Goal: Transaction & Acquisition: Purchase product/service

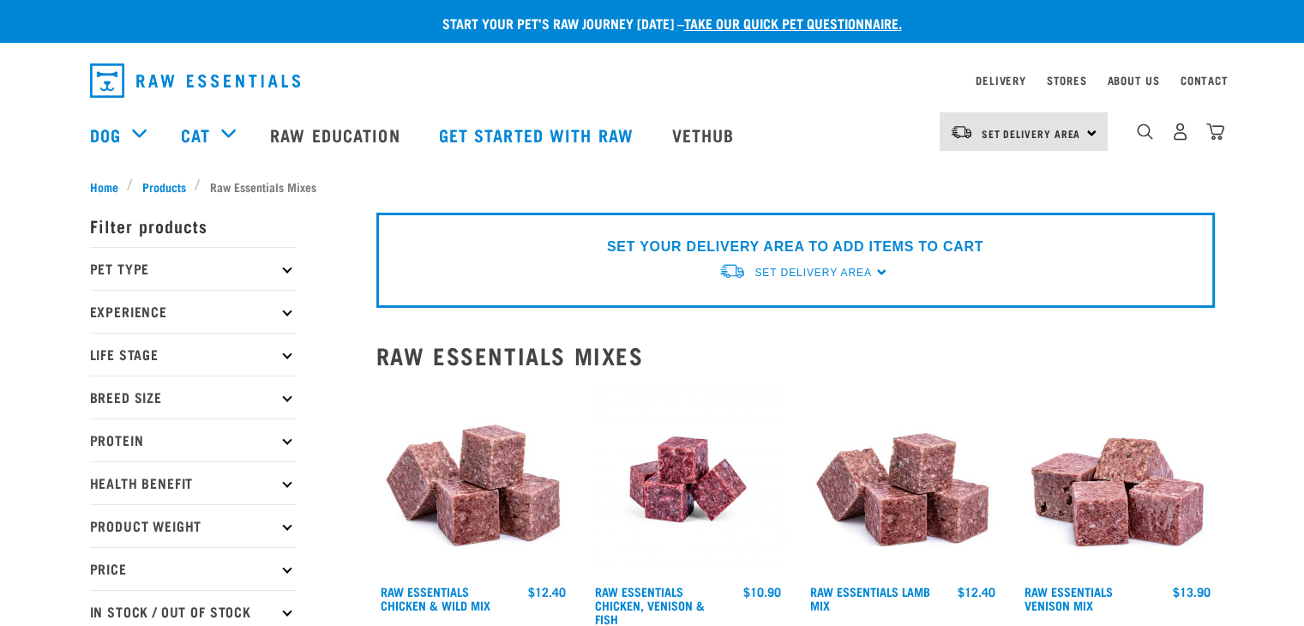
click at [877, 271] on div "SET YOUR DELIVERY AREA TO ADD ITEMS TO CART Set Delivery Area North Island Sout…" at bounding box center [795, 260] width 839 height 95
click at [803, 267] on span "Set Delivery Area" at bounding box center [813, 273] width 117 height 12
click at [781, 305] on link "[GEOGRAPHIC_DATA]" at bounding box center [804, 312] width 171 height 28
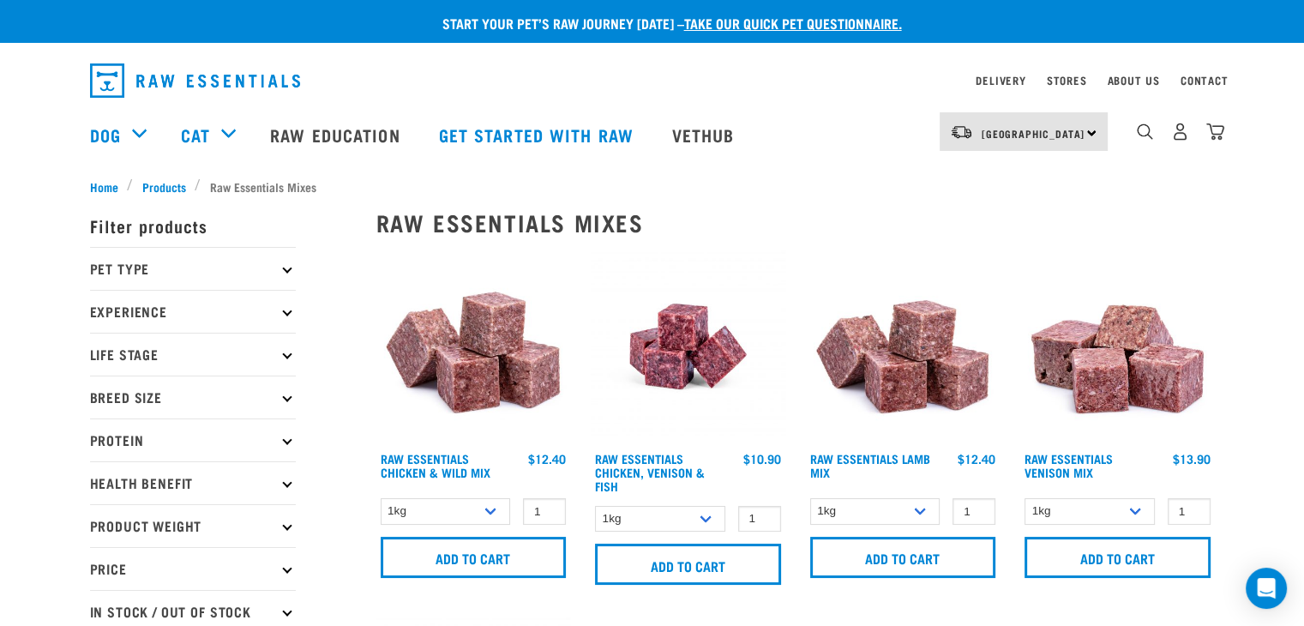
click at [252, 347] on p "Life Stage" at bounding box center [193, 354] width 206 height 43
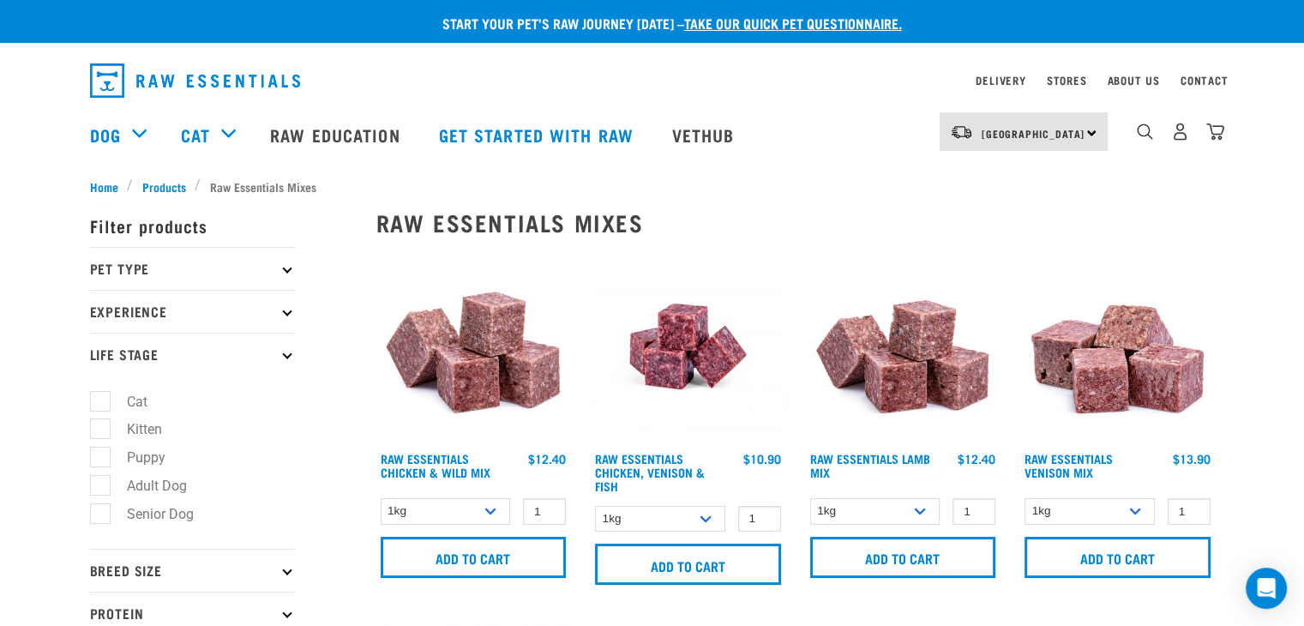
click at [100, 515] on label "Senior Dog" at bounding box center [149, 513] width 101 height 21
click at [100, 515] on input "Senior Dog" at bounding box center [95, 510] width 11 height 11
checkbox input "true"
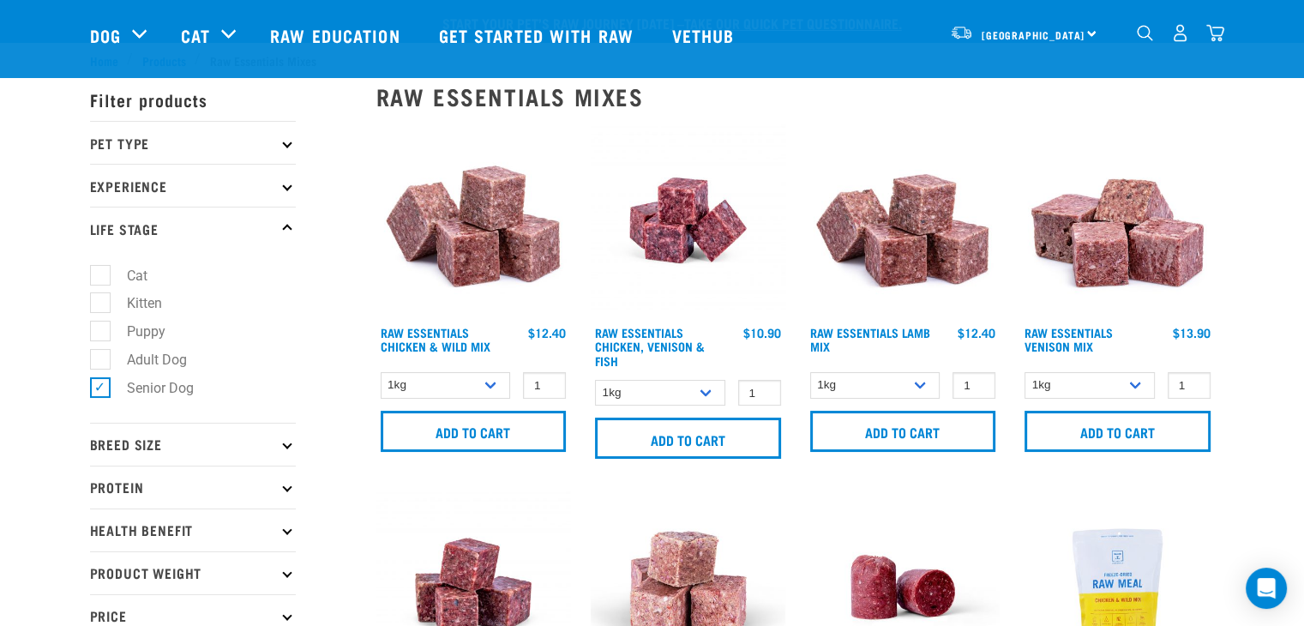
scroll to position [257, 0]
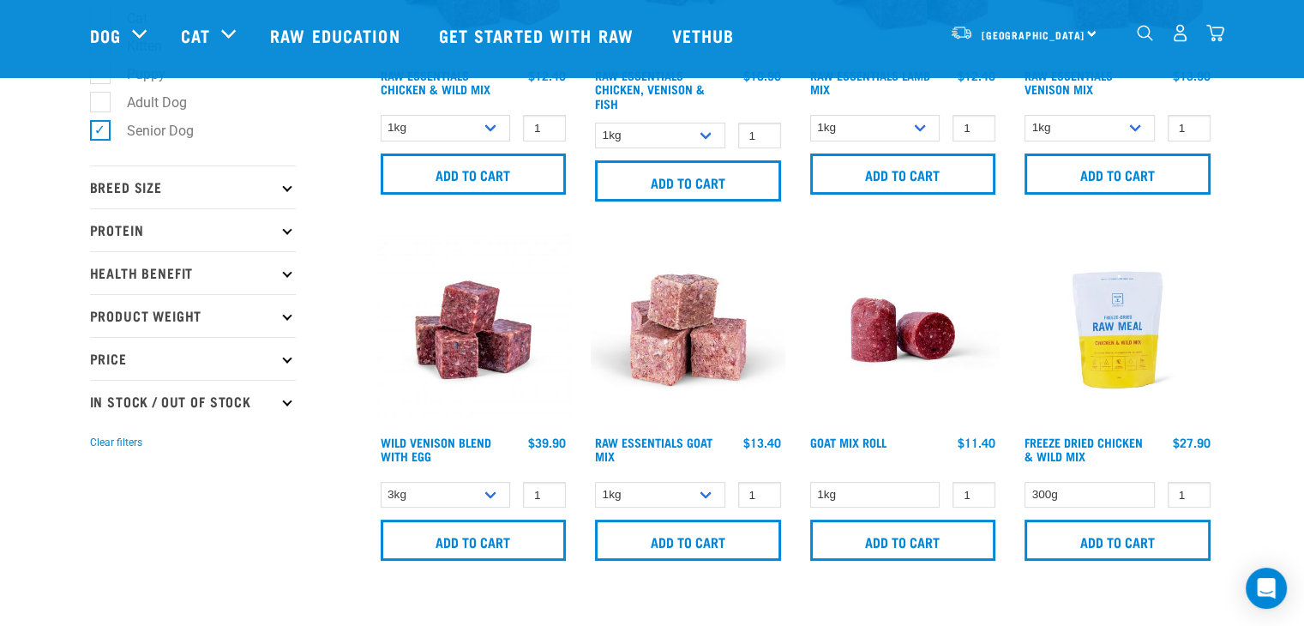
click at [280, 402] on p "In Stock / Out Of Stock" at bounding box center [193, 401] width 206 height 43
click at [99, 448] on label "In Stock" at bounding box center [140, 447] width 83 height 21
click at [98, 448] on input "In Stock" at bounding box center [95, 445] width 11 height 11
checkbox input "true"
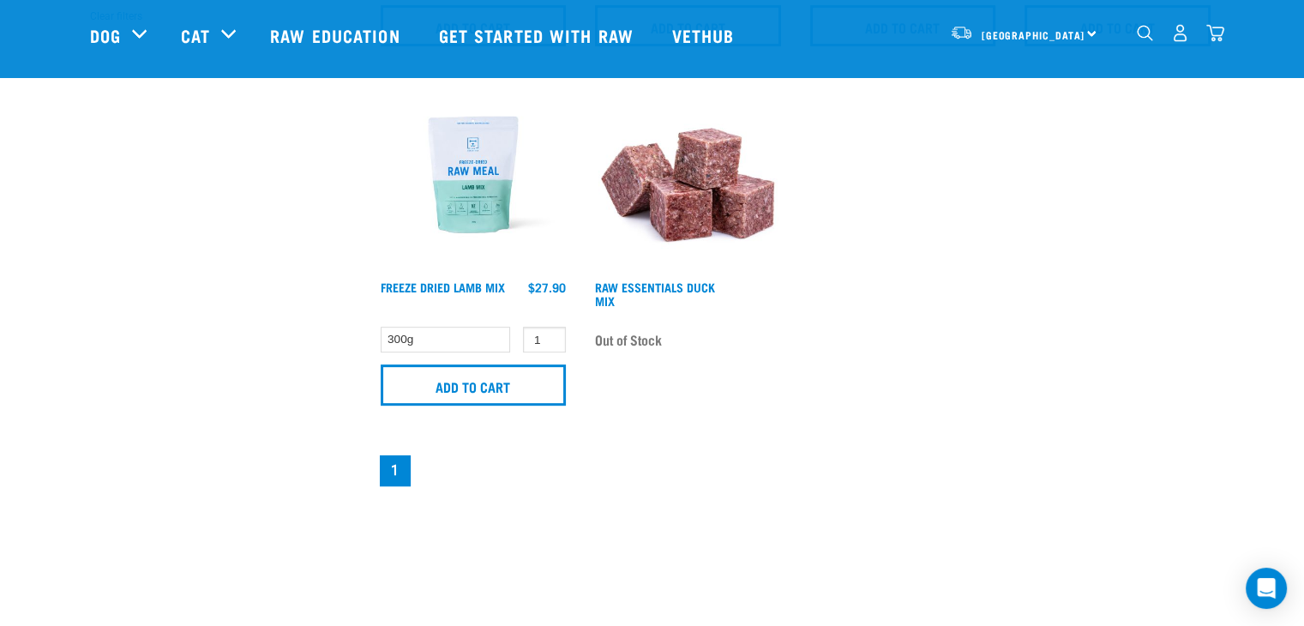
scroll to position [515, 0]
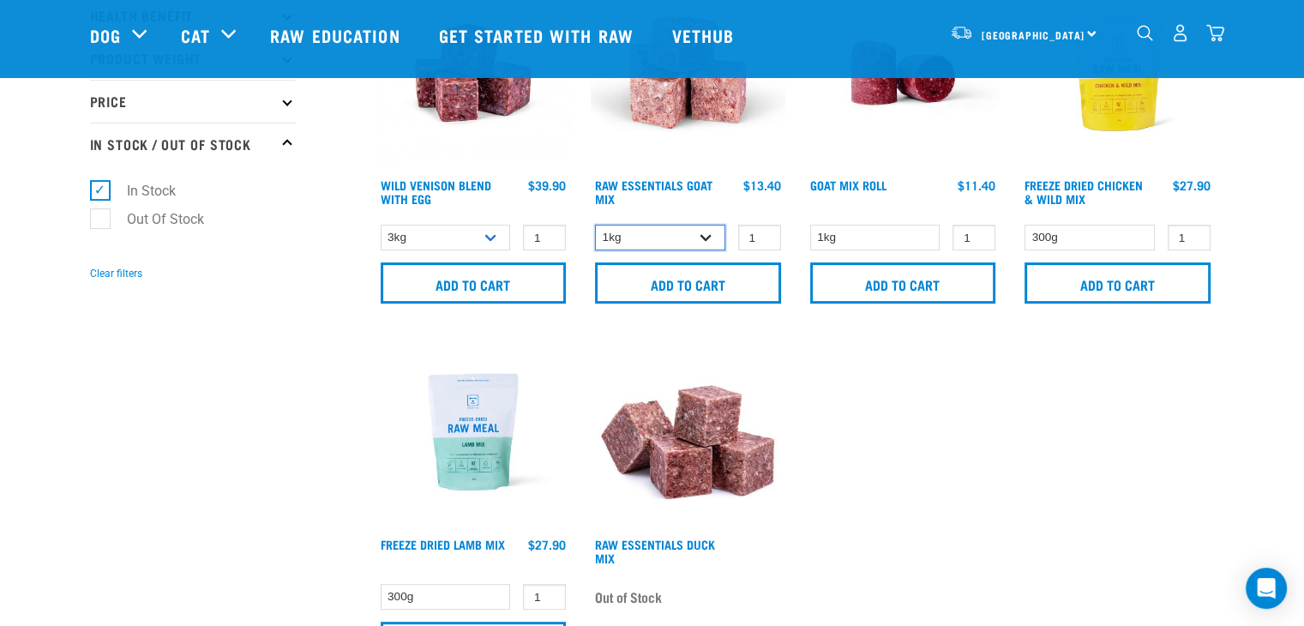
click at [711, 232] on select "1kg Bulk (10kg)" at bounding box center [660, 238] width 130 height 27
select select "344957"
click at [595, 225] on select "1kg Bulk (10kg)" at bounding box center [660, 238] width 130 height 27
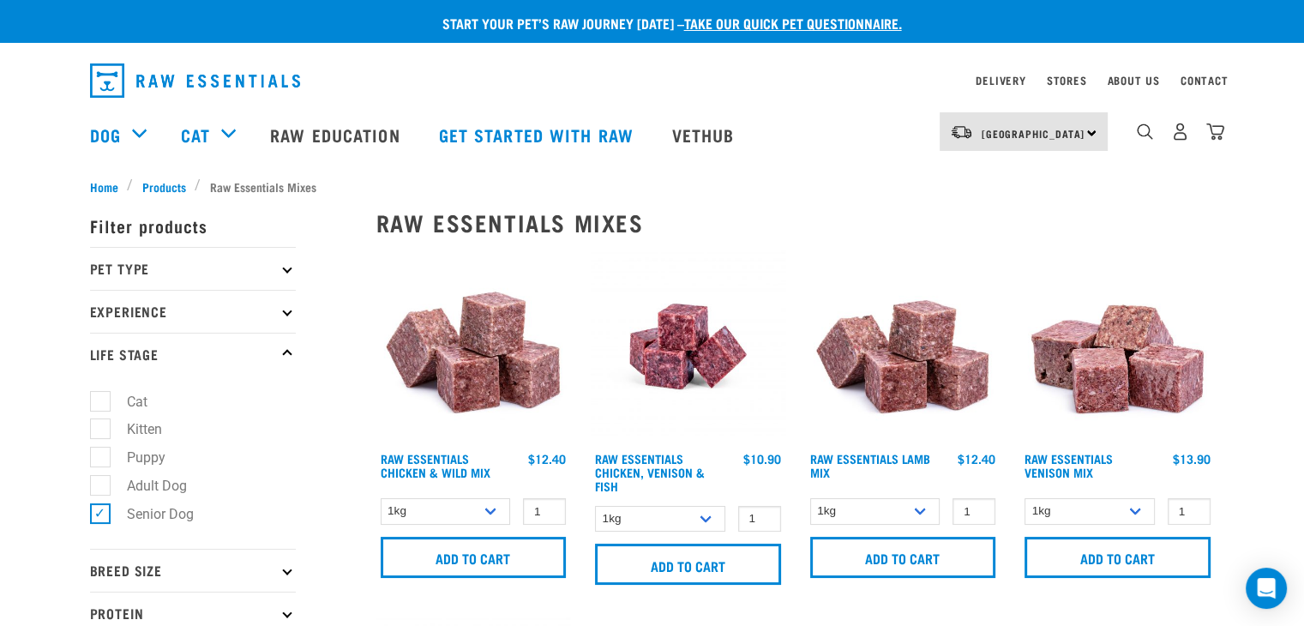
scroll to position [0, 0]
click at [850, 455] on link "Raw Essentials Lamb Mix" at bounding box center [870, 465] width 120 height 20
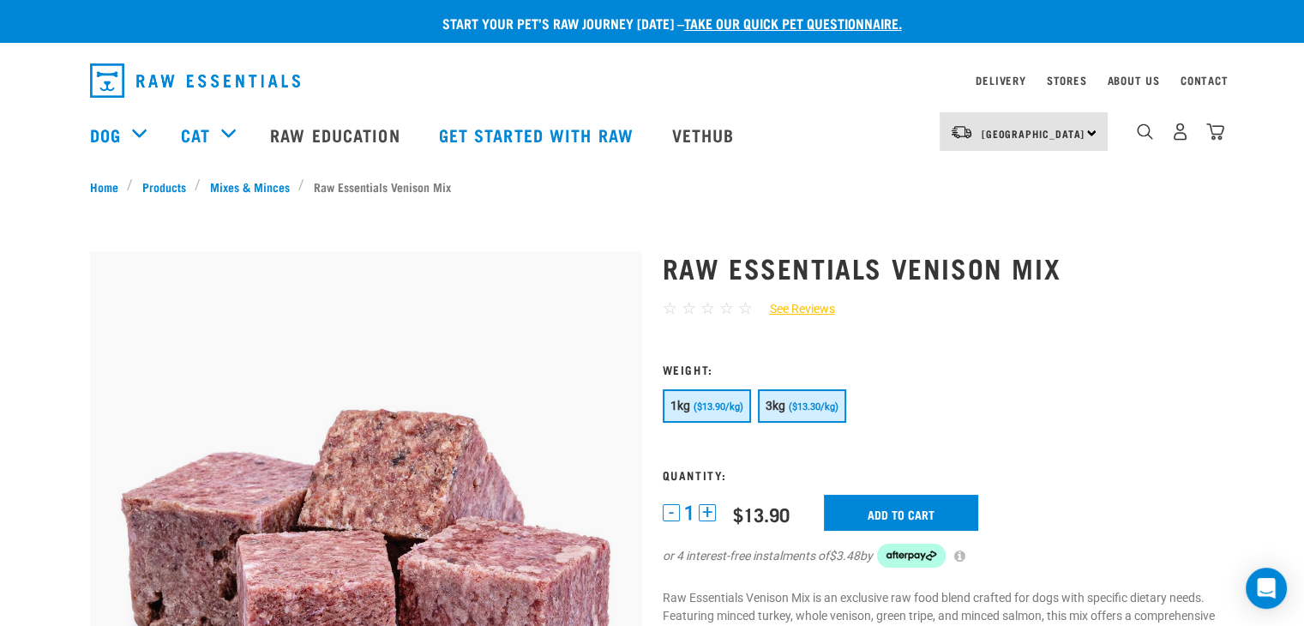
click at [827, 406] on span "($13.30/kg)" at bounding box center [814, 406] width 50 height 11
click at [912, 508] on input "Add to cart" at bounding box center [901, 513] width 154 height 36
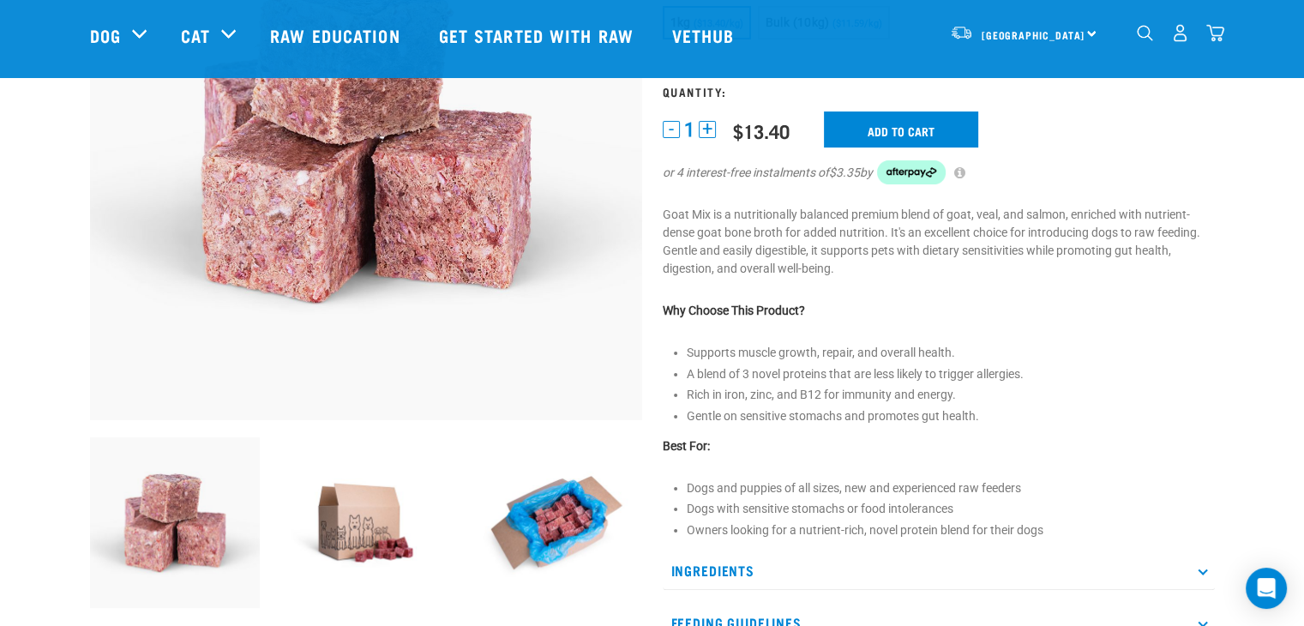
scroll to position [515, 0]
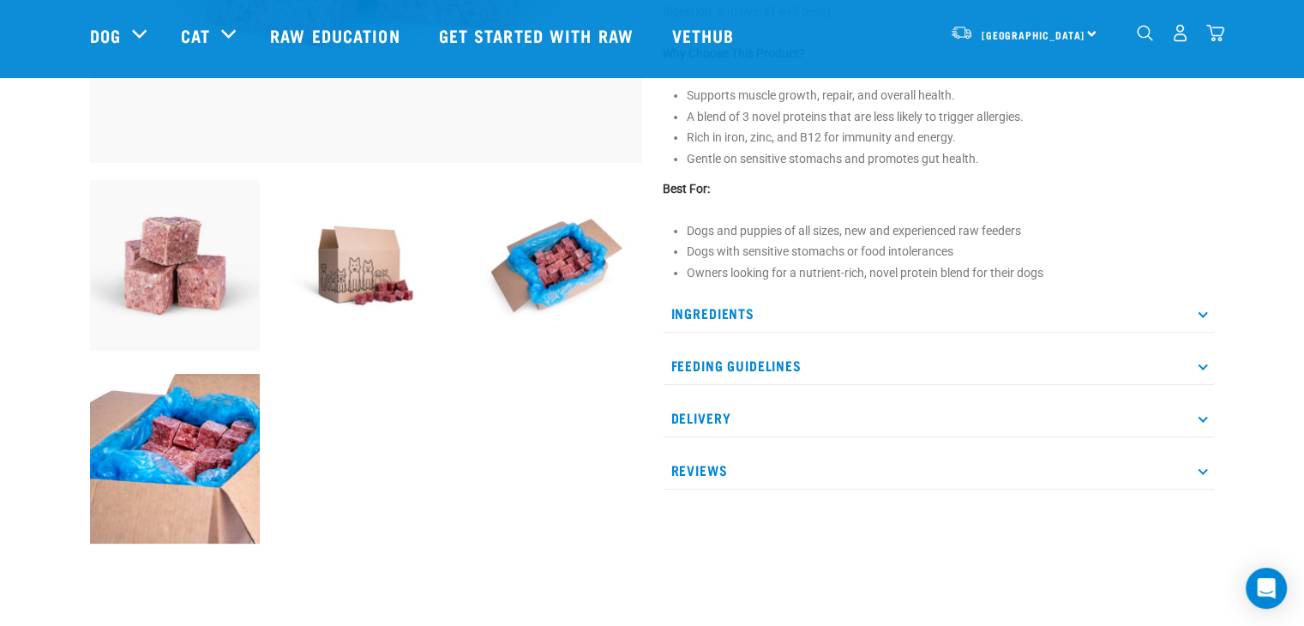
click at [1204, 306] on p "Ingredients" at bounding box center [939, 313] width 552 height 39
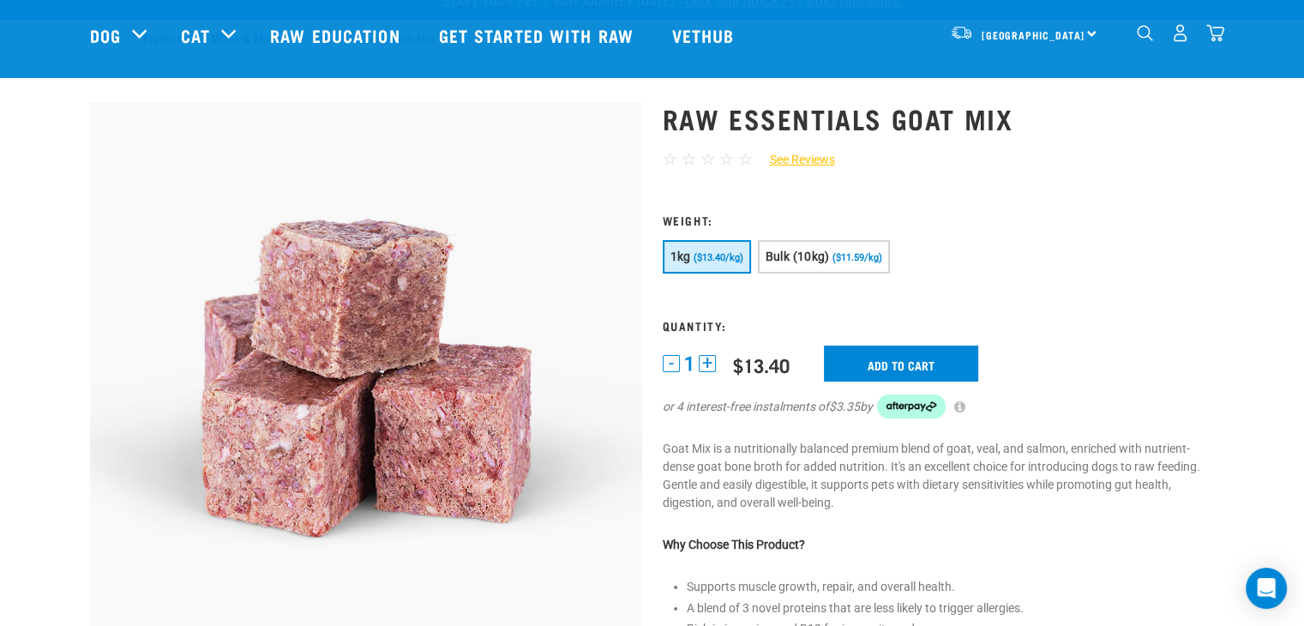
scroll to position [0, 0]
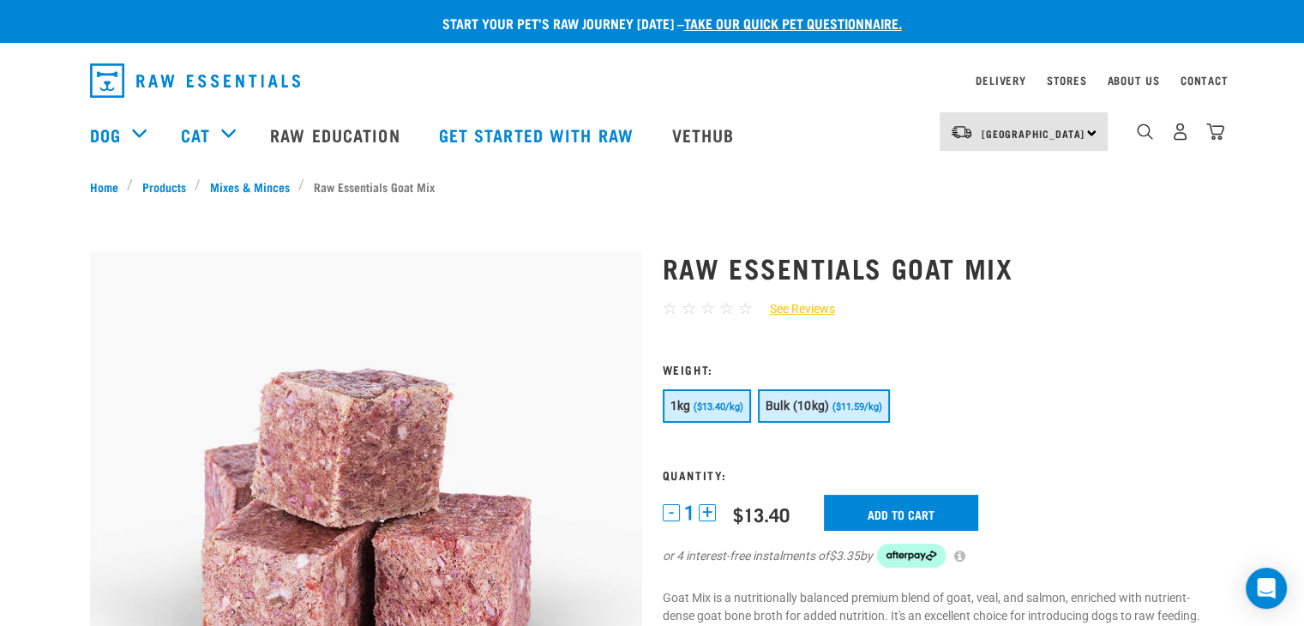
click at [806, 402] on span "Bulk (10kg)" at bounding box center [798, 406] width 64 height 14
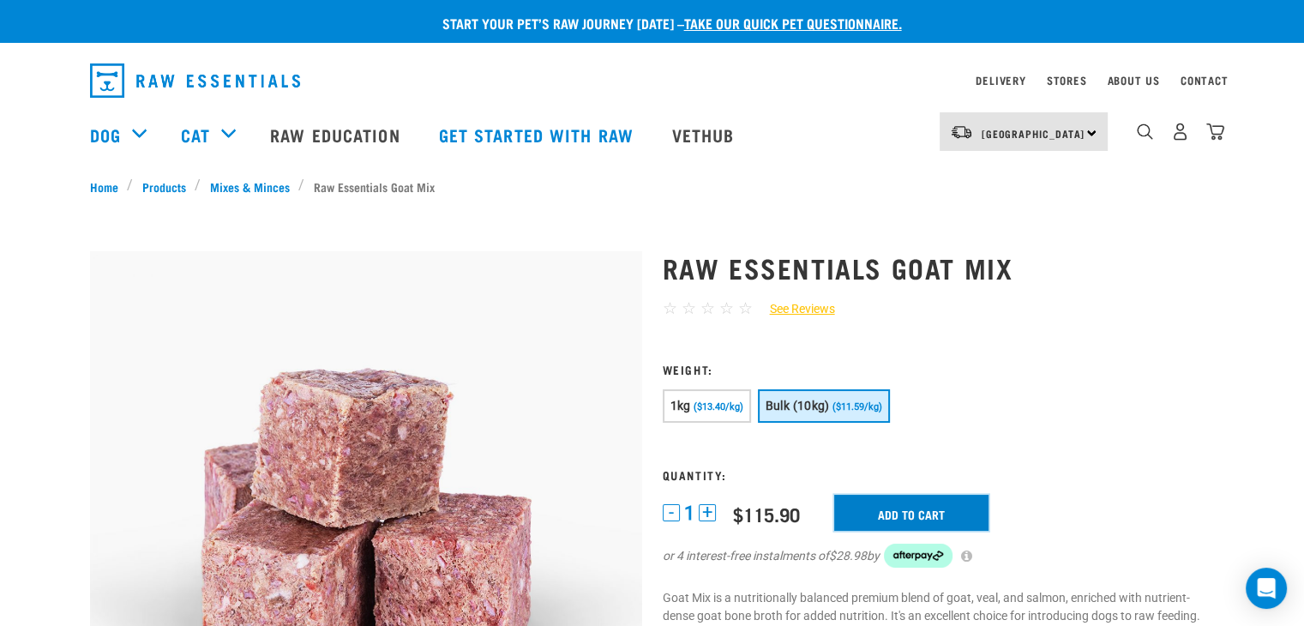
click at [942, 509] on input "Add to cart" at bounding box center [911, 513] width 154 height 36
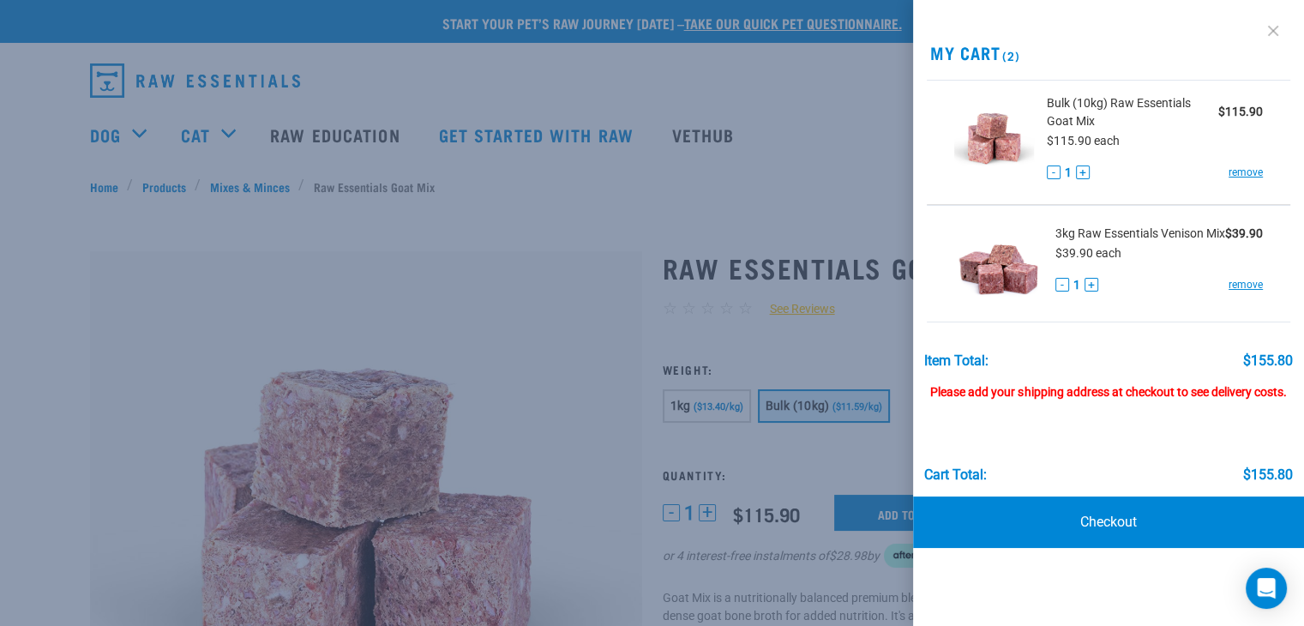
click at [1274, 33] on link at bounding box center [1273, 30] width 27 height 27
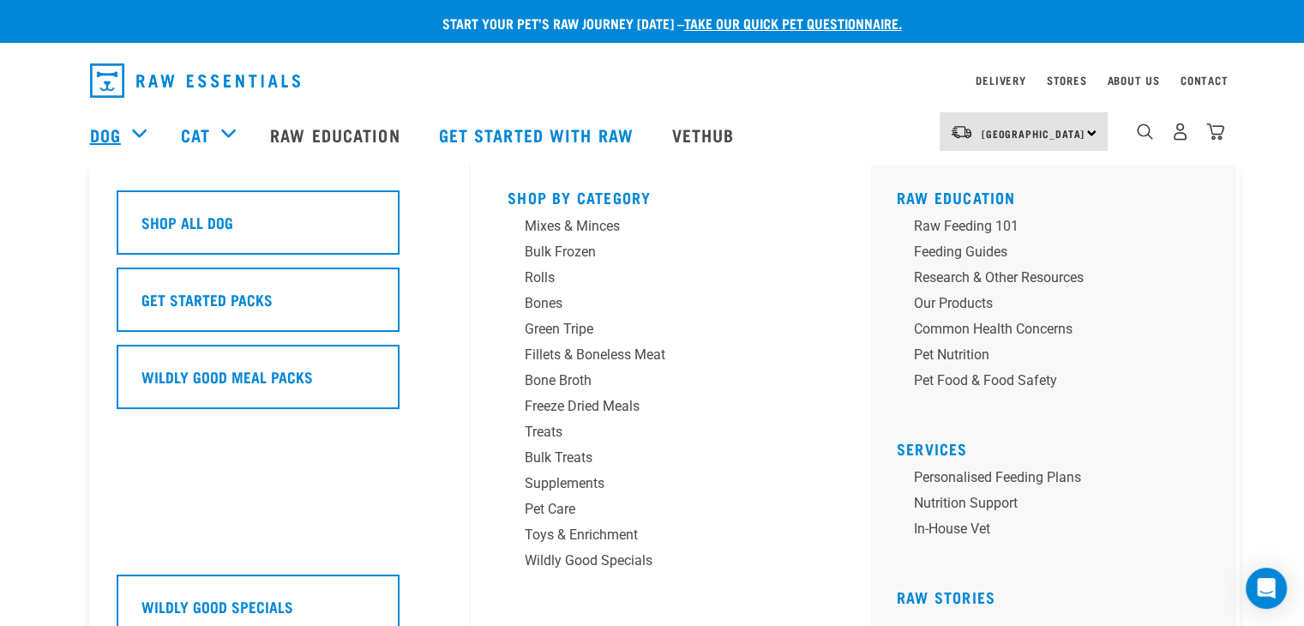
click at [118, 129] on link "Dog" at bounding box center [105, 135] width 31 height 26
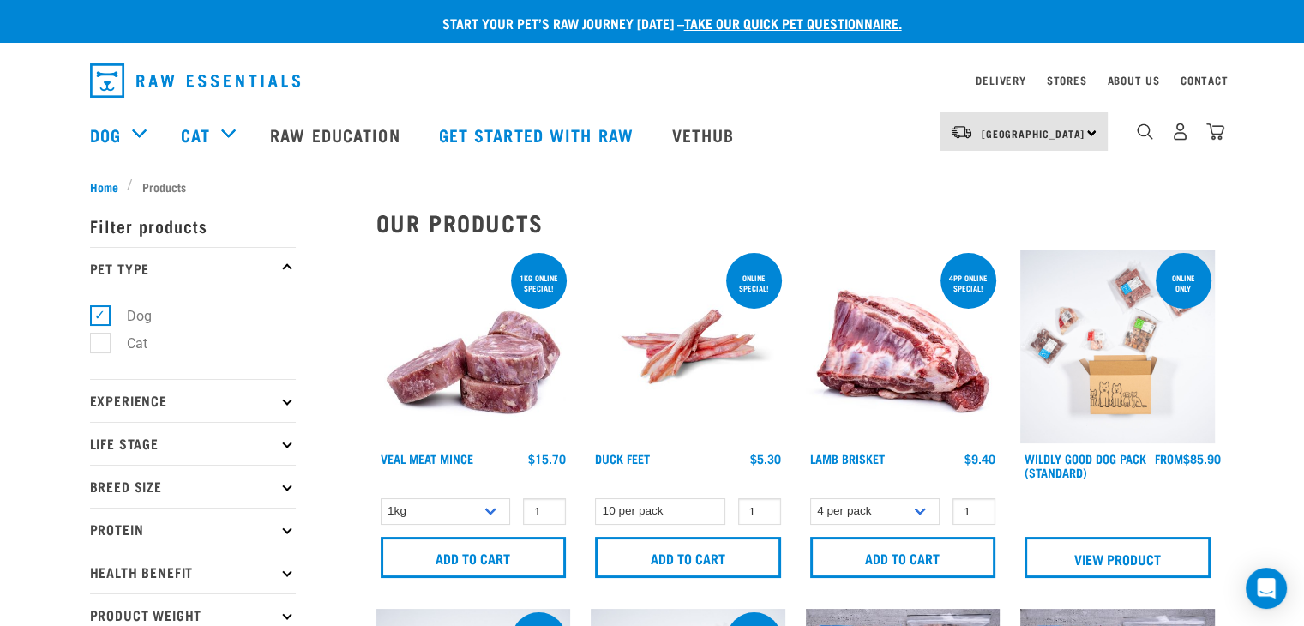
click at [129, 439] on p "Life Stage" at bounding box center [193, 443] width 206 height 43
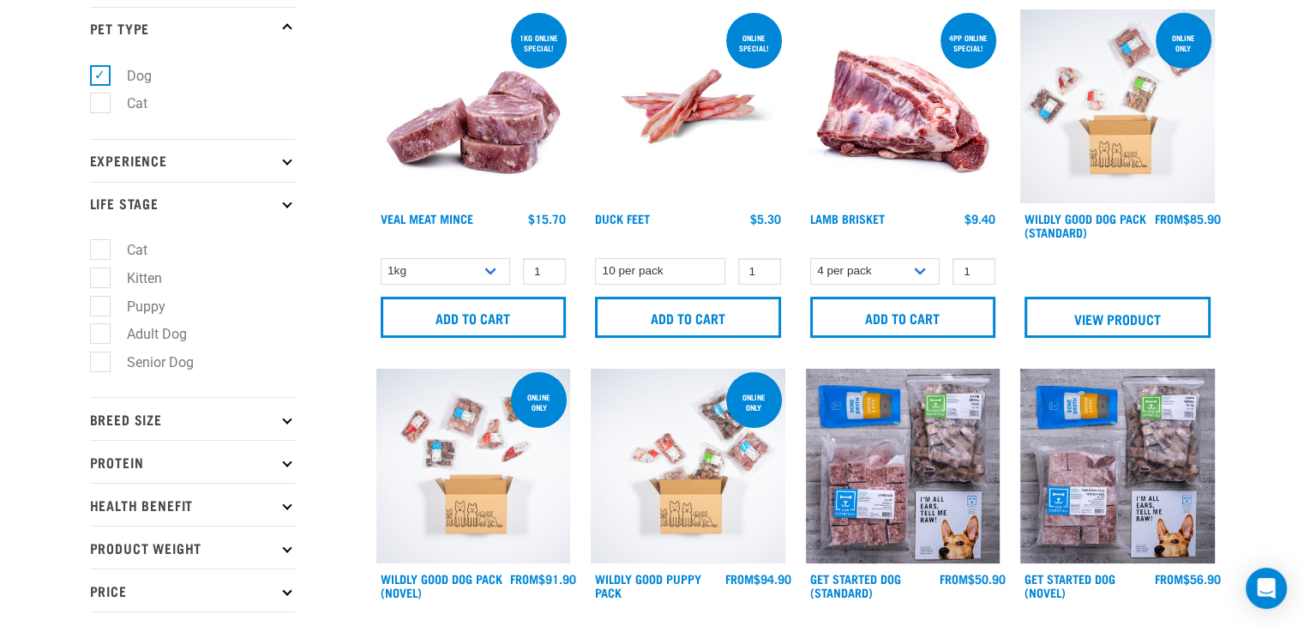
scroll to position [257, 0]
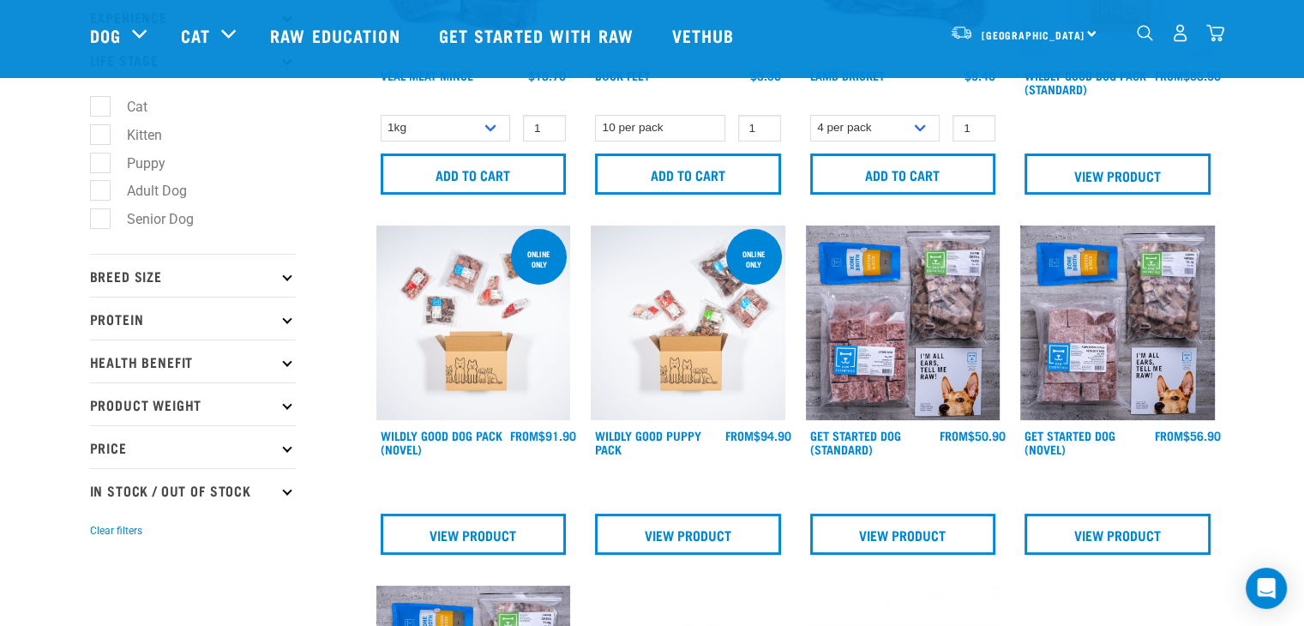
click at [102, 195] on label "Adult Dog" at bounding box center [146, 190] width 94 height 21
click at [101, 194] on input "Adult Dog" at bounding box center [95, 188] width 11 height 11
checkbox input "true"
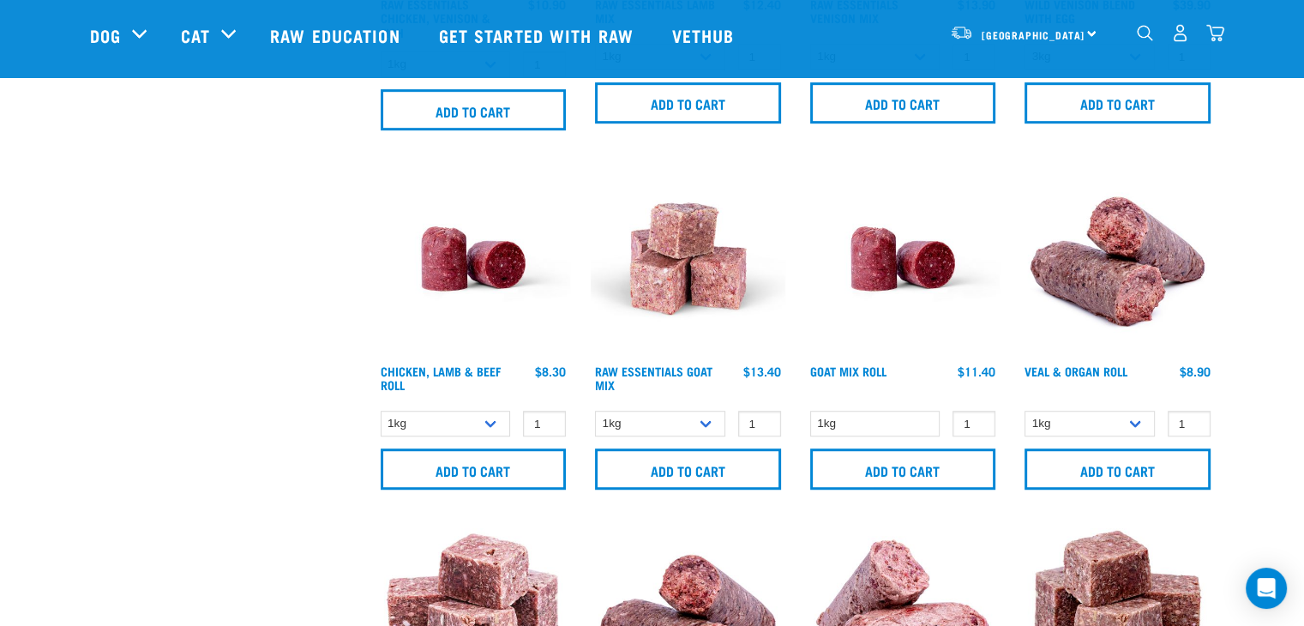
scroll to position [1029, 0]
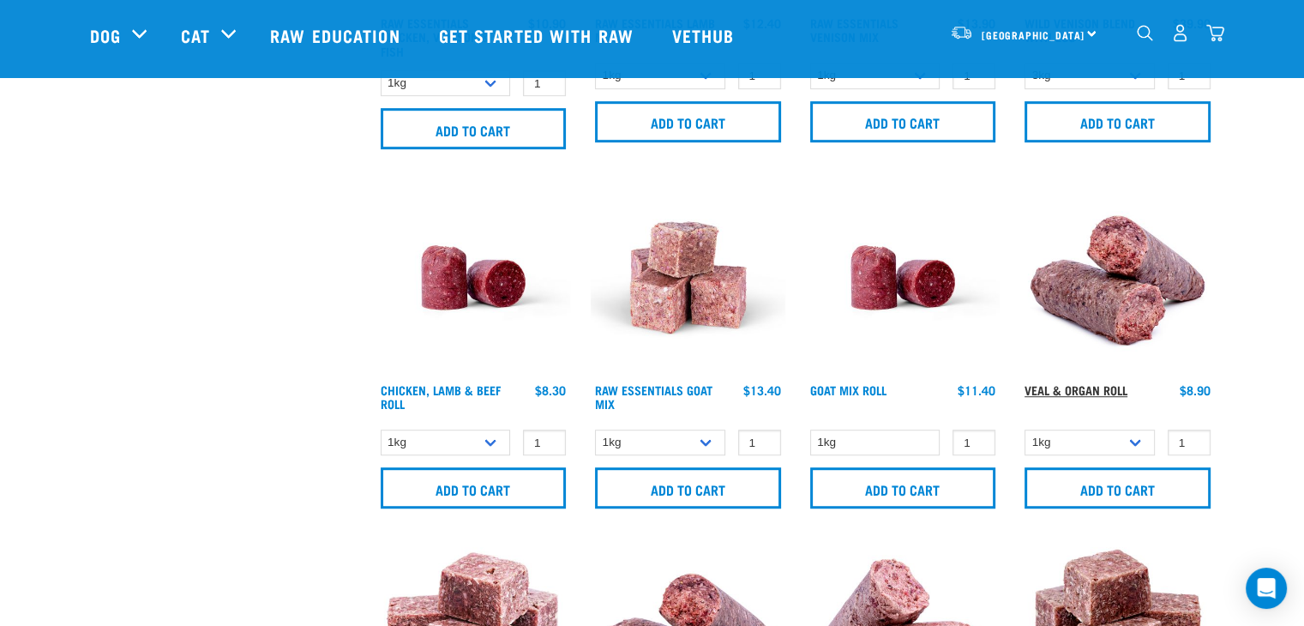
click at [1111, 387] on link "Veal & Organ Roll" at bounding box center [1076, 390] width 103 height 6
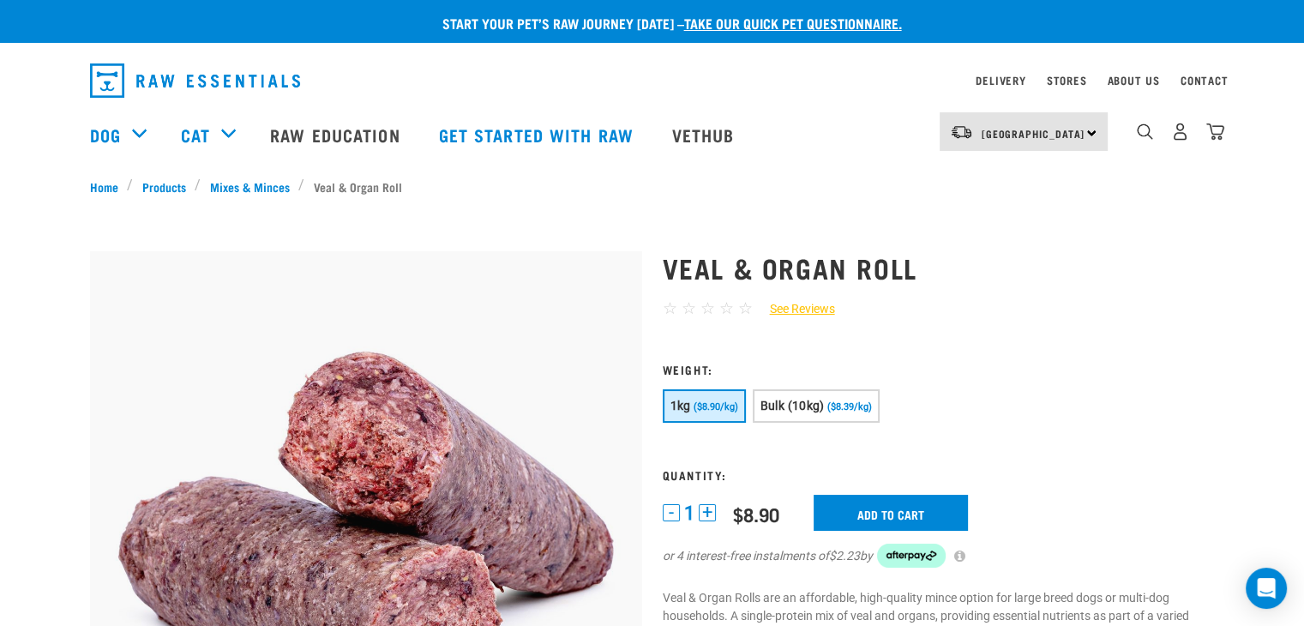
click at [703, 506] on button "+" at bounding box center [707, 512] width 17 height 17
click at [924, 509] on input "Add to cart" at bounding box center [891, 513] width 154 height 36
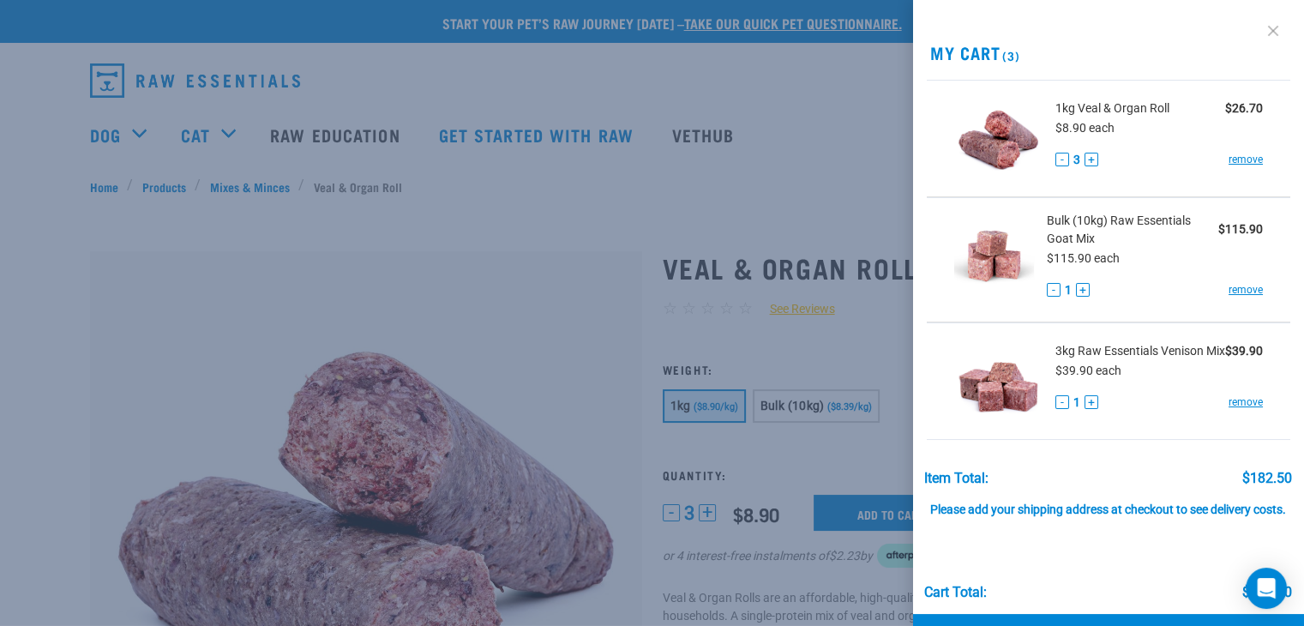
click at [1260, 24] on link at bounding box center [1273, 30] width 27 height 27
click at [1261, 27] on link at bounding box center [1273, 30] width 27 height 27
click at [653, 94] on div at bounding box center [652, 313] width 1304 height 626
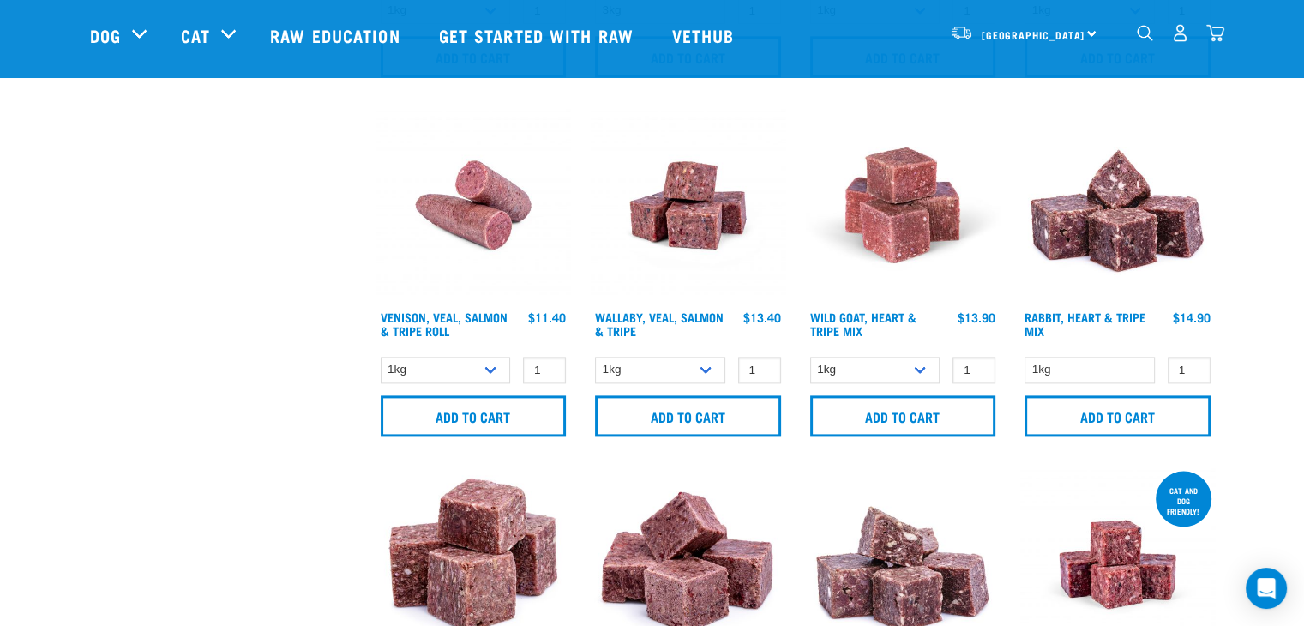
scroll to position [2184, 0]
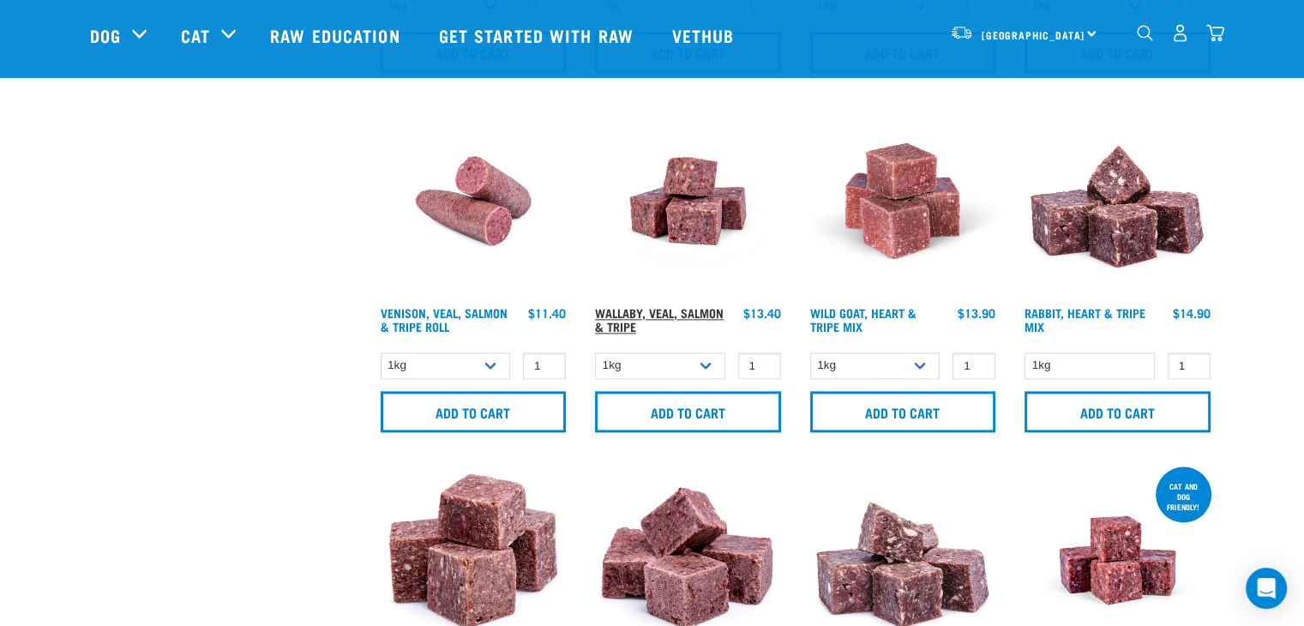
click at [672, 310] on link "Wallaby, Veal, Salmon & Tripe" at bounding box center [659, 320] width 129 height 20
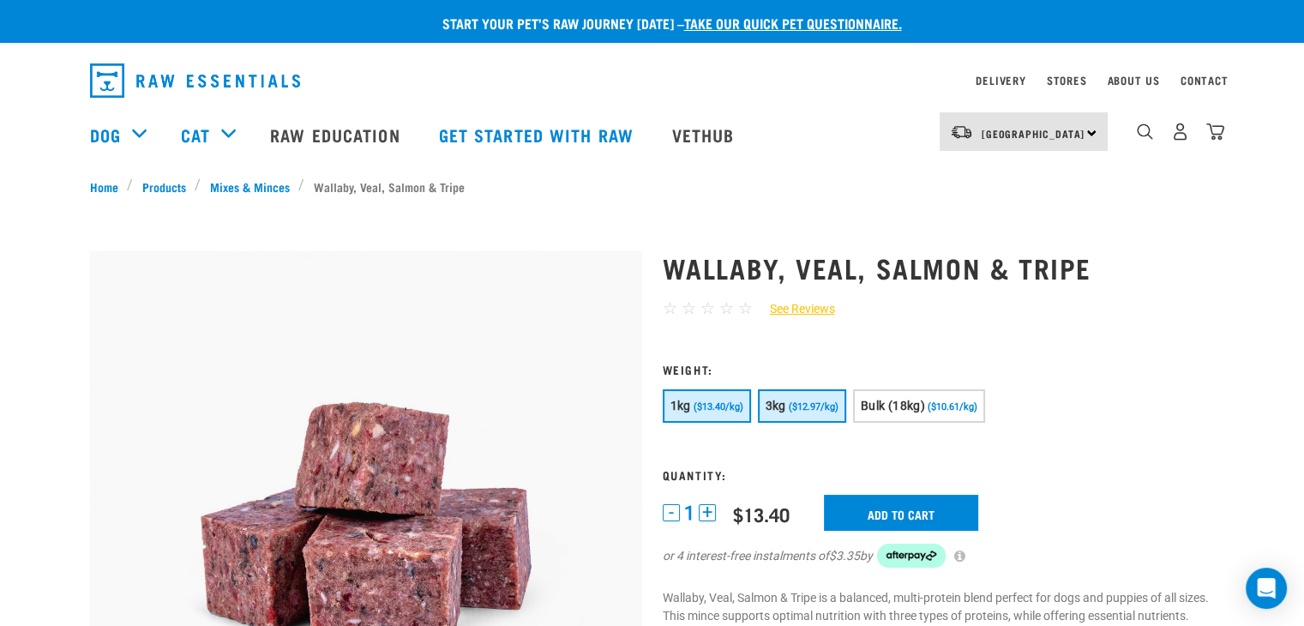
click at [799, 406] on span "($12.97/kg)" at bounding box center [814, 406] width 50 height 11
click at [910, 516] on input "Add to cart" at bounding box center [901, 513] width 154 height 36
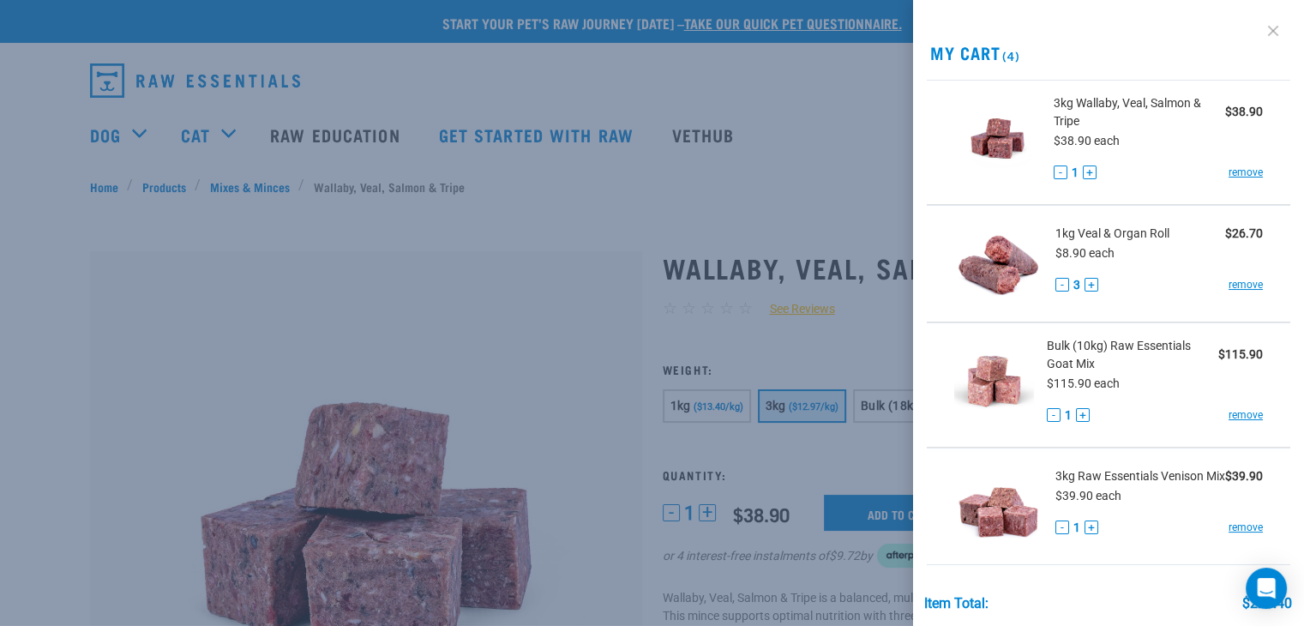
click at [1266, 30] on link at bounding box center [1273, 30] width 27 height 27
click at [0, 224] on div at bounding box center [652, 313] width 1304 height 626
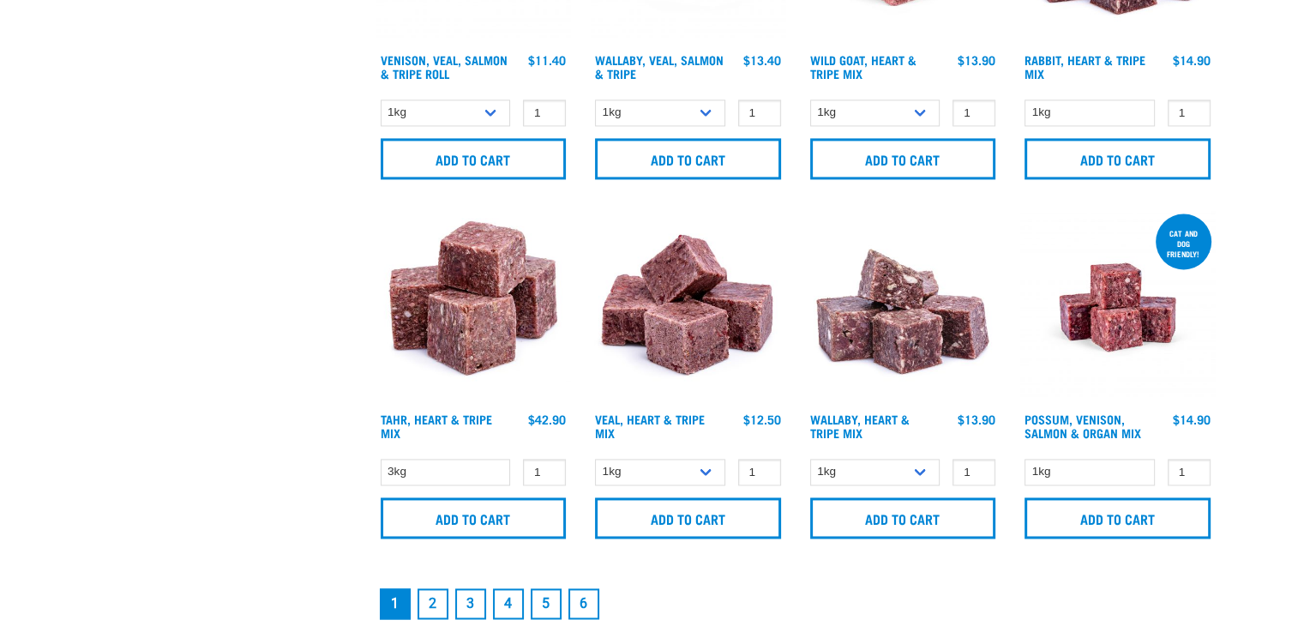
scroll to position [2567, 0]
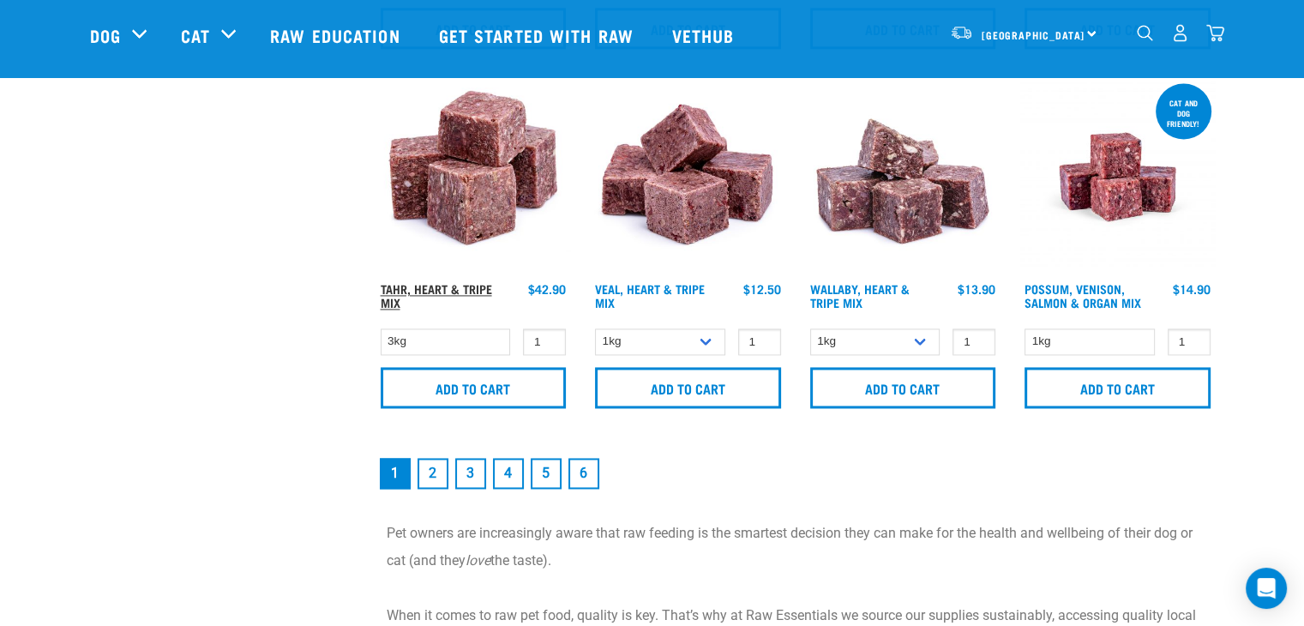
click at [446, 286] on link "Tahr, Heart & Tripe Mix" at bounding box center [436, 296] width 111 height 20
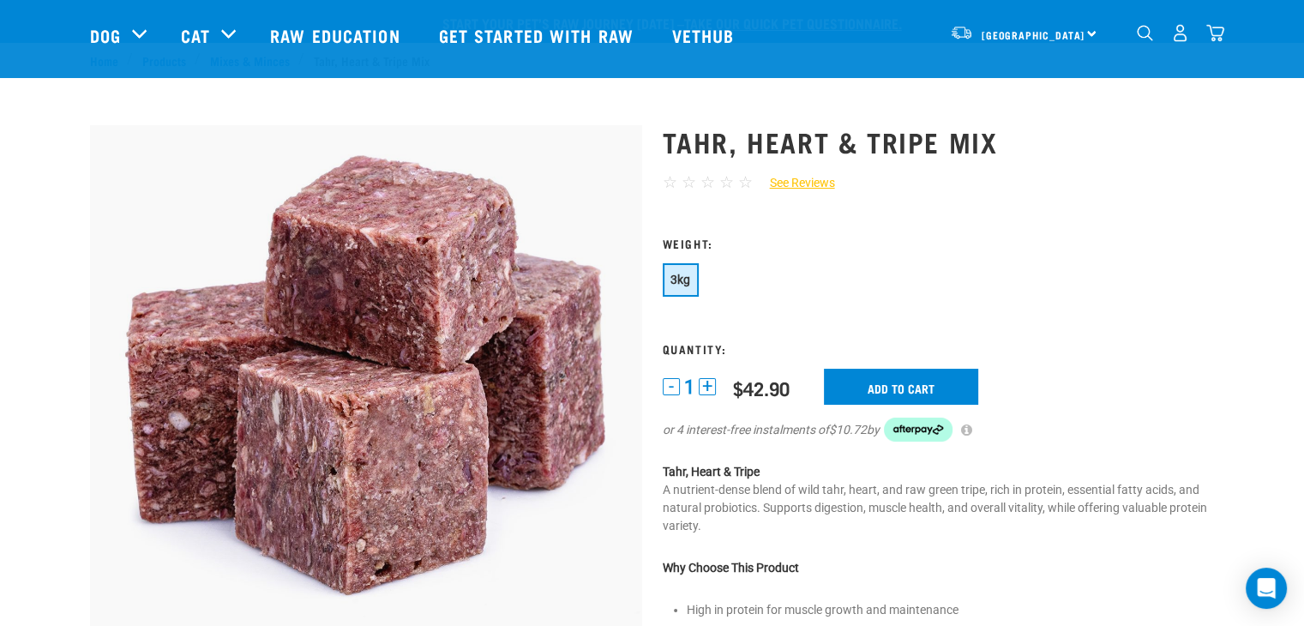
scroll to position [257, 0]
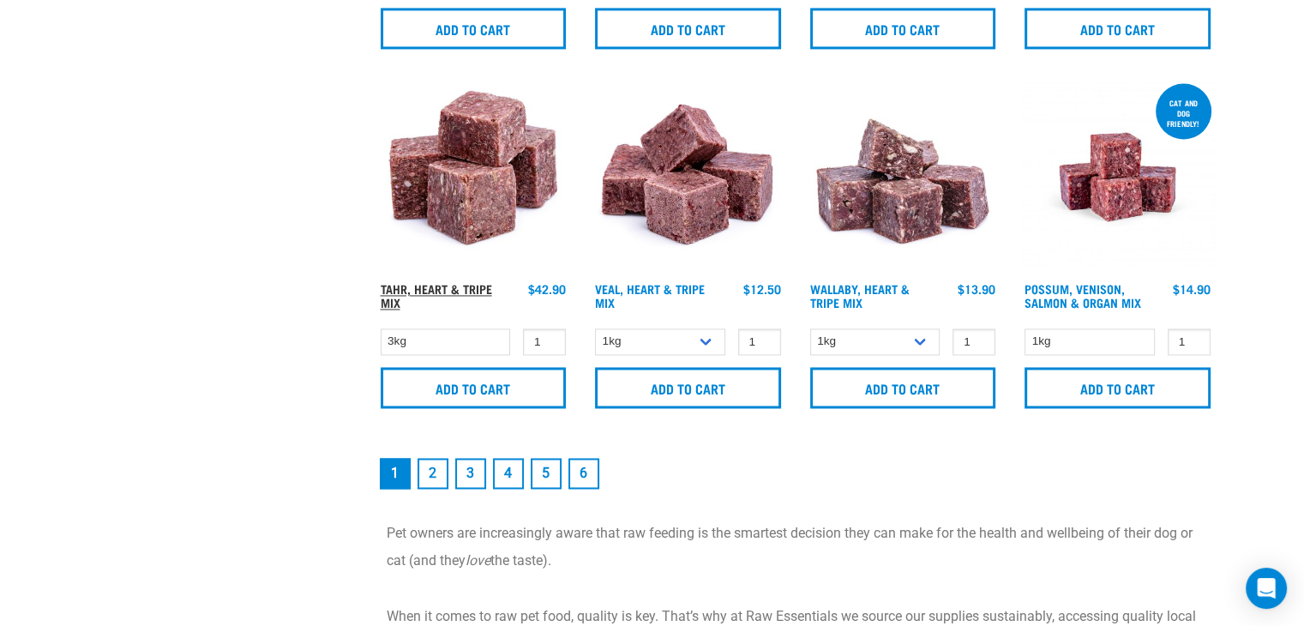
click at [449, 286] on link "Tahr, Heart & Tripe Mix" at bounding box center [436, 296] width 111 height 20
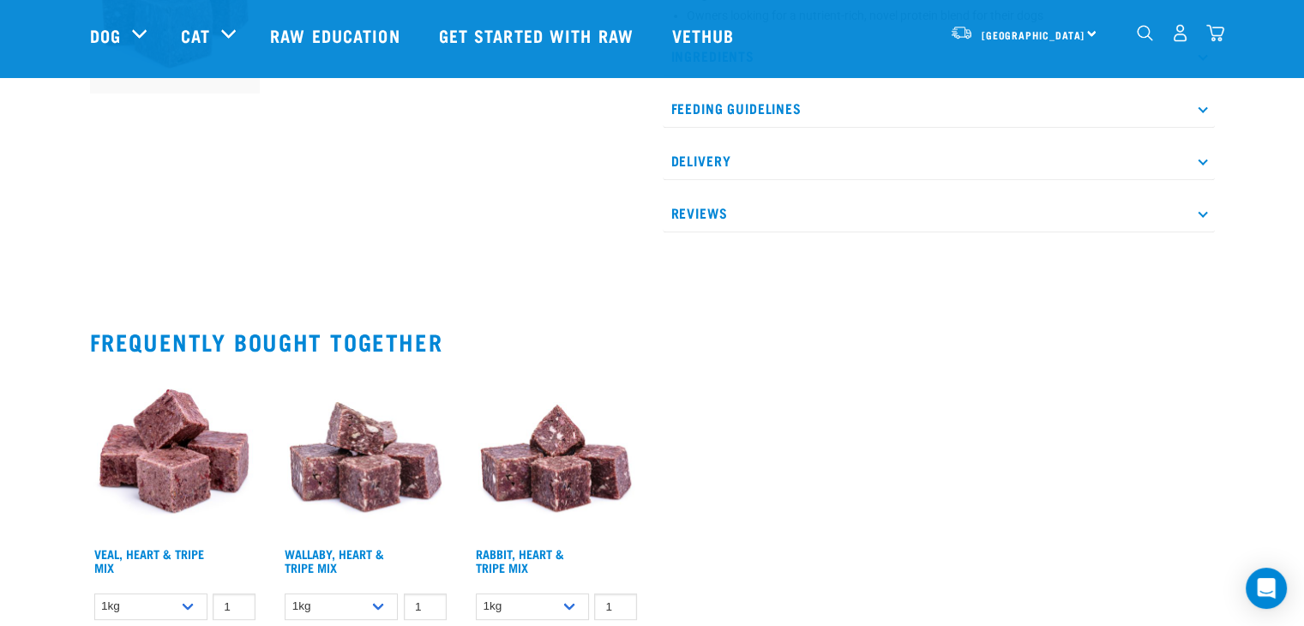
scroll to position [515, 0]
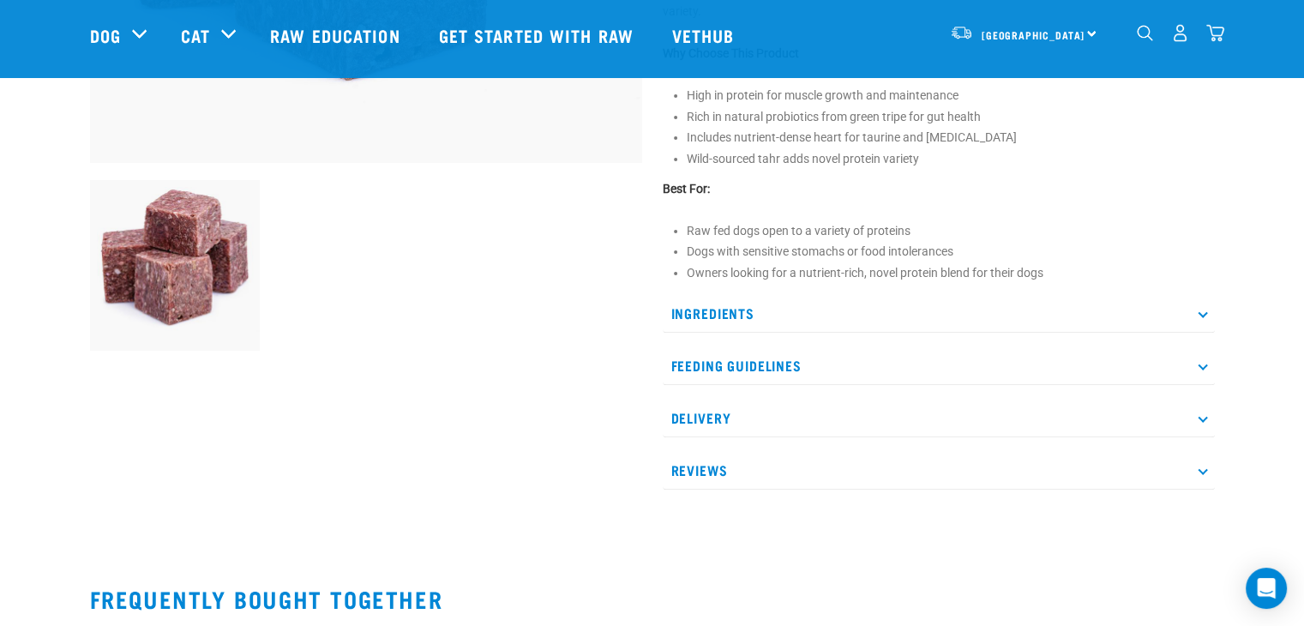
click at [731, 309] on p "Ingredients" at bounding box center [939, 313] width 552 height 39
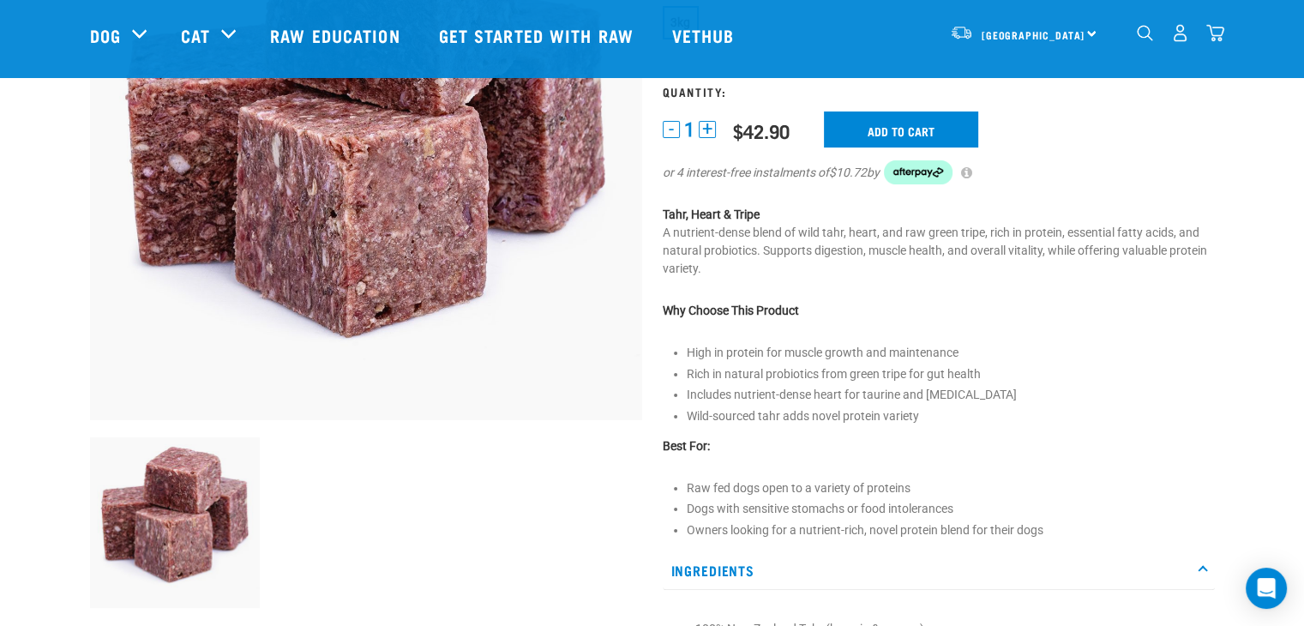
scroll to position [0, 0]
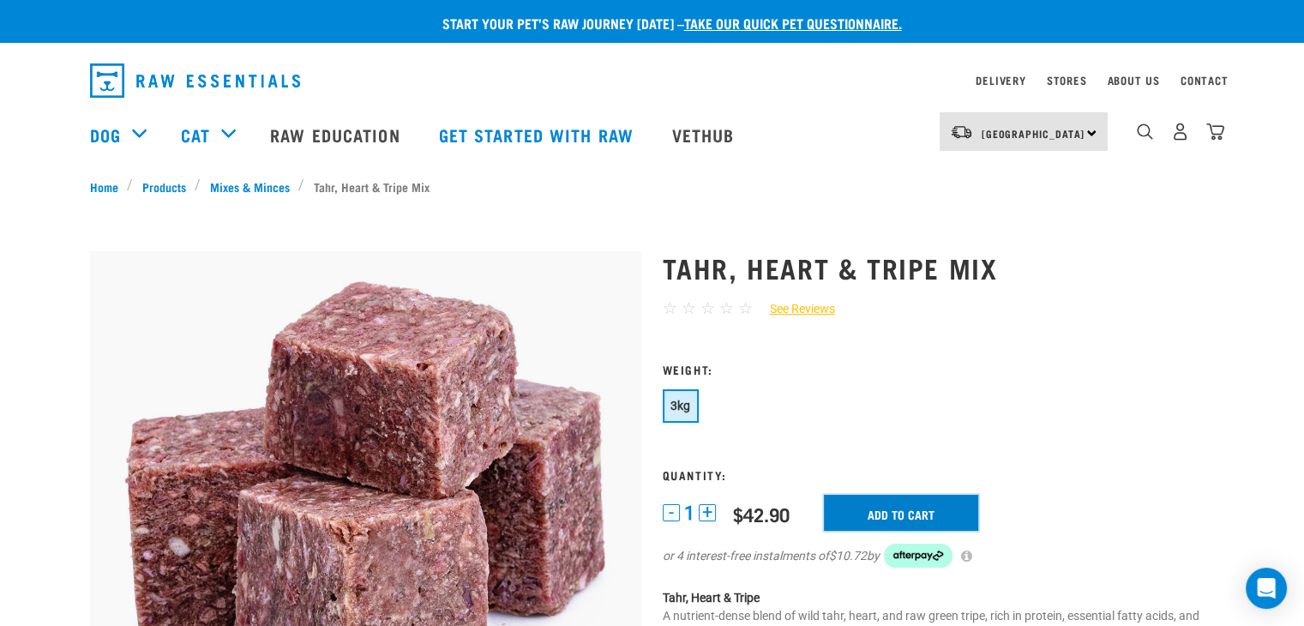
click at [944, 513] on input "Add to cart" at bounding box center [901, 513] width 154 height 36
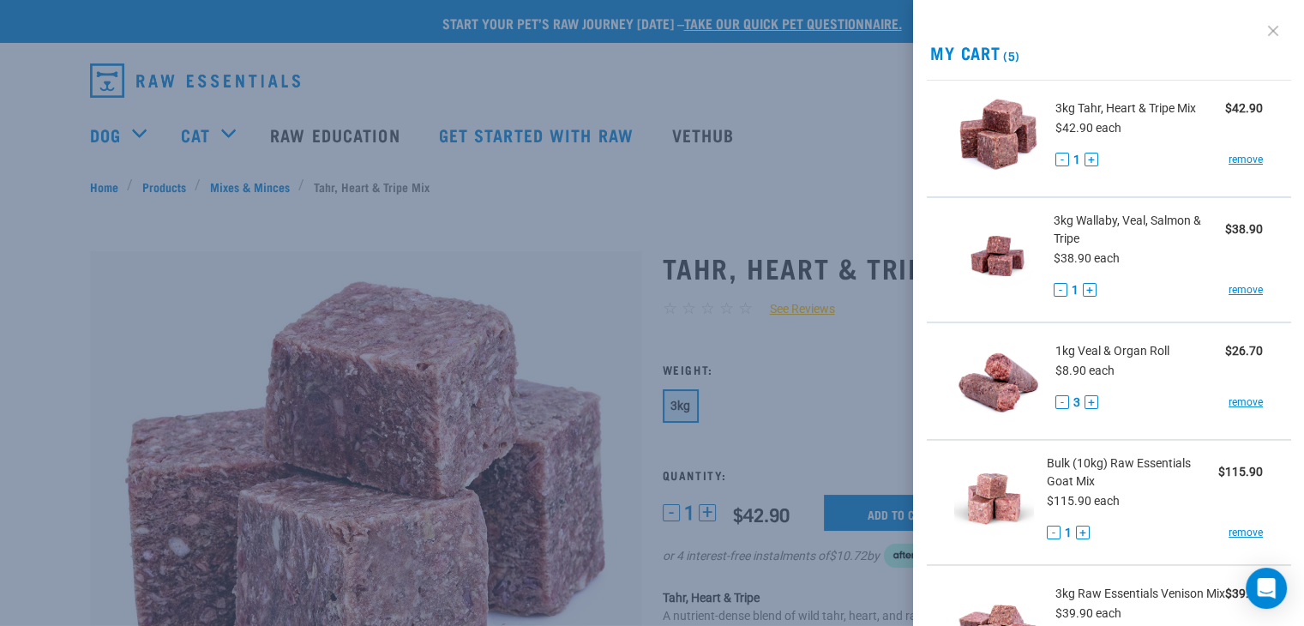
click at [1260, 31] on link at bounding box center [1273, 30] width 27 height 27
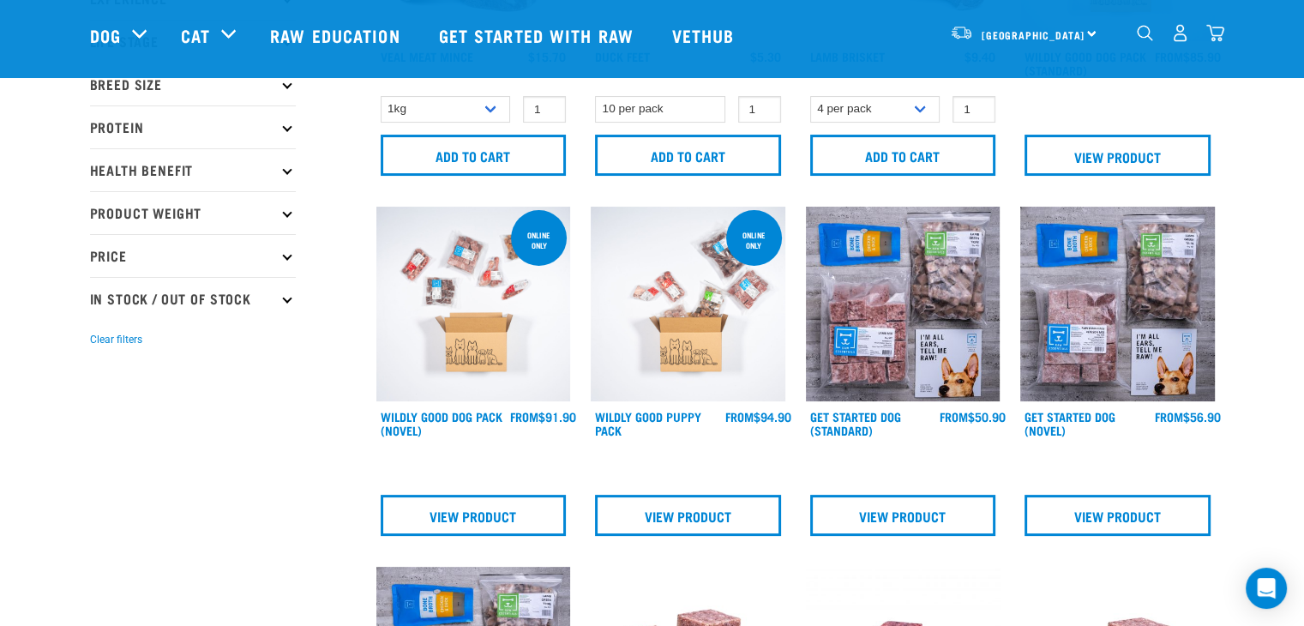
scroll to position [280, 0]
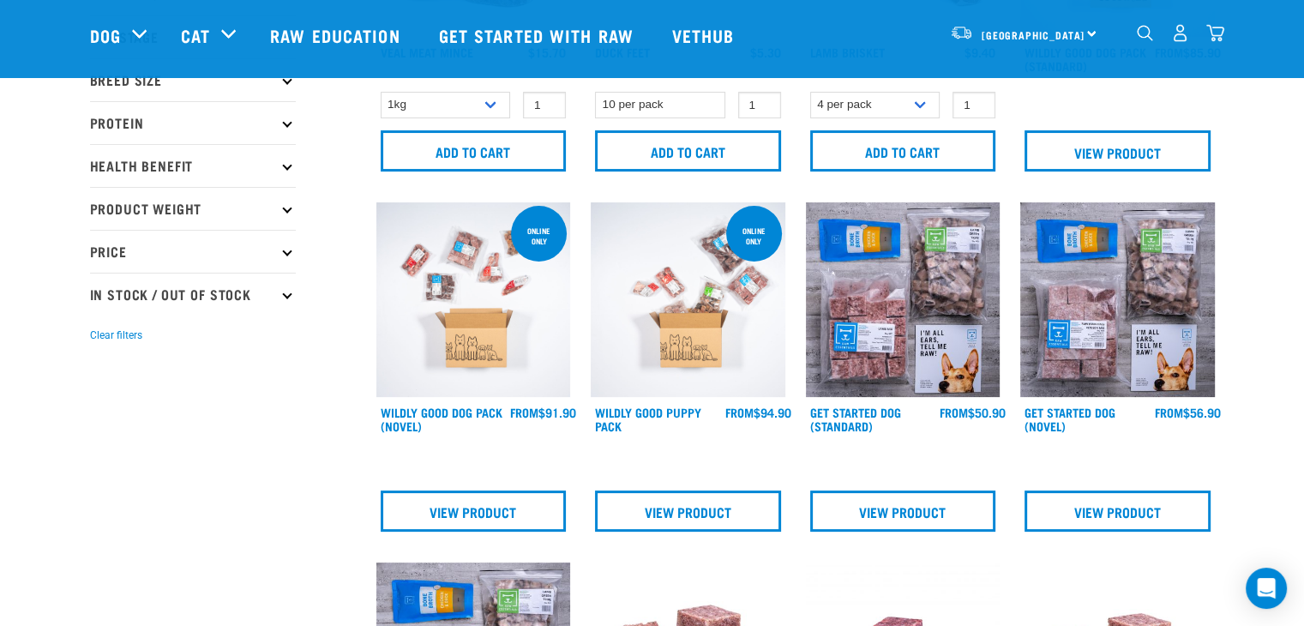
click at [220, 123] on p "Protein" at bounding box center [193, 122] width 206 height 43
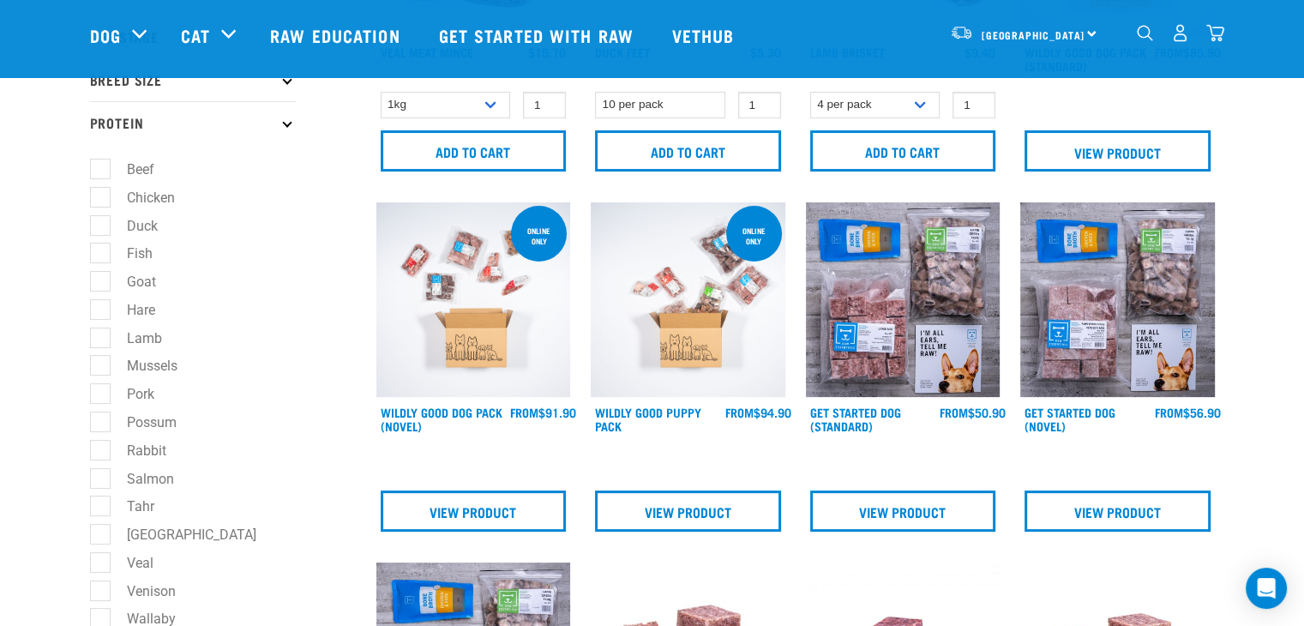
click at [103, 283] on label "Goat" at bounding box center [130, 281] width 63 height 21
click at [101, 283] on input "Goat" at bounding box center [95, 279] width 11 height 11
checkbox input "true"
drag, startPoint x: 99, startPoint y: 313, endPoint x: 96, endPoint y: 330, distance: 17.5
click at [99, 315] on label "Hare" at bounding box center [130, 309] width 63 height 21
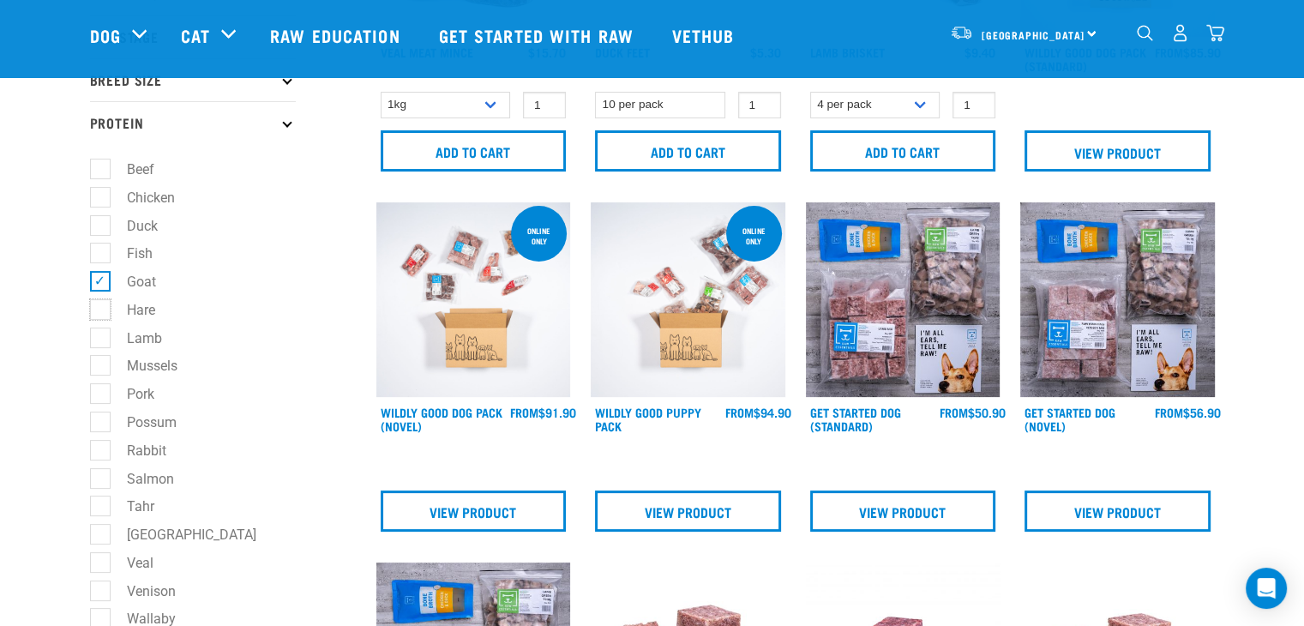
click at [99, 312] on input "Hare" at bounding box center [95, 306] width 11 height 11
checkbox input "true"
drag, startPoint x: 94, startPoint y: 364, endPoint x: 104, endPoint y: 394, distance: 32.3
click at [99, 366] on label "Mussels" at bounding box center [141, 365] width 85 height 21
click at [95, 366] on input "Mussels" at bounding box center [95, 363] width 11 height 11
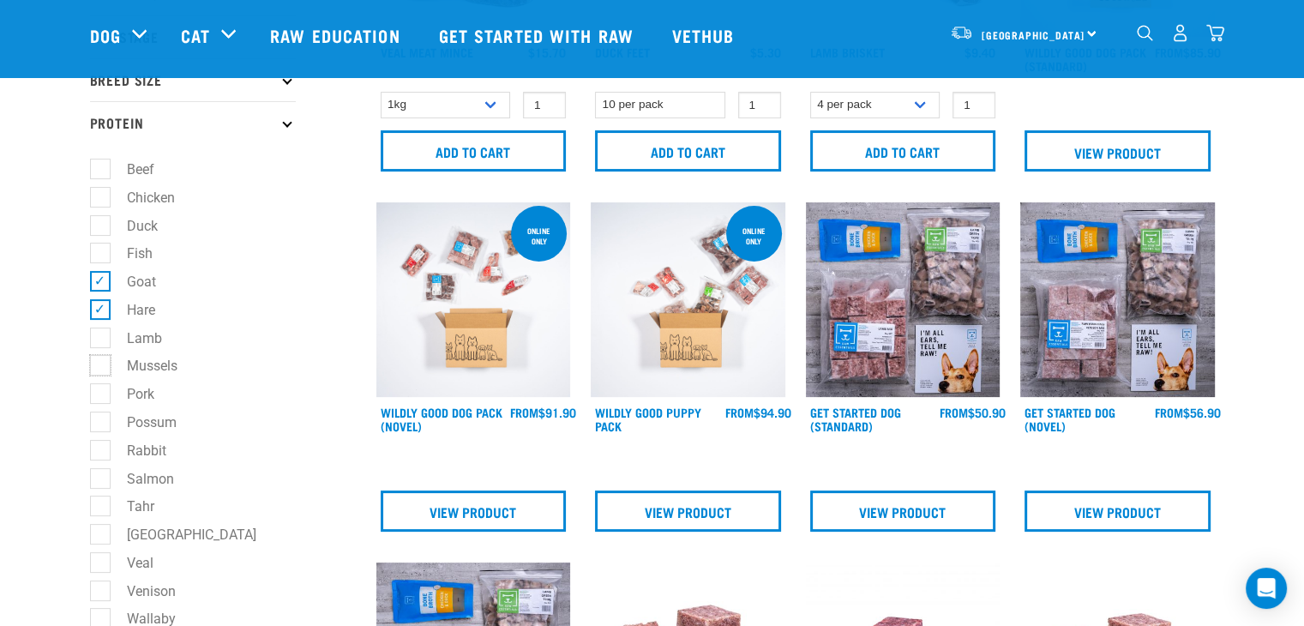
checkbox input "true"
click at [103, 428] on label "Possum" at bounding box center [141, 422] width 84 height 21
click at [101, 424] on input "Possum" at bounding box center [95, 418] width 11 height 11
checkbox input "true"
click at [104, 457] on label "Rabbit" at bounding box center [136, 450] width 74 height 21
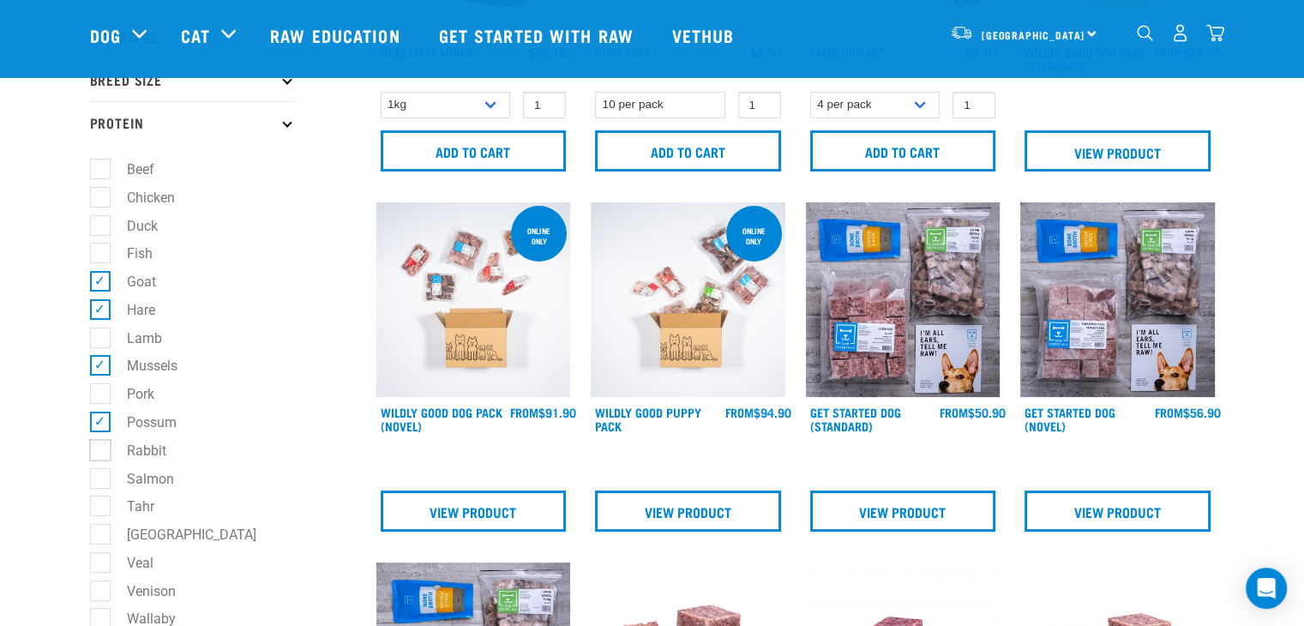
click at [101, 453] on input "Rabbit" at bounding box center [95, 447] width 11 height 11
checkbox input "true"
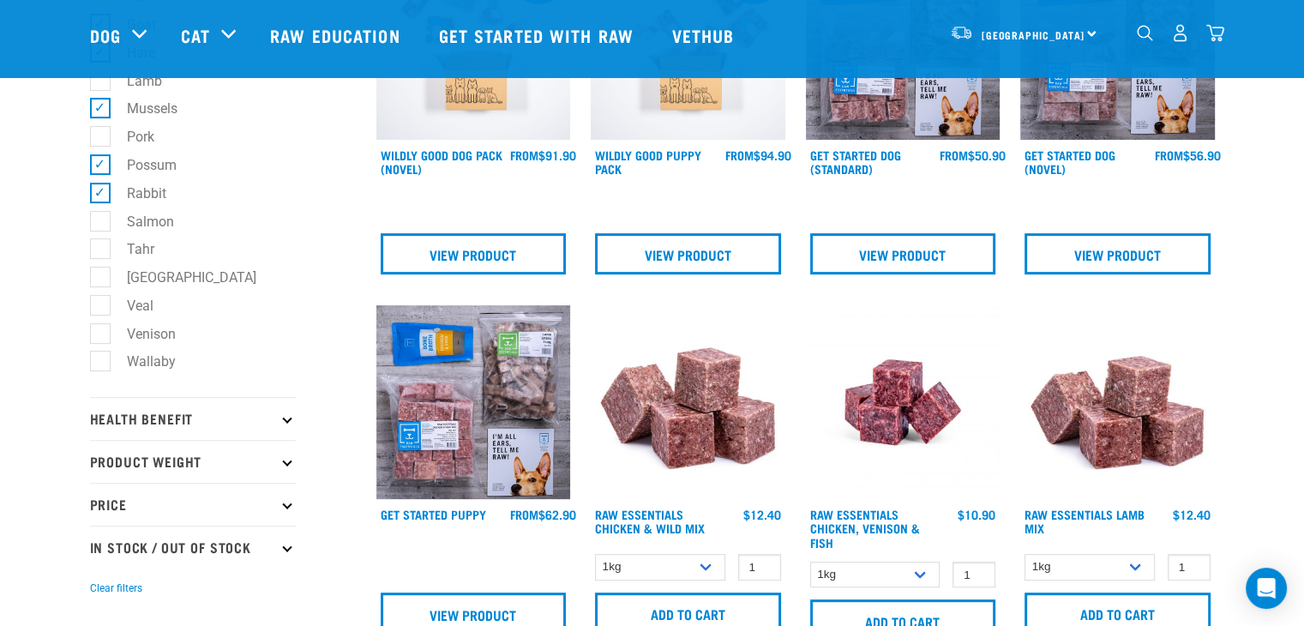
click at [99, 221] on label "Salmon" at bounding box center [139, 221] width 81 height 21
click at [99, 221] on input "Salmon" at bounding box center [95, 218] width 11 height 11
checkbox input "true"
click at [99, 258] on label "Tahr" at bounding box center [130, 248] width 62 height 21
click at [98, 252] on input "Tahr" at bounding box center [95, 246] width 11 height 11
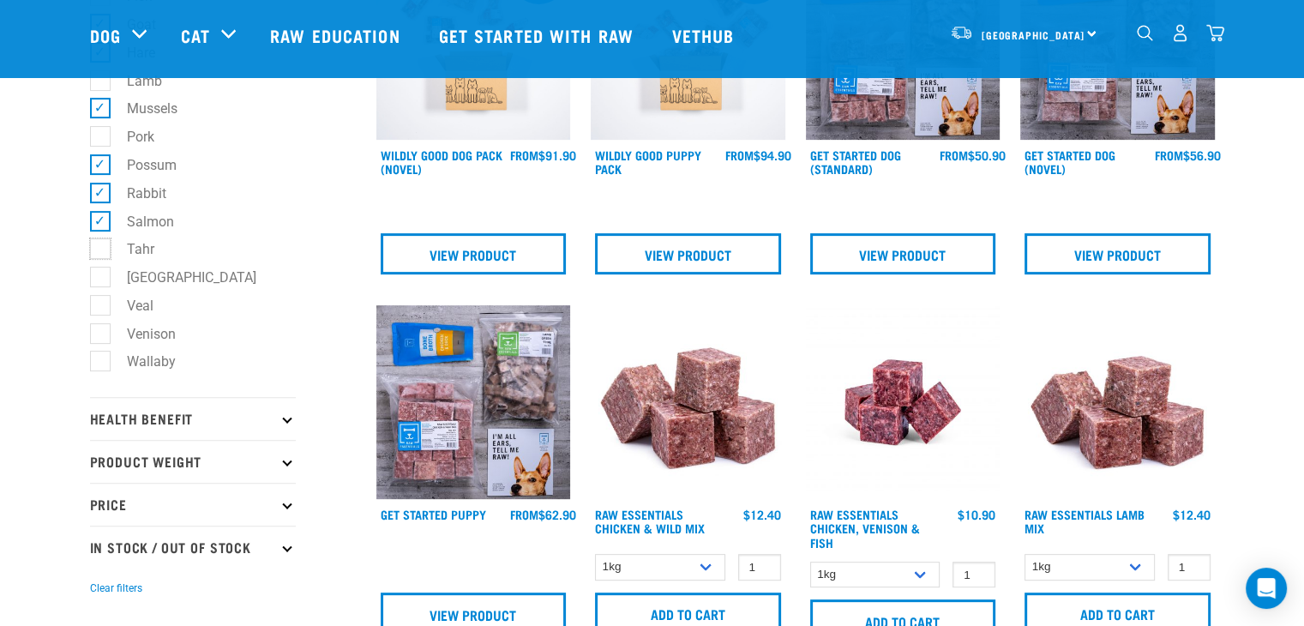
checkbox input "true"
click at [100, 308] on label "Veal" at bounding box center [129, 305] width 61 height 21
click at [100, 308] on input "Veal" at bounding box center [95, 302] width 11 height 11
checkbox input "true"
click at [100, 337] on label "Venison" at bounding box center [140, 333] width 83 height 21
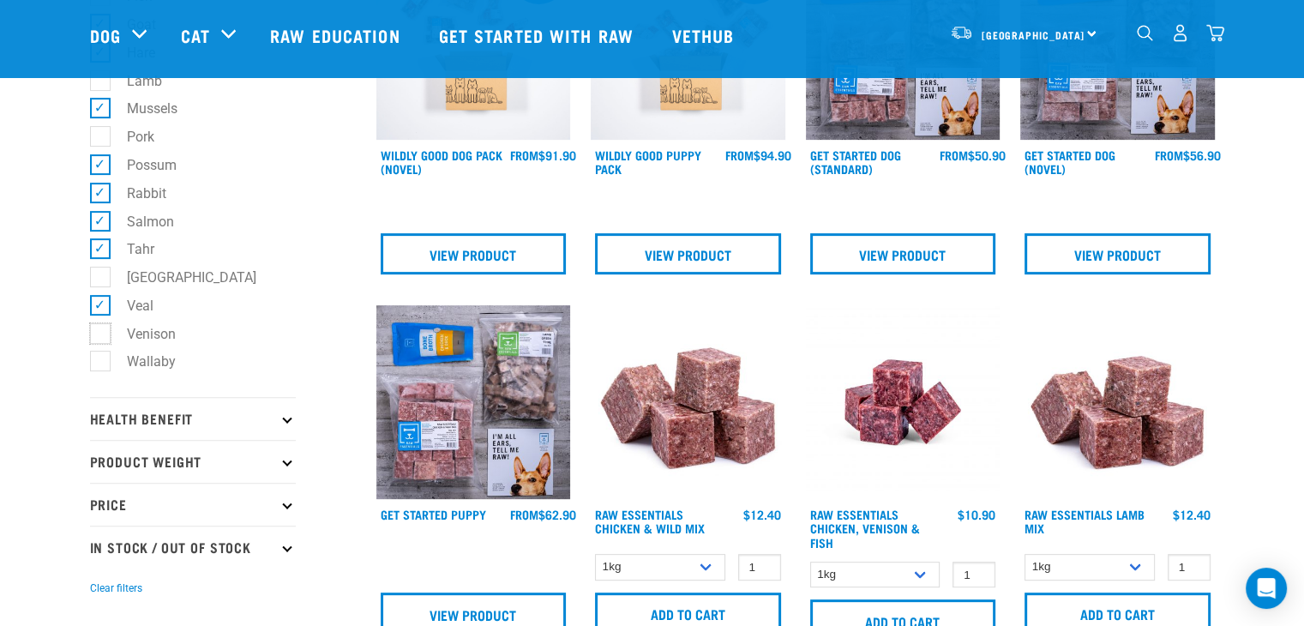
click at [100, 336] on input "Venison" at bounding box center [95, 330] width 11 height 11
checkbox input "true"
click at [99, 366] on label "Wallaby" at bounding box center [140, 361] width 83 height 21
click at [99, 364] on input "Wallaby" at bounding box center [95, 358] width 11 height 11
checkbox input "true"
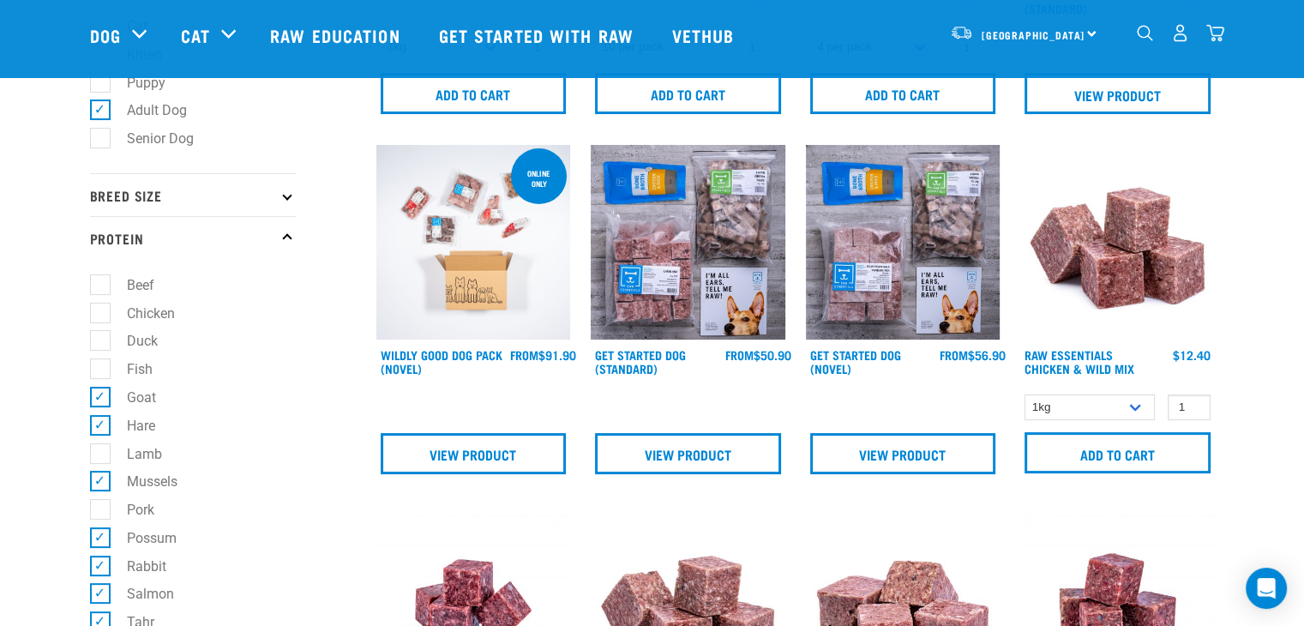
scroll to position [772, 0]
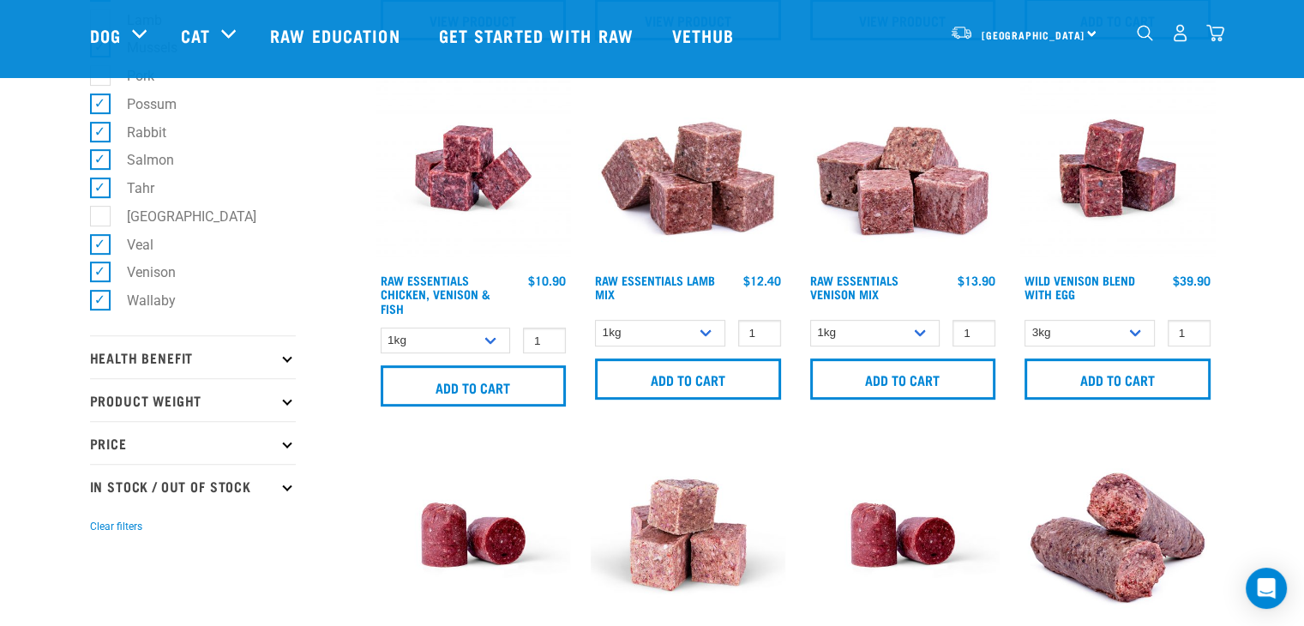
click at [281, 488] on p "In Stock / Out Of Stock" at bounding box center [193, 485] width 206 height 43
click at [104, 533] on label "In Stock" at bounding box center [140, 532] width 83 height 21
click at [101, 533] on input "In Stock" at bounding box center [95, 529] width 11 height 11
checkbox input "true"
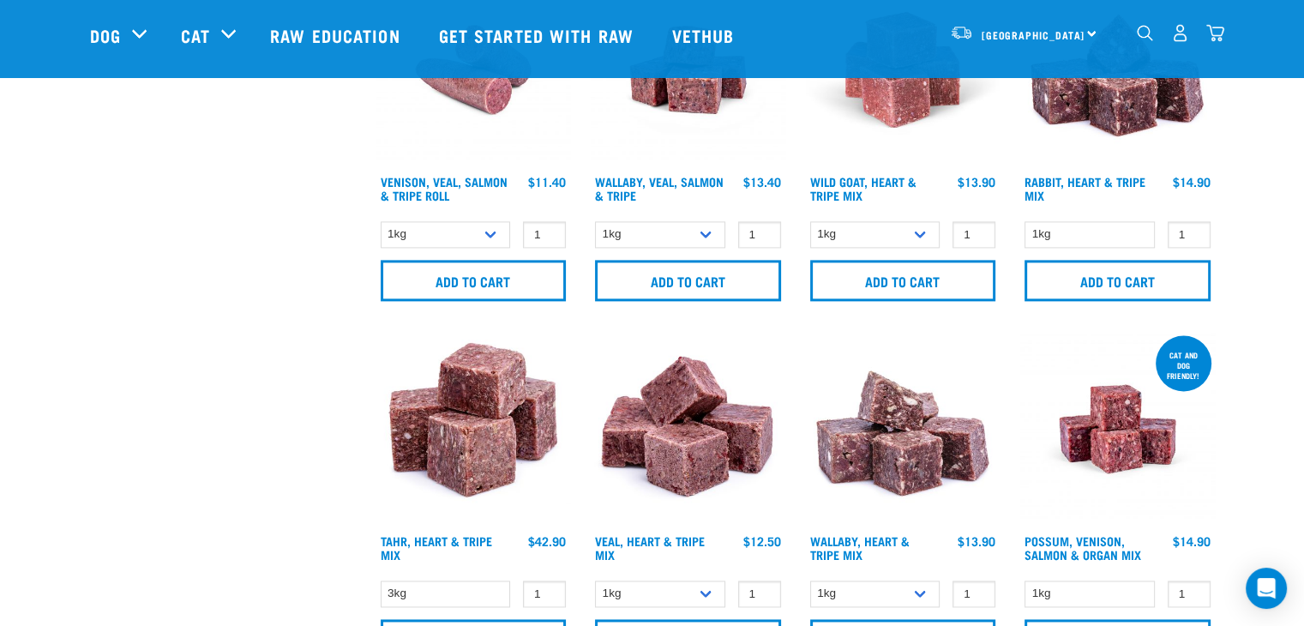
scroll to position [2573, 0]
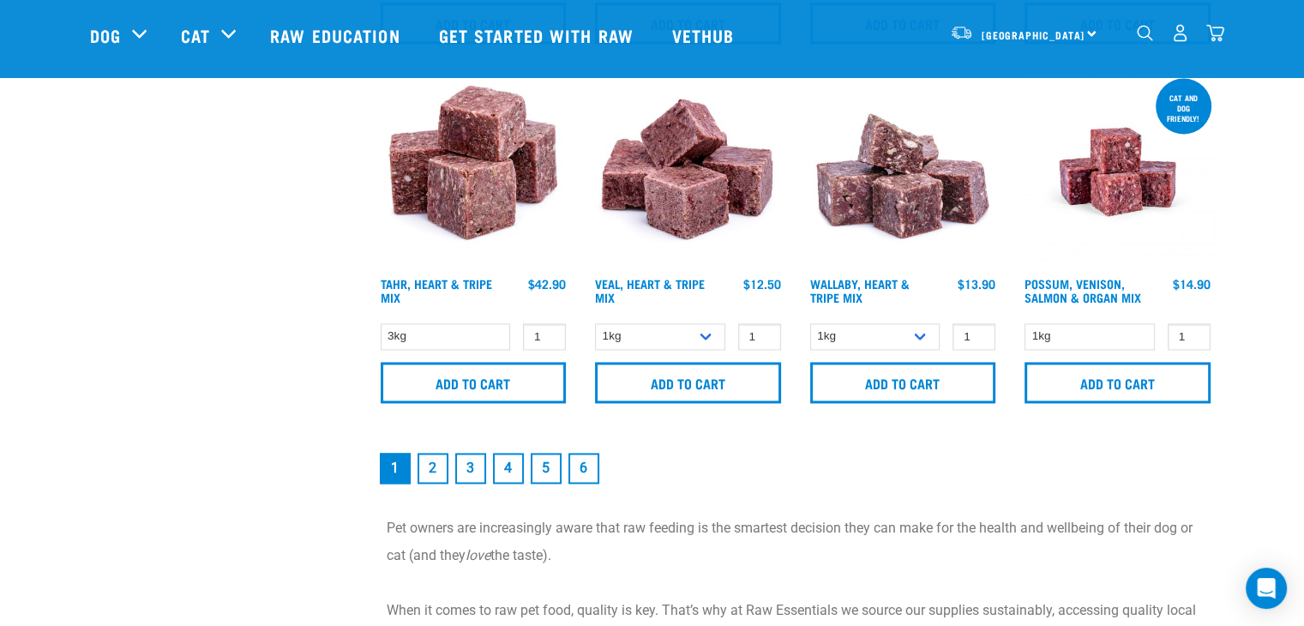
click at [432, 465] on link "2" at bounding box center [433, 468] width 31 height 31
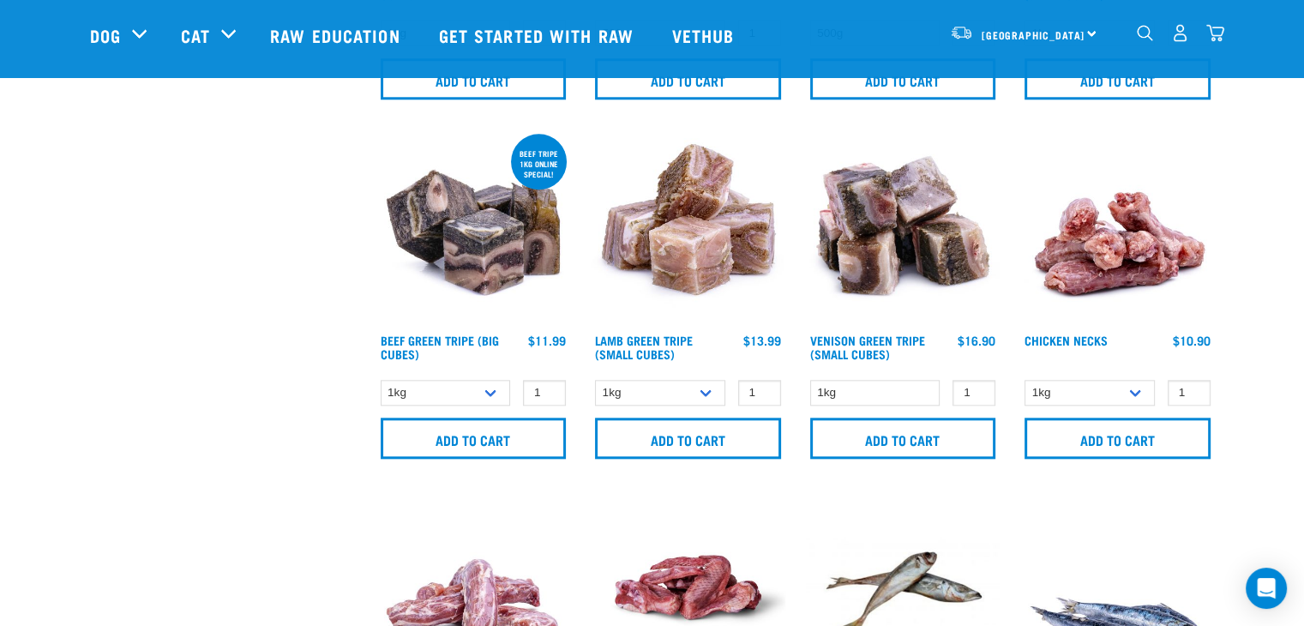
scroll to position [1801, 0]
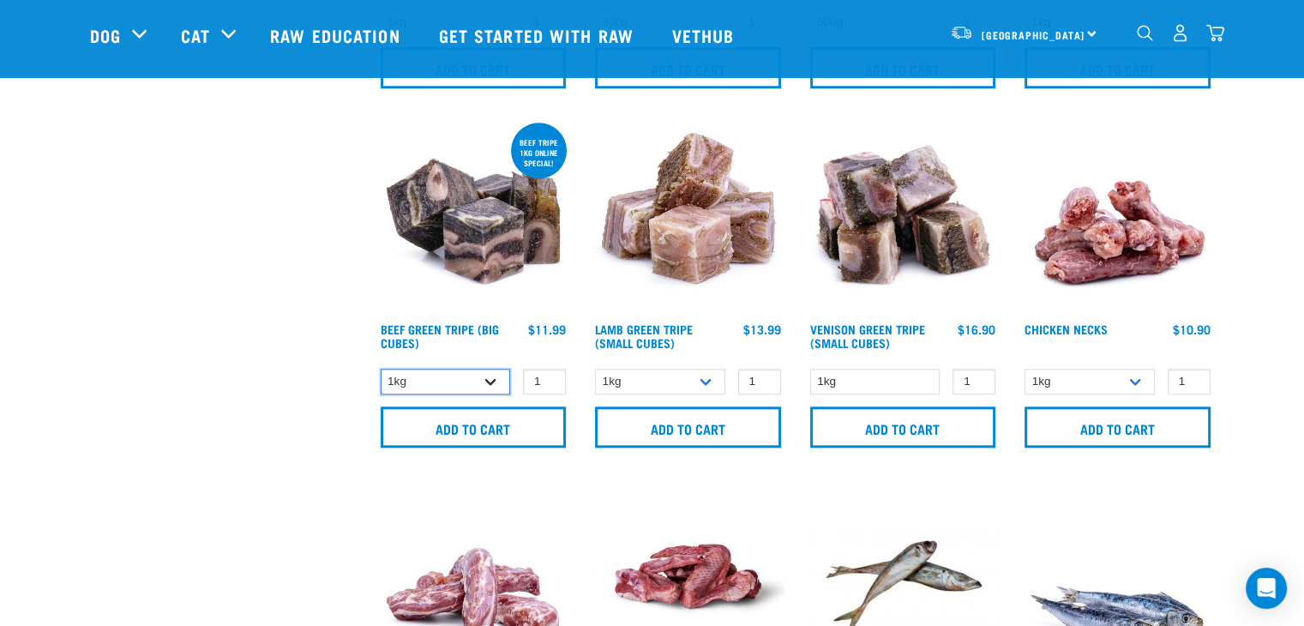
click at [487, 371] on select "1kg 3kg Bulk (10kg)" at bounding box center [446, 382] width 130 height 27
select select "346"
click at [381, 369] on select "1kg 3kg Bulk (10kg)" at bounding box center [446, 382] width 130 height 27
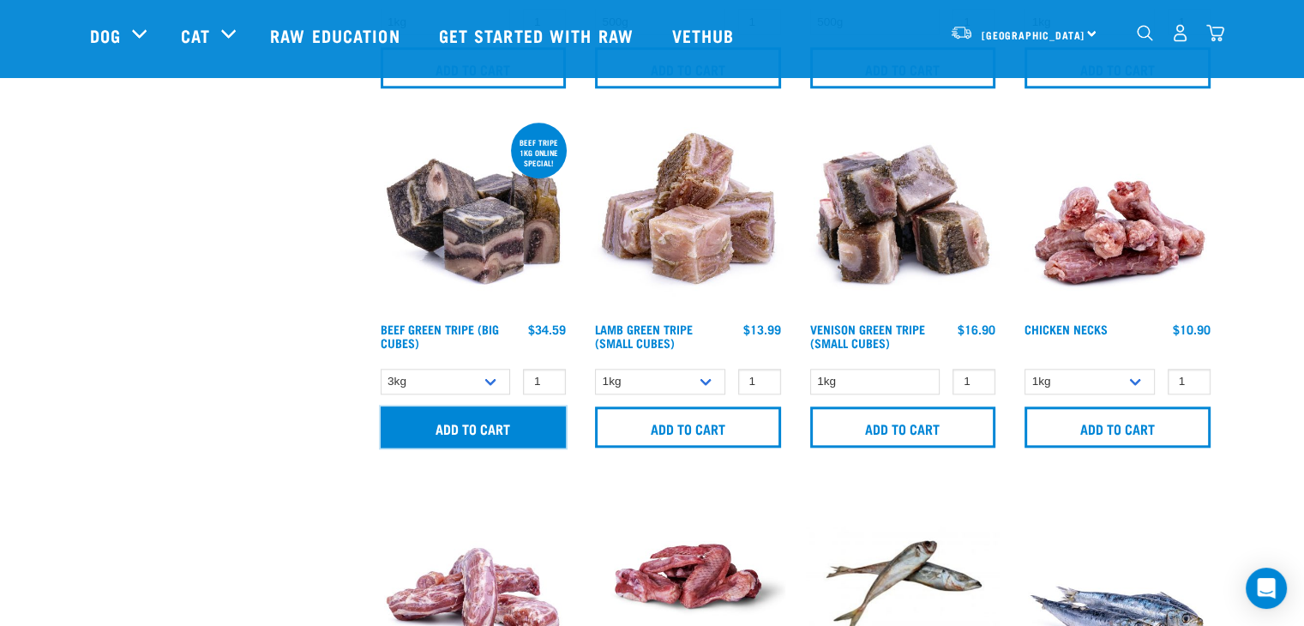
click at [440, 420] on input "Add to cart" at bounding box center [474, 426] width 186 height 41
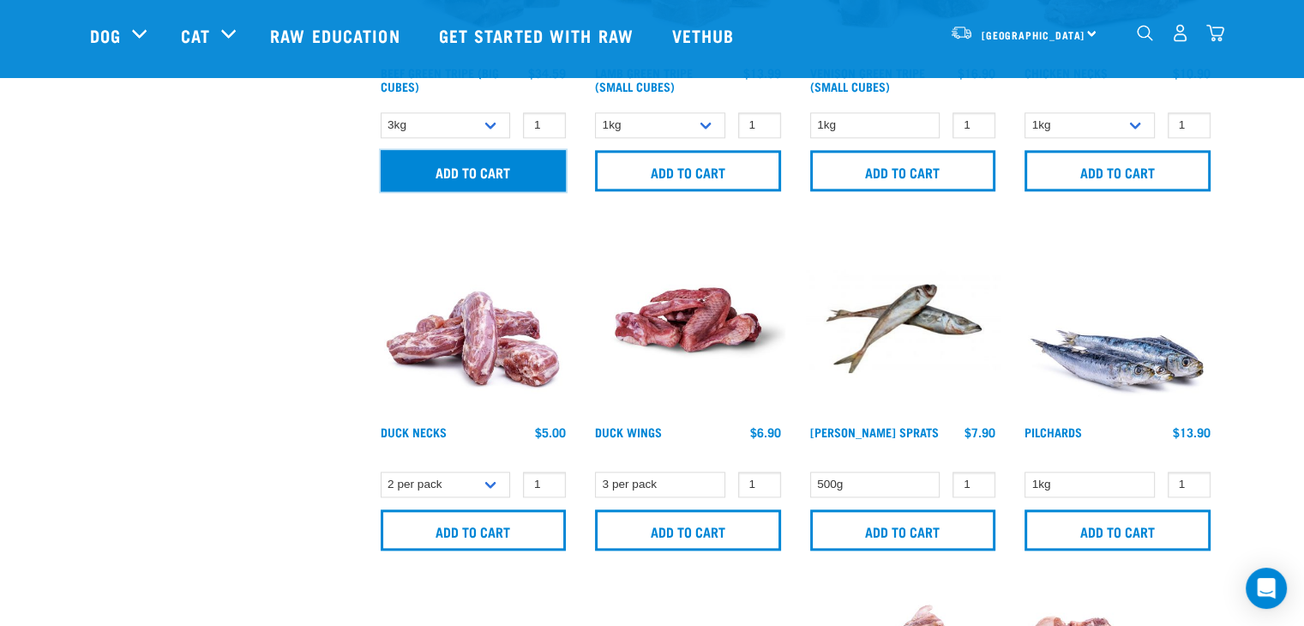
scroll to position [2058, 0]
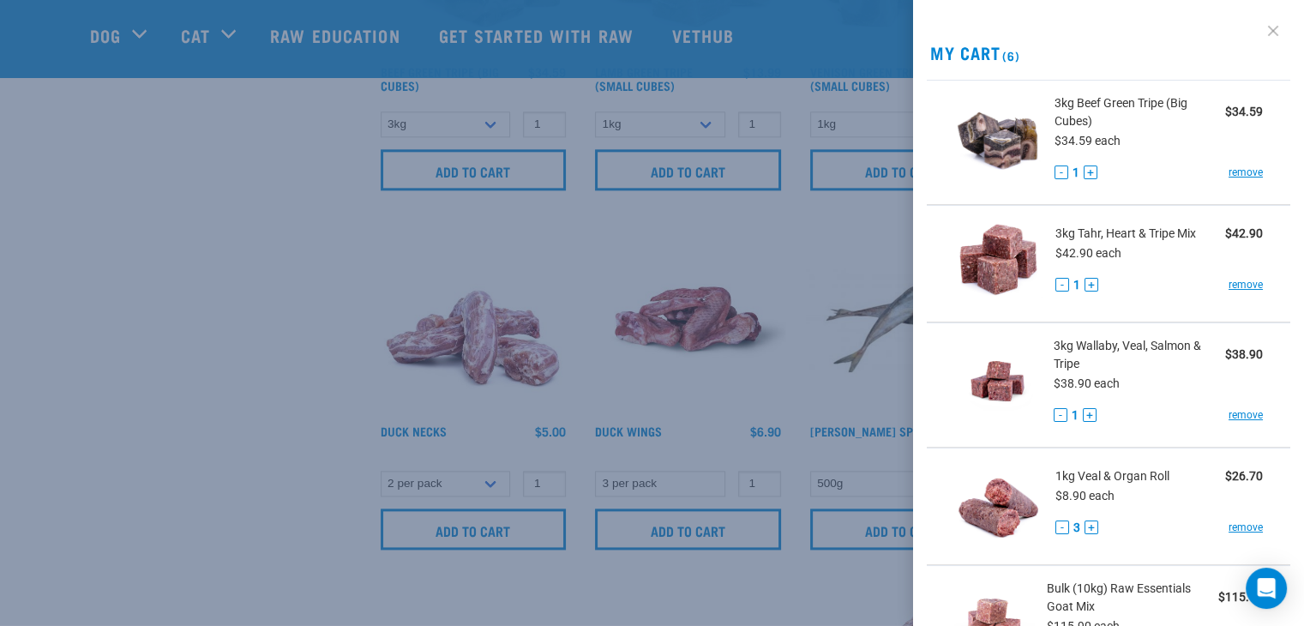
click at [1264, 28] on link at bounding box center [1273, 30] width 27 height 27
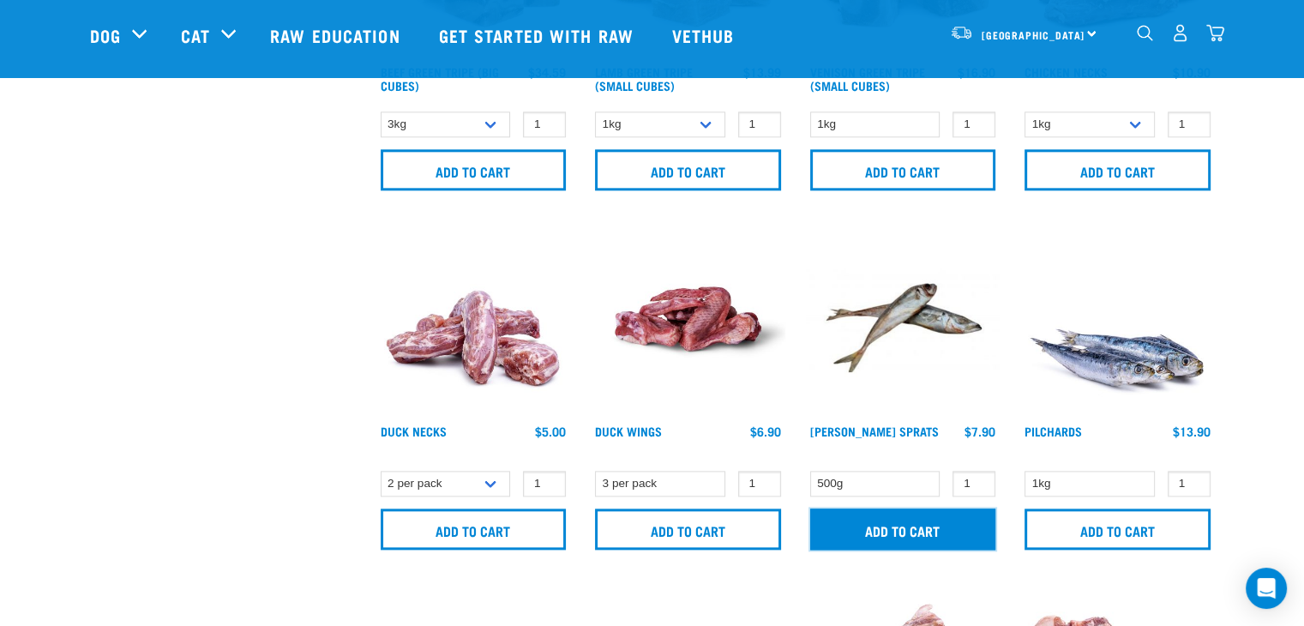
click at [932, 522] on input "Add to cart" at bounding box center [903, 529] width 186 height 41
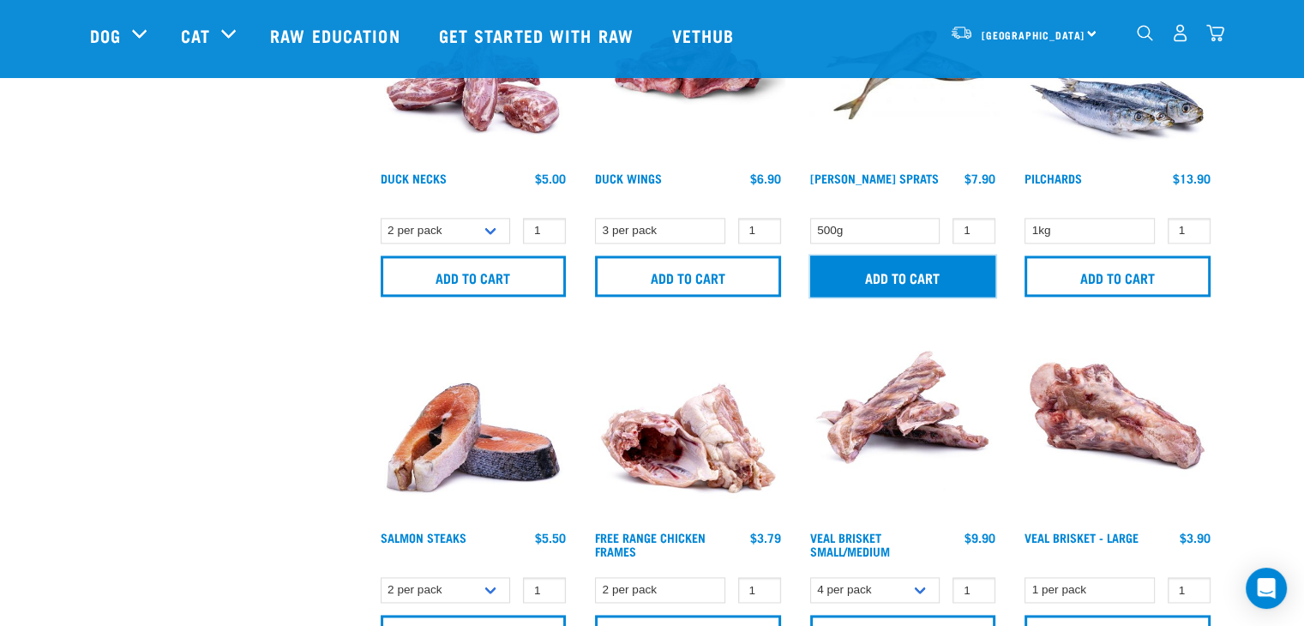
scroll to position [2315, 0]
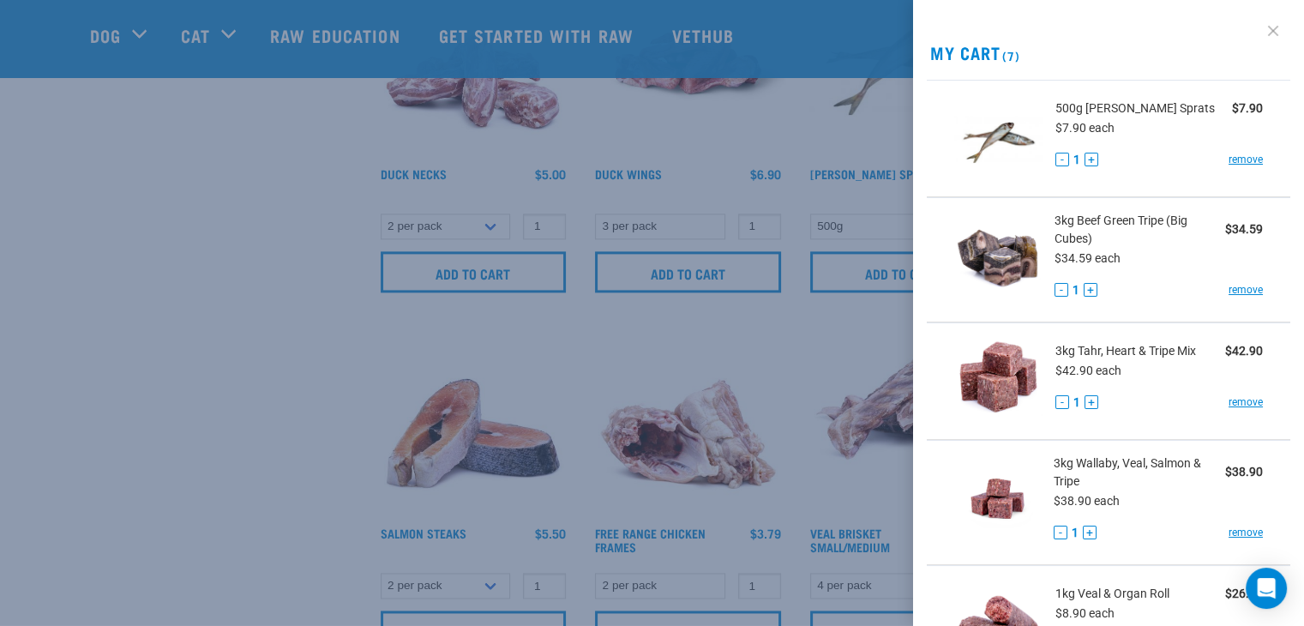
click at [1261, 28] on link at bounding box center [1273, 30] width 27 height 27
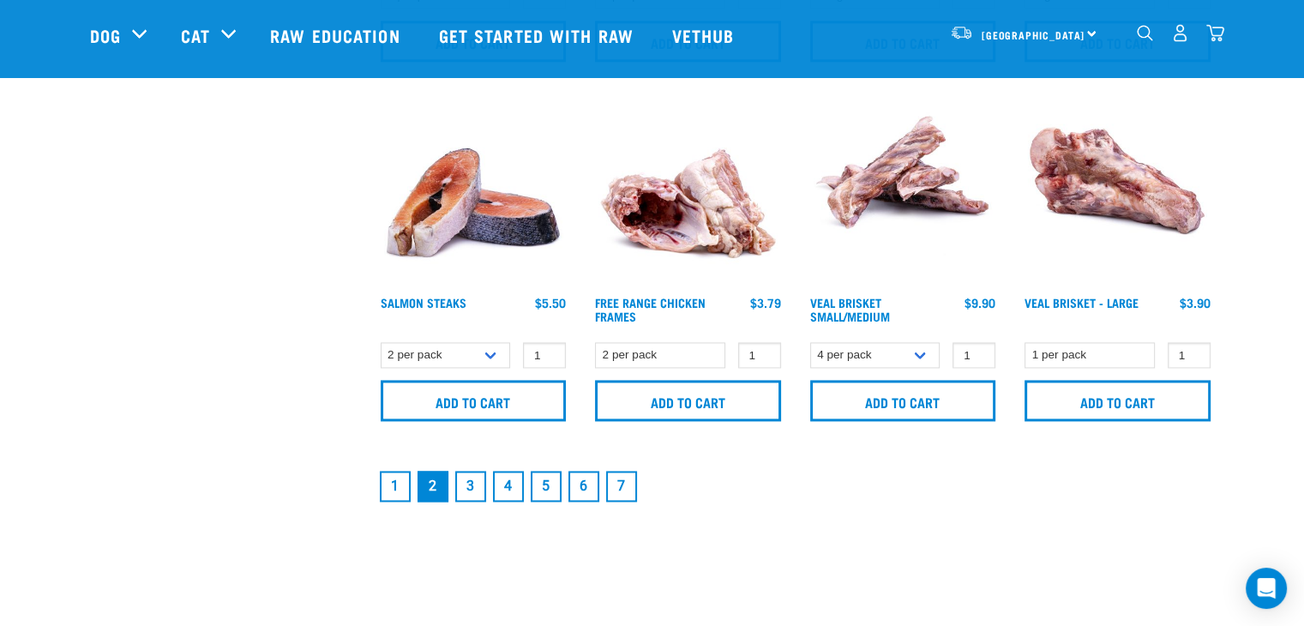
scroll to position [2573, 0]
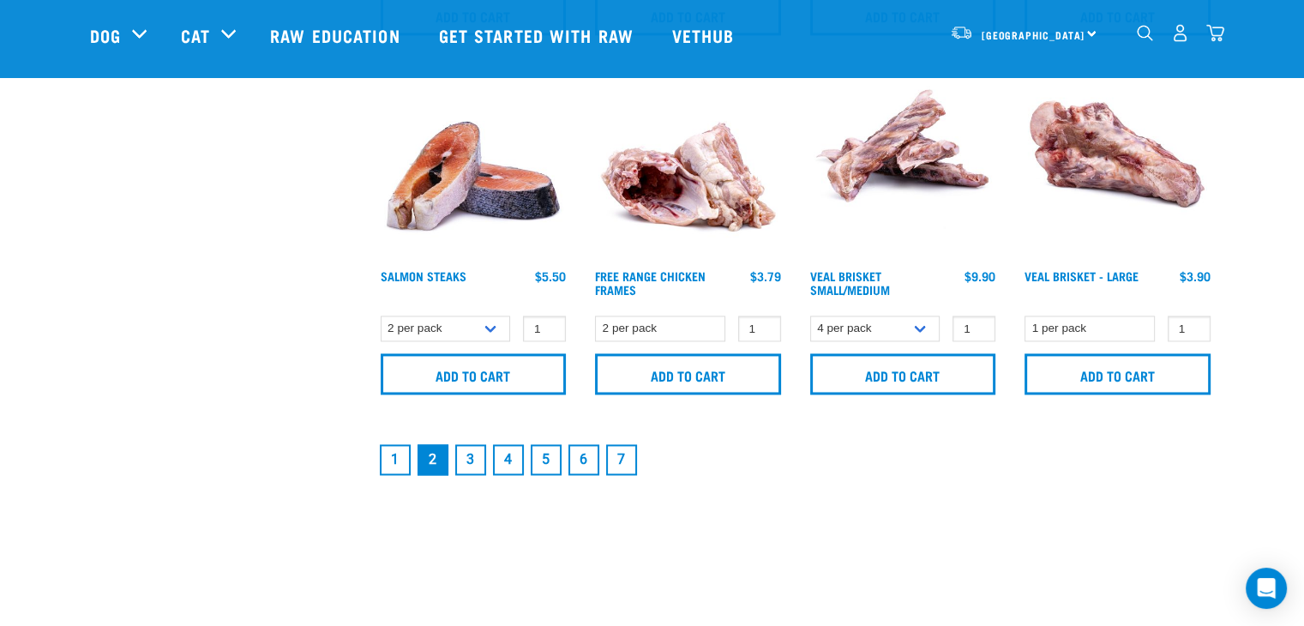
click at [460, 459] on link "3" at bounding box center [470, 459] width 31 height 31
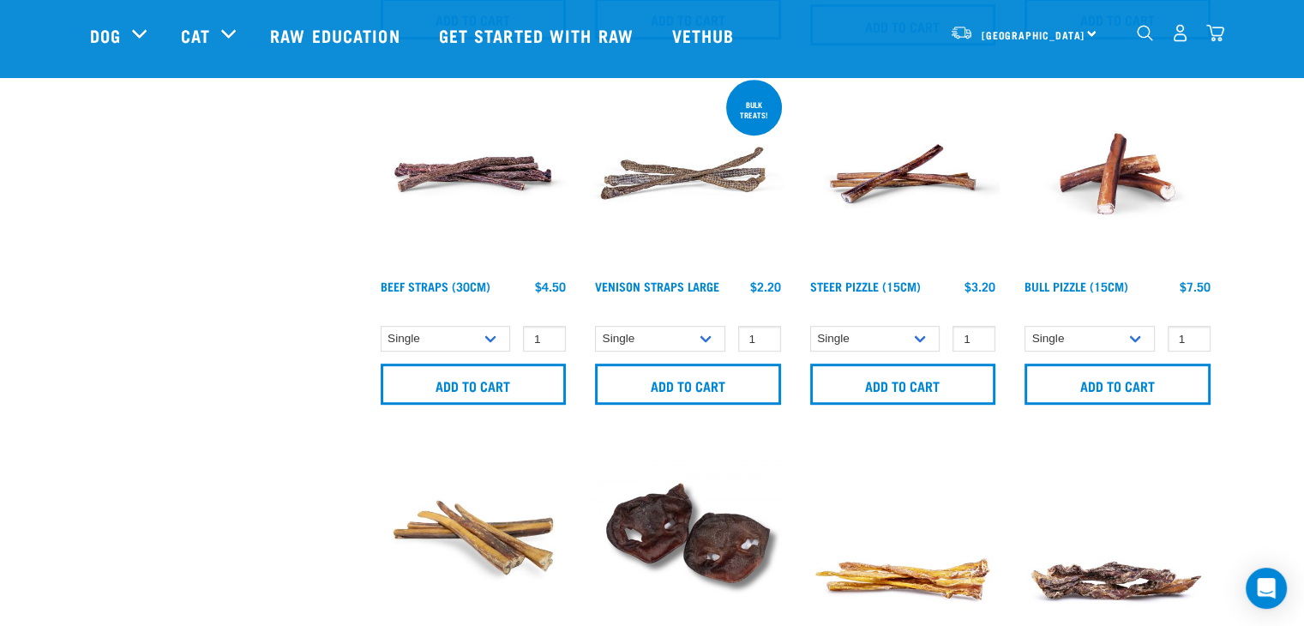
scroll to position [1029, 0]
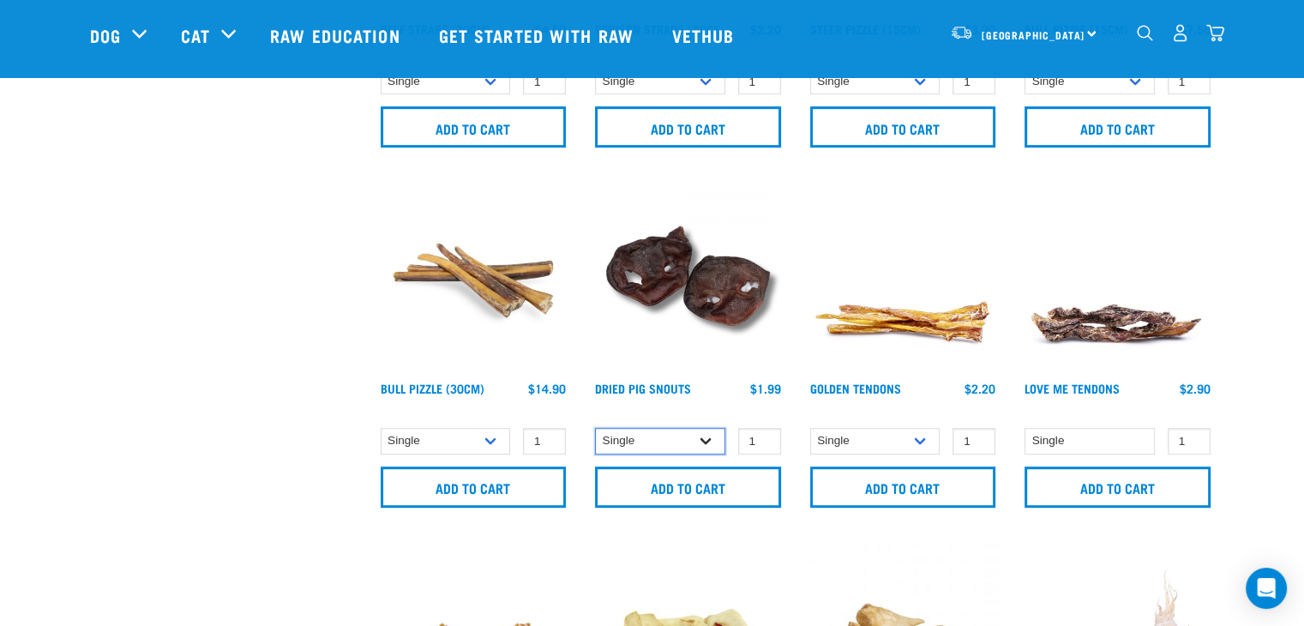
click at [711, 443] on select "Single 10 per pack 25 per pack" at bounding box center [660, 441] width 130 height 27
select select "443097"
click at [595, 428] on select "Single 10 per pack 25 per pack" at bounding box center [660, 441] width 130 height 27
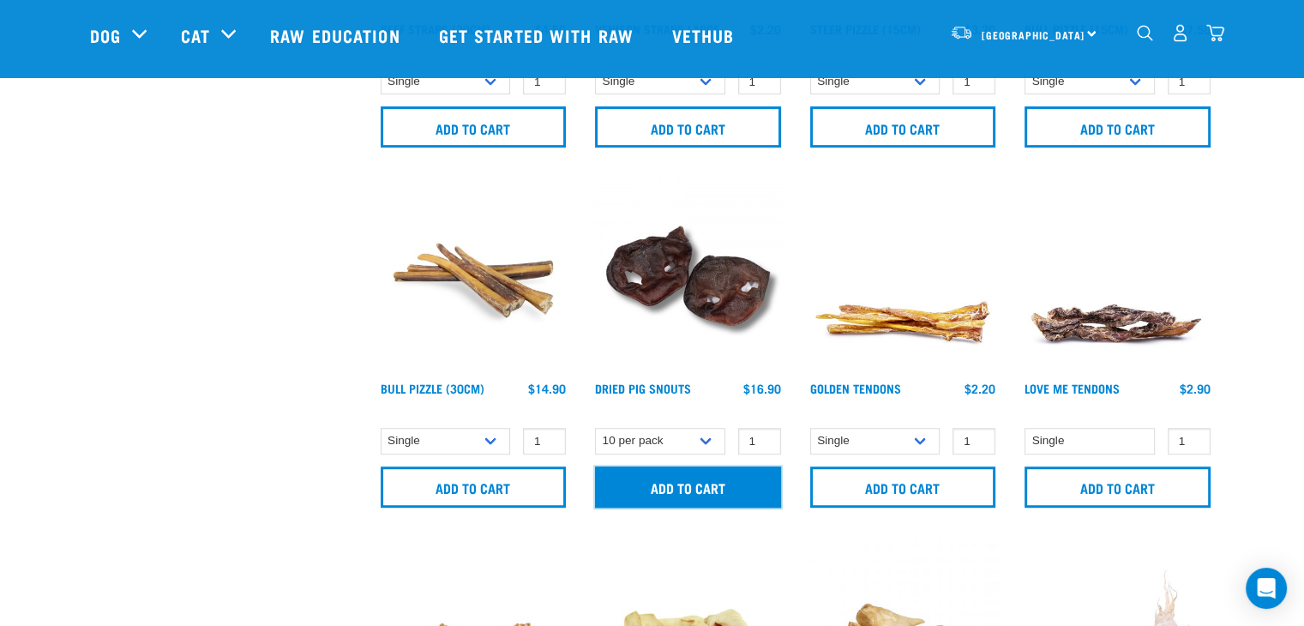
click at [689, 484] on input "Add to cart" at bounding box center [688, 486] width 186 height 41
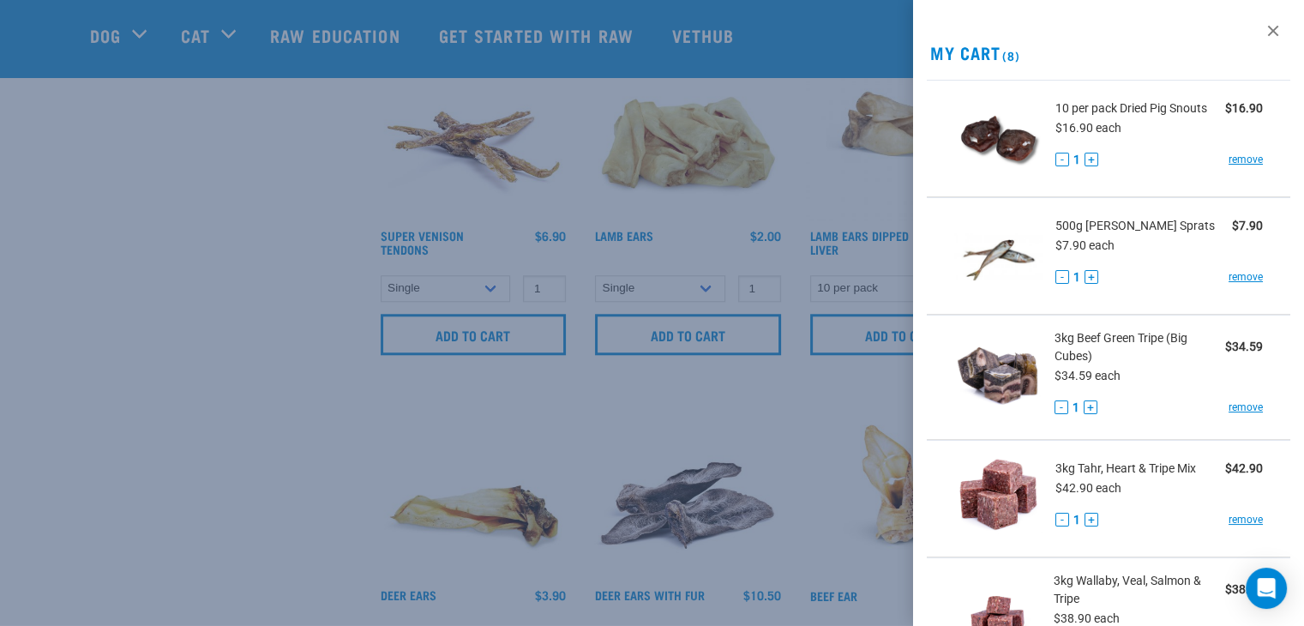
scroll to position [1544, 0]
click at [1260, 25] on link at bounding box center [1273, 30] width 27 height 27
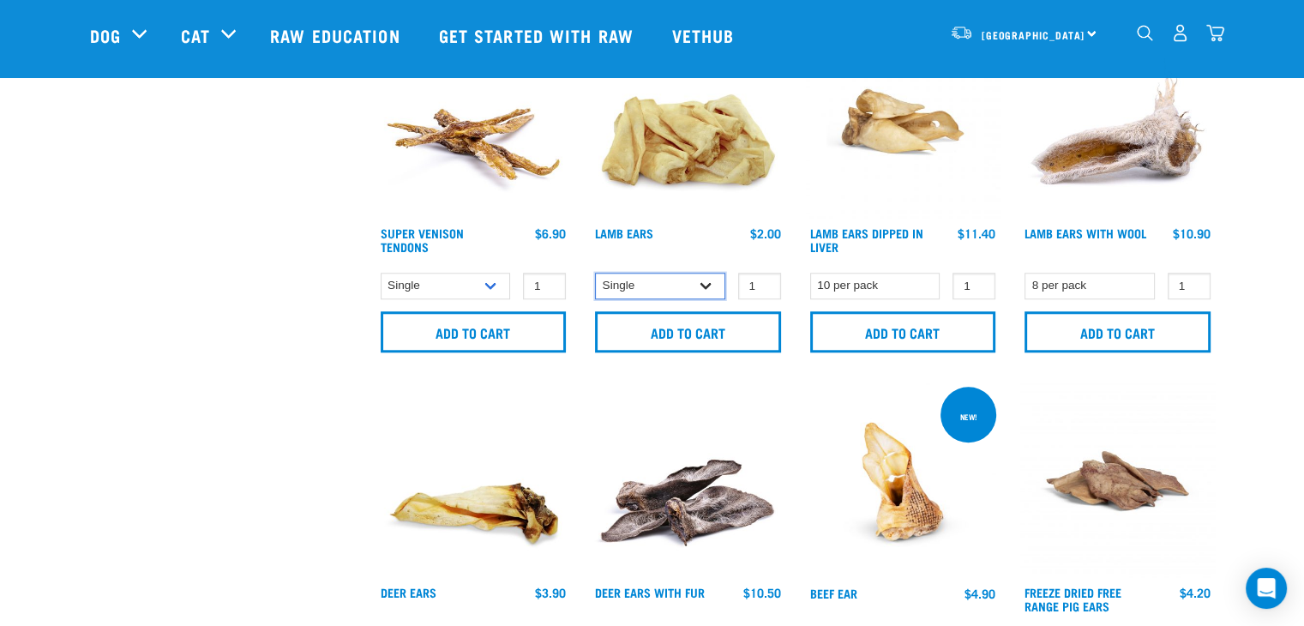
click at [710, 283] on select "Single 10 per pack 1kg" at bounding box center [660, 286] width 130 height 27
select select "800"
click at [595, 273] on select "Single 10 per pack 1kg" at bounding box center [660, 286] width 130 height 27
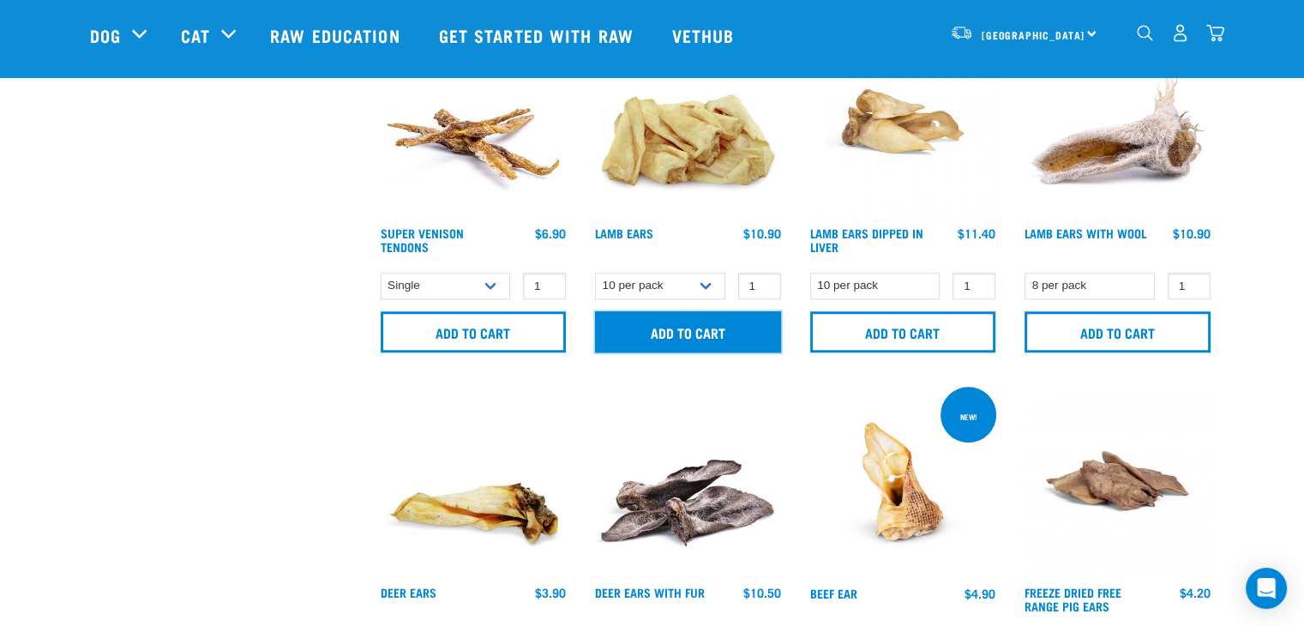
click at [729, 329] on input "Add to cart" at bounding box center [688, 331] width 186 height 41
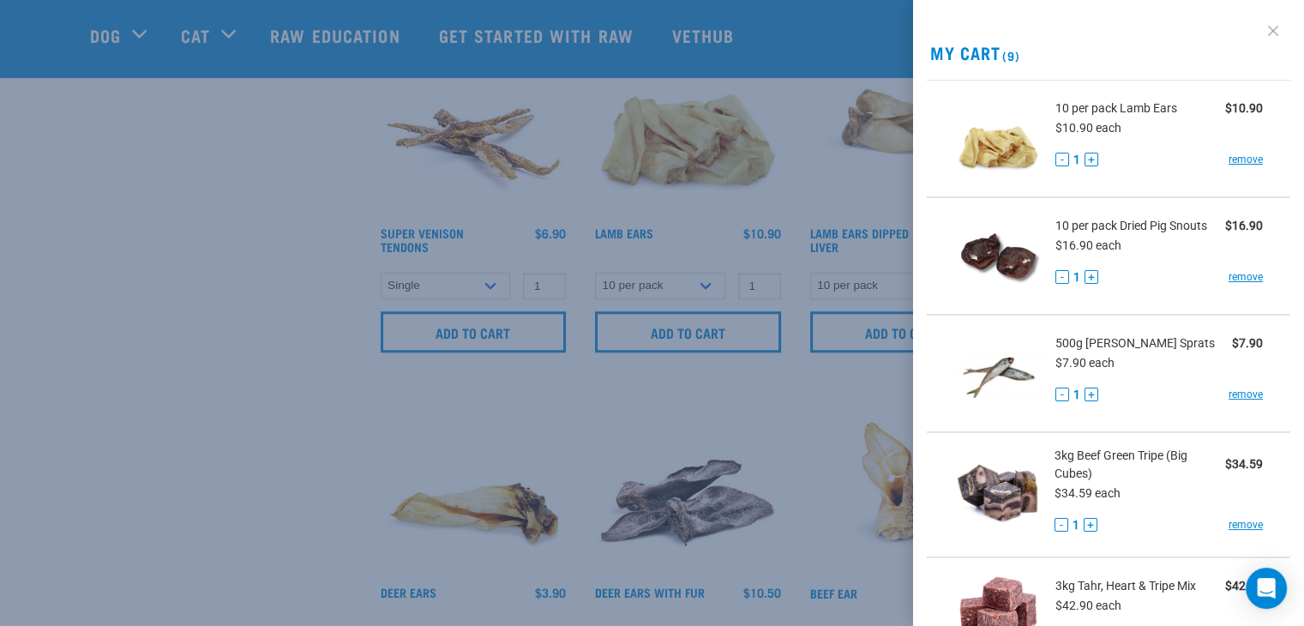
click at [1260, 32] on link at bounding box center [1273, 30] width 27 height 27
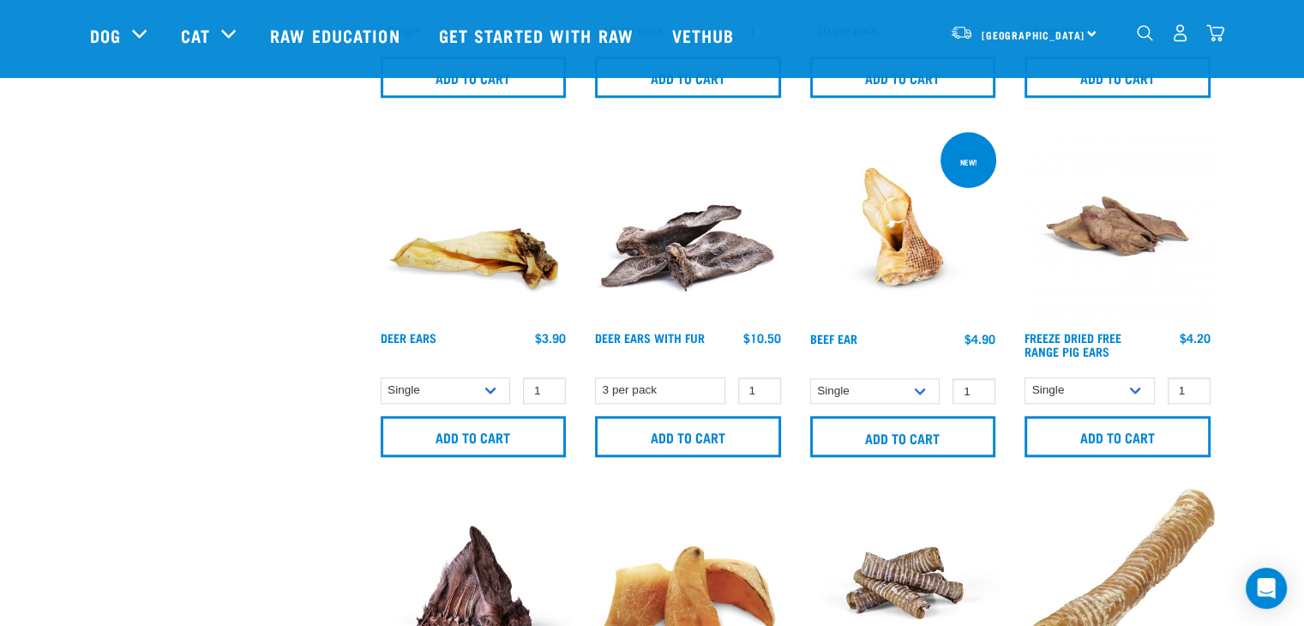
scroll to position [1801, 0]
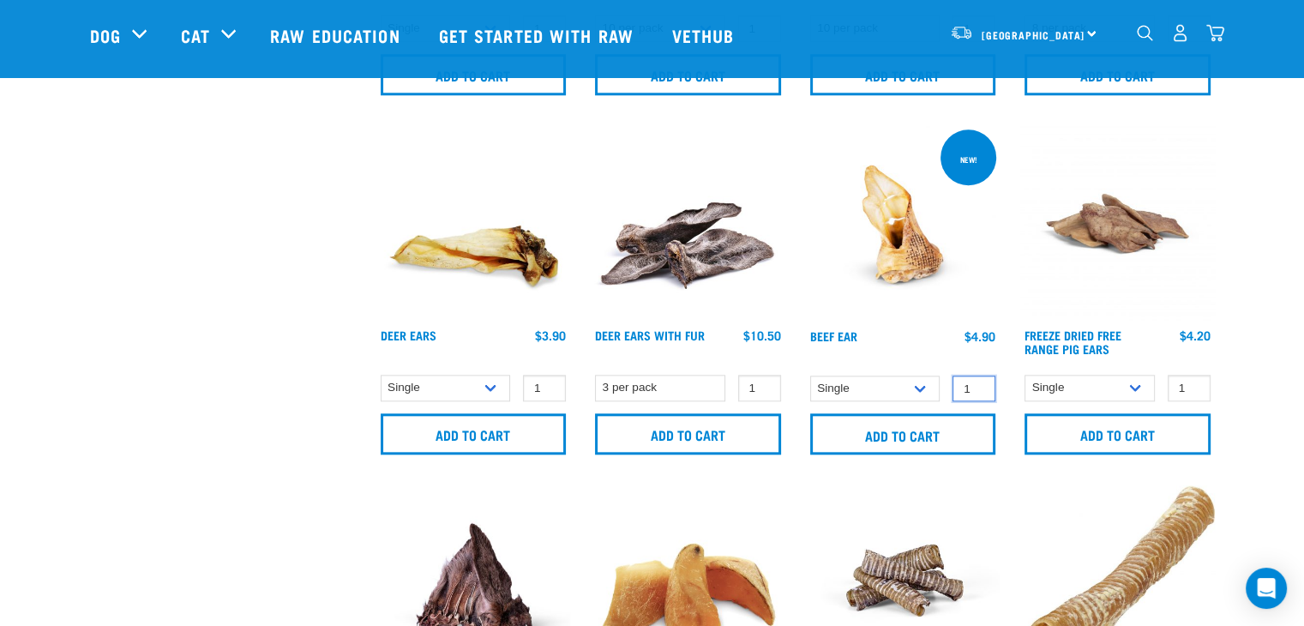
click at [967, 391] on input "1" at bounding box center [974, 389] width 43 height 27
click at [923, 386] on select "Single 10 per pack 25 per pack" at bounding box center [875, 389] width 130 height 27
select select "443100"
click at [810, 376] on select "Single 10 per pack 25 per pack" at bounding box center [875, 389] width 130 height 27
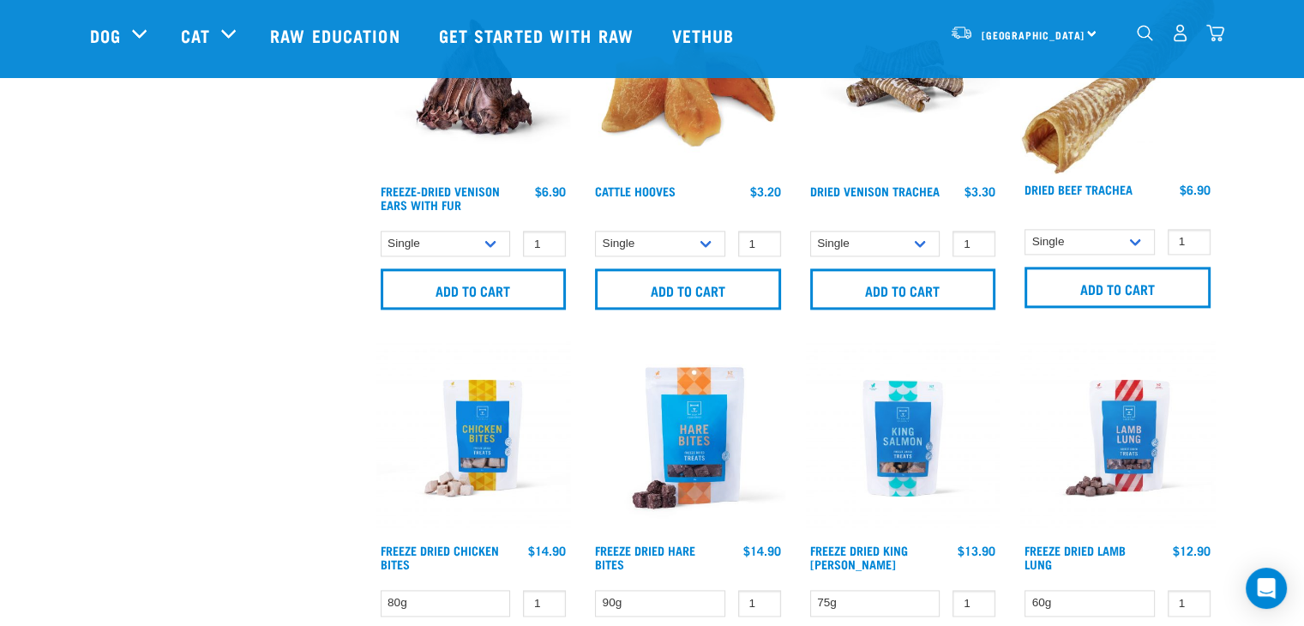
scroll to position [2315, 0]
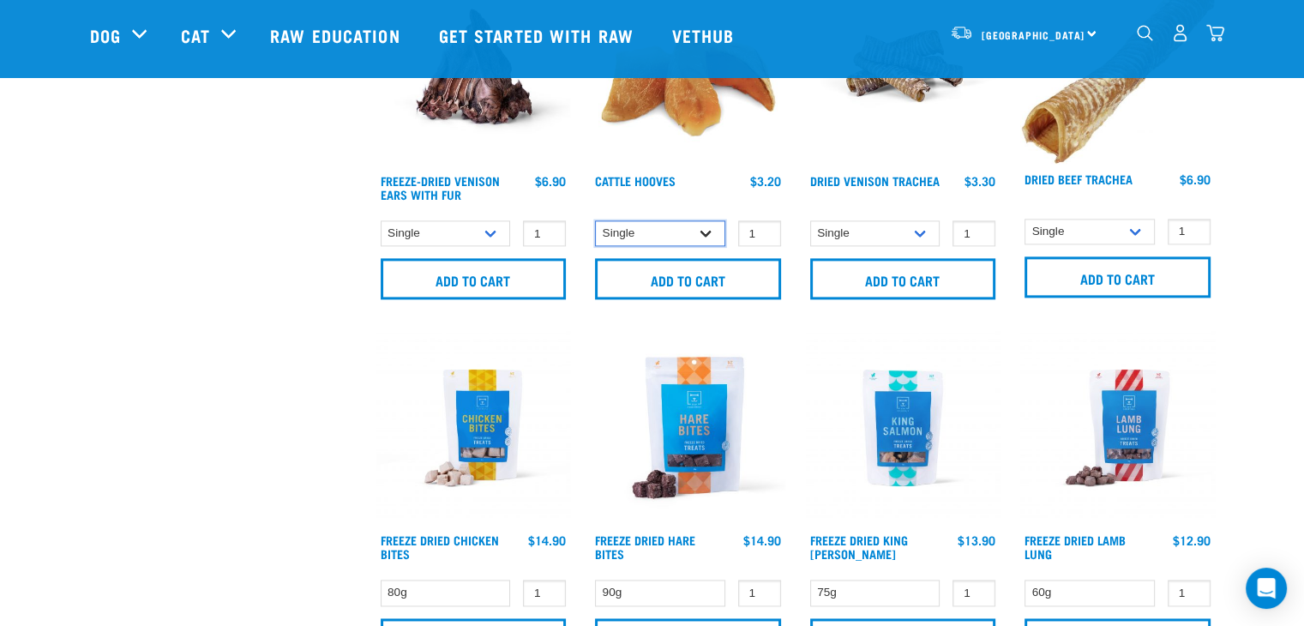
click at [695, 231] on select "Single 10 per pack Bulk (30 pack)" at bounding box center [660, 233] width 130 height 27
select select "724"
click at [595, 220] on select "Single 10 per pack Bulk (30 pack)" at bounding box center [660, 233] width 130 height 27
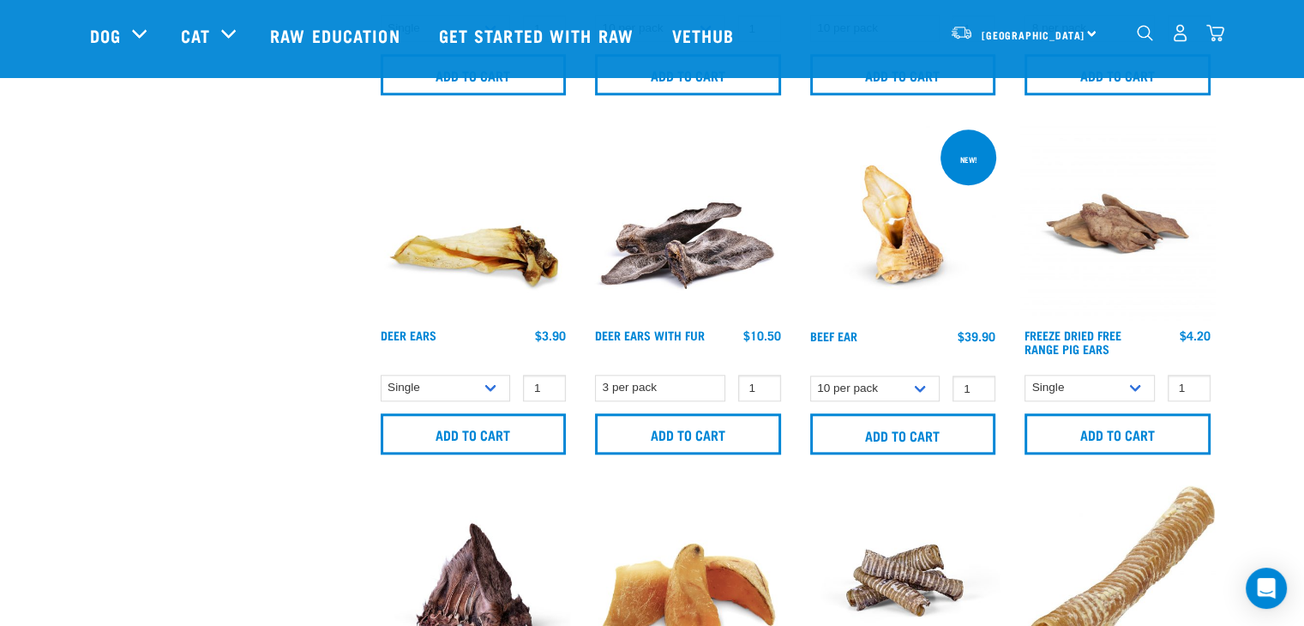
scroll to position [1544, 0]
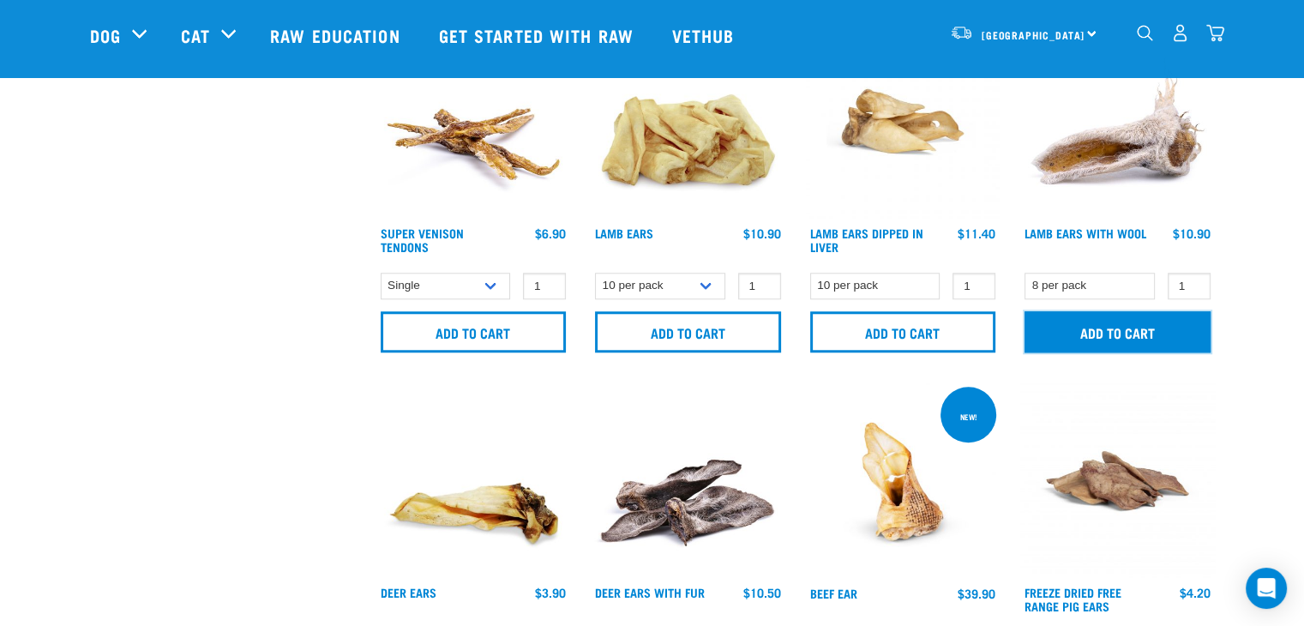
click at [1165, 317] on input "Add to cart" at bounding box center [1118, 331] width 186 height 41
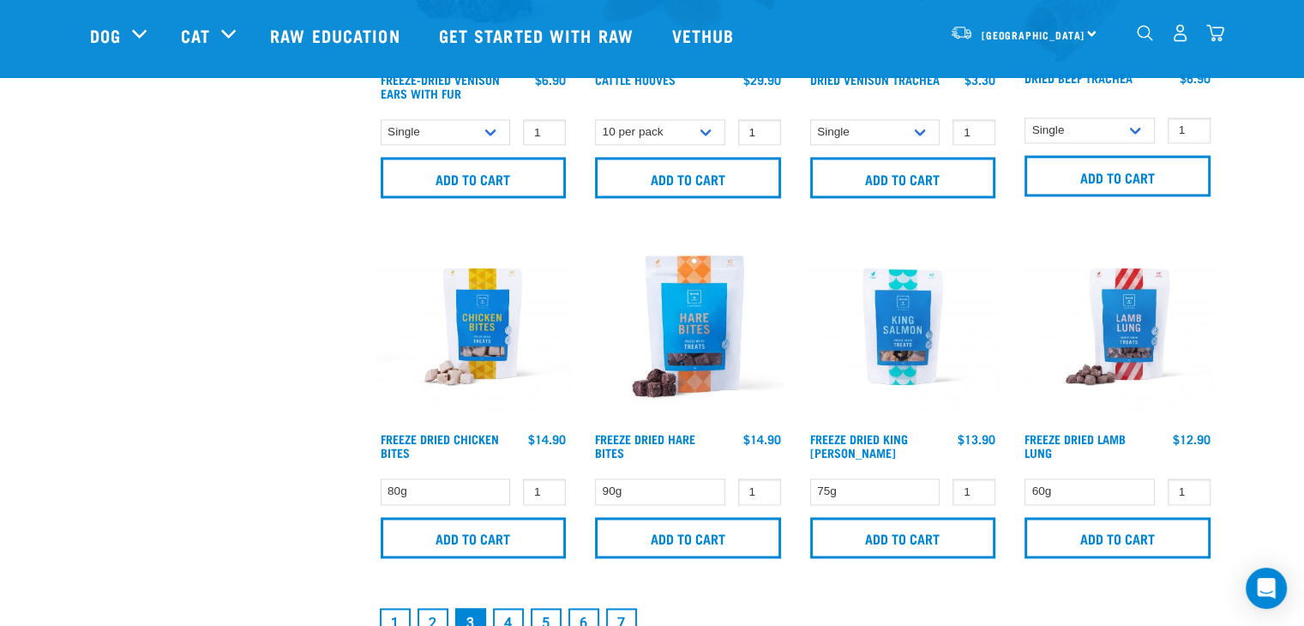
scroll to position [2830, 0]
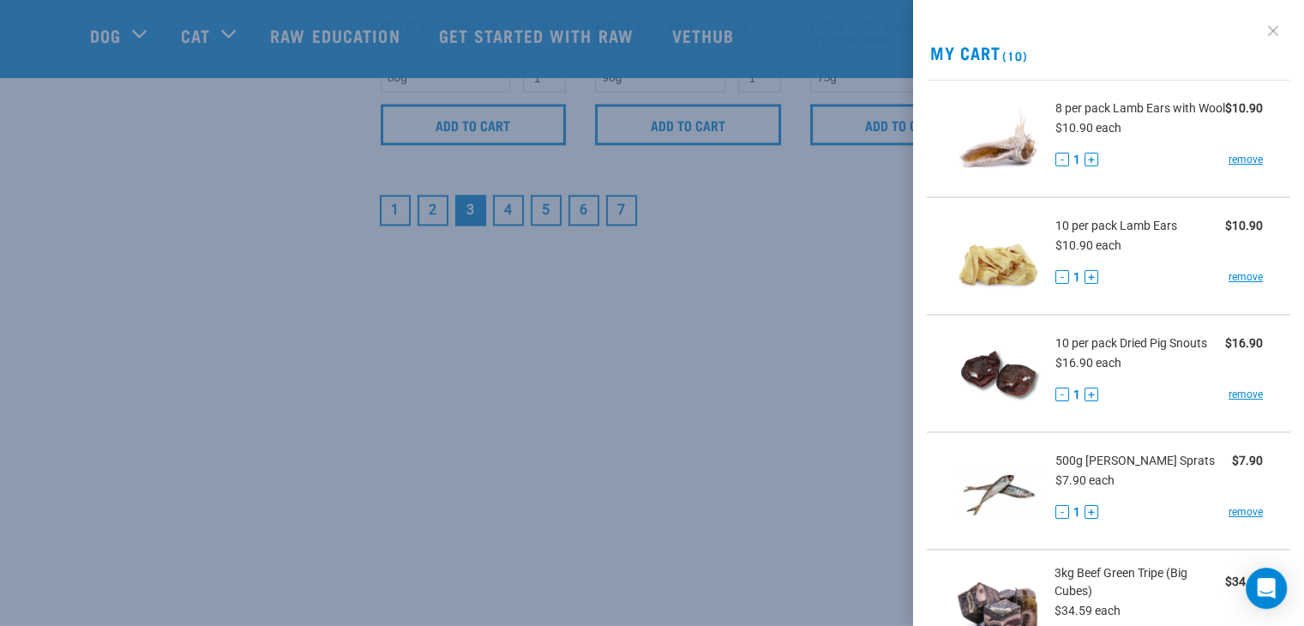
click at [1260, 31] on link at bounding box center [1273, 30] width 27 height 27
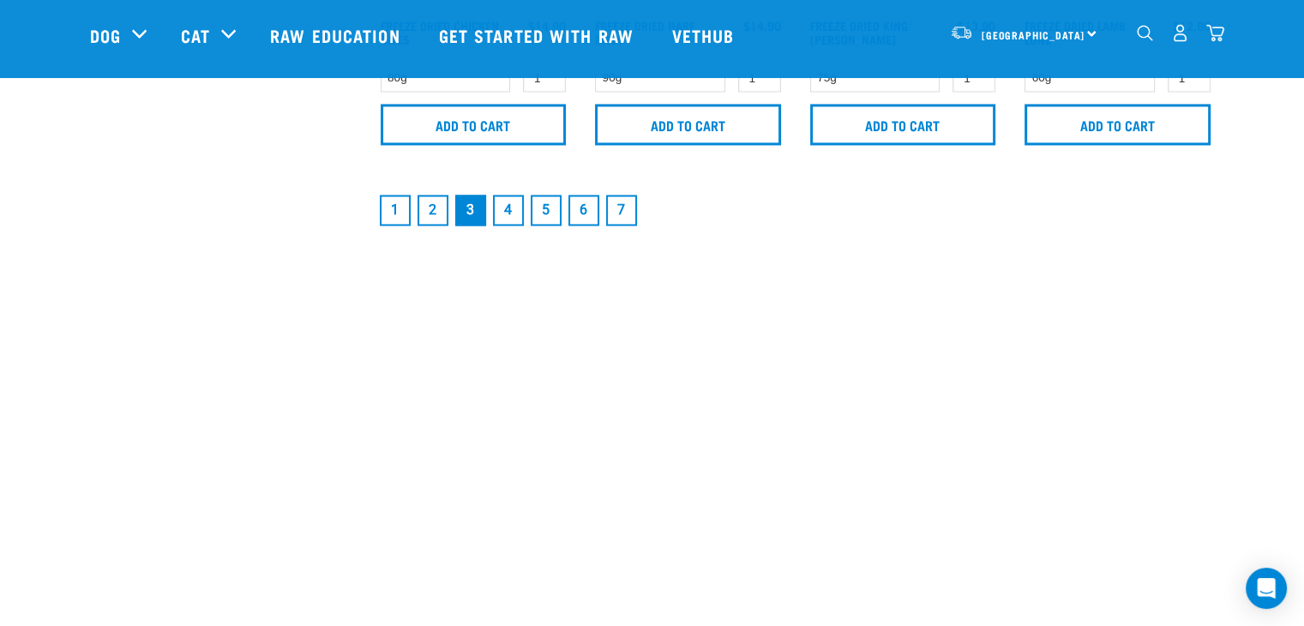
click at [504, 202] on link "4" at bounding box center [508, 210] width 31 height 31
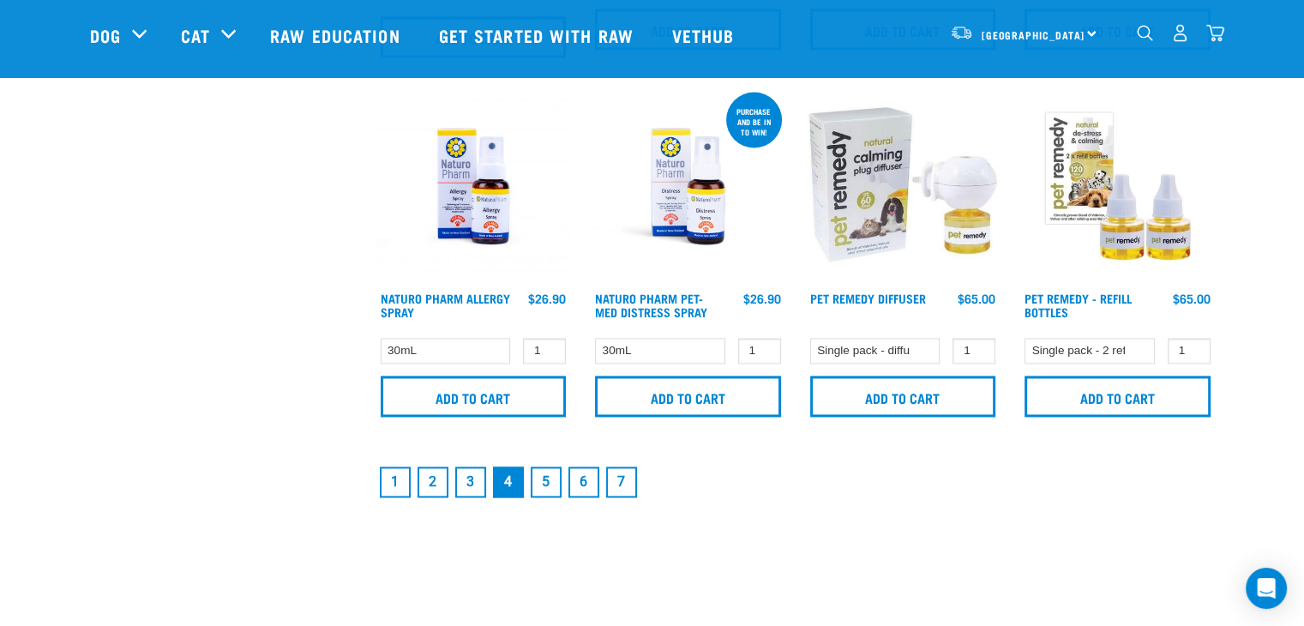
scroll to position [2573, 0]
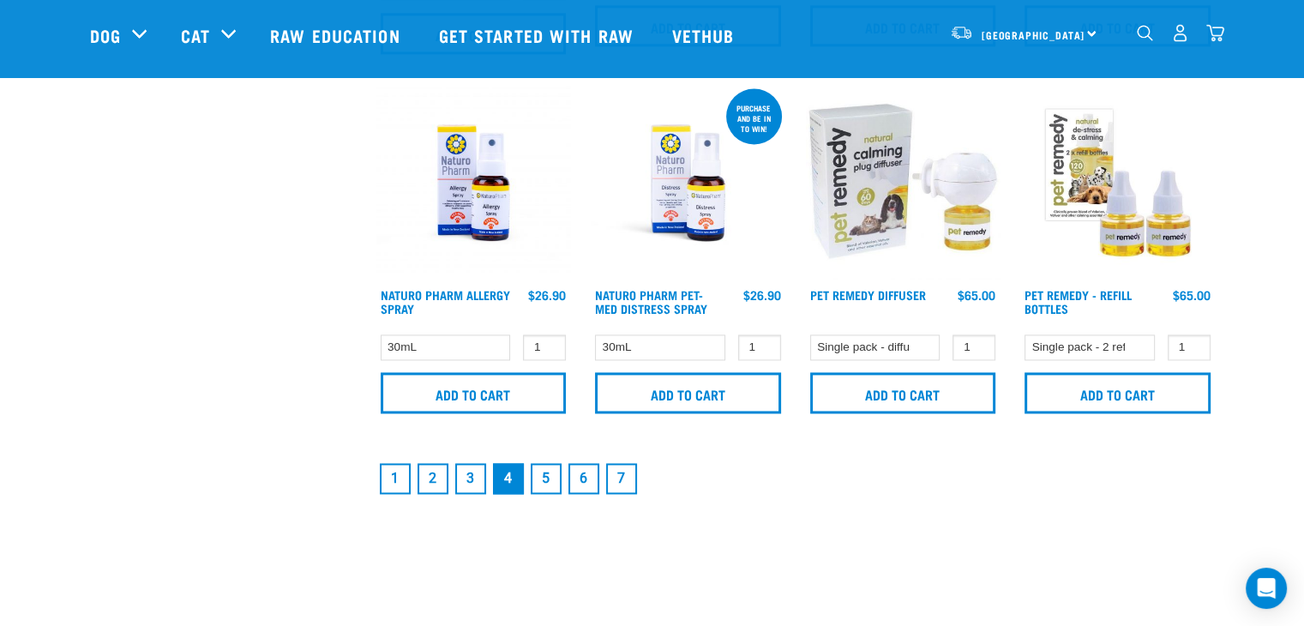
click at [545, 474] on link "5" at bounding box center [546, 478] width 31 height 31
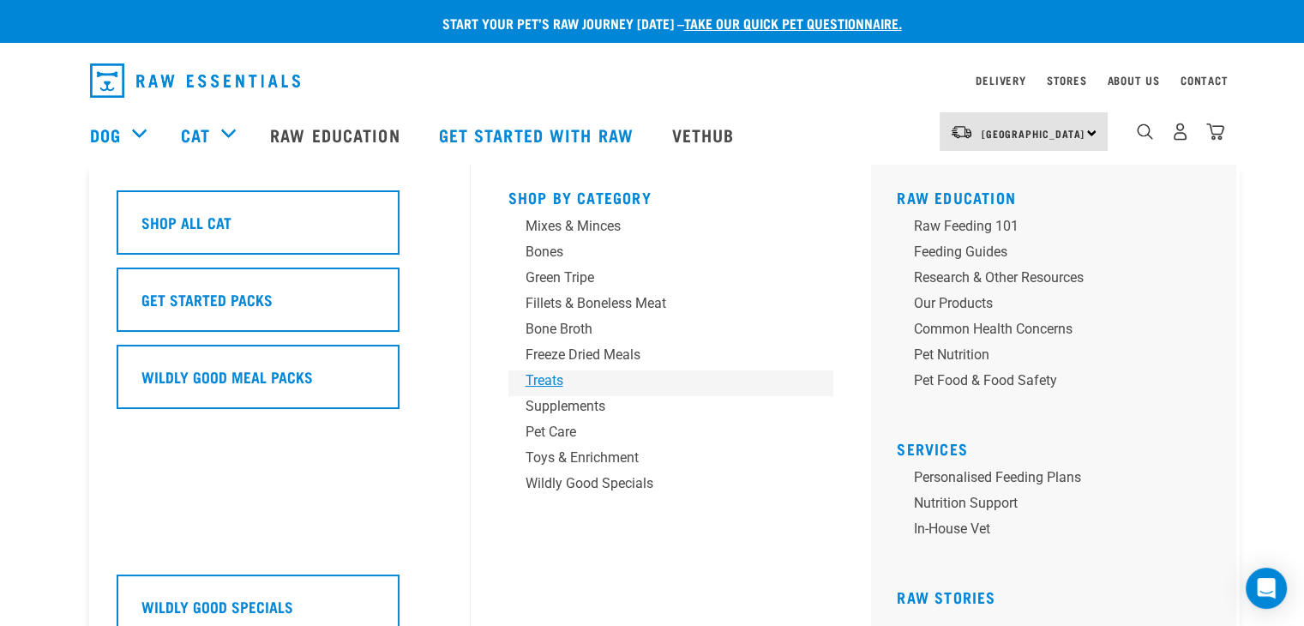
click at [545, 384] on div "Treats" at bounding box center [660, 380] width 268 height 21
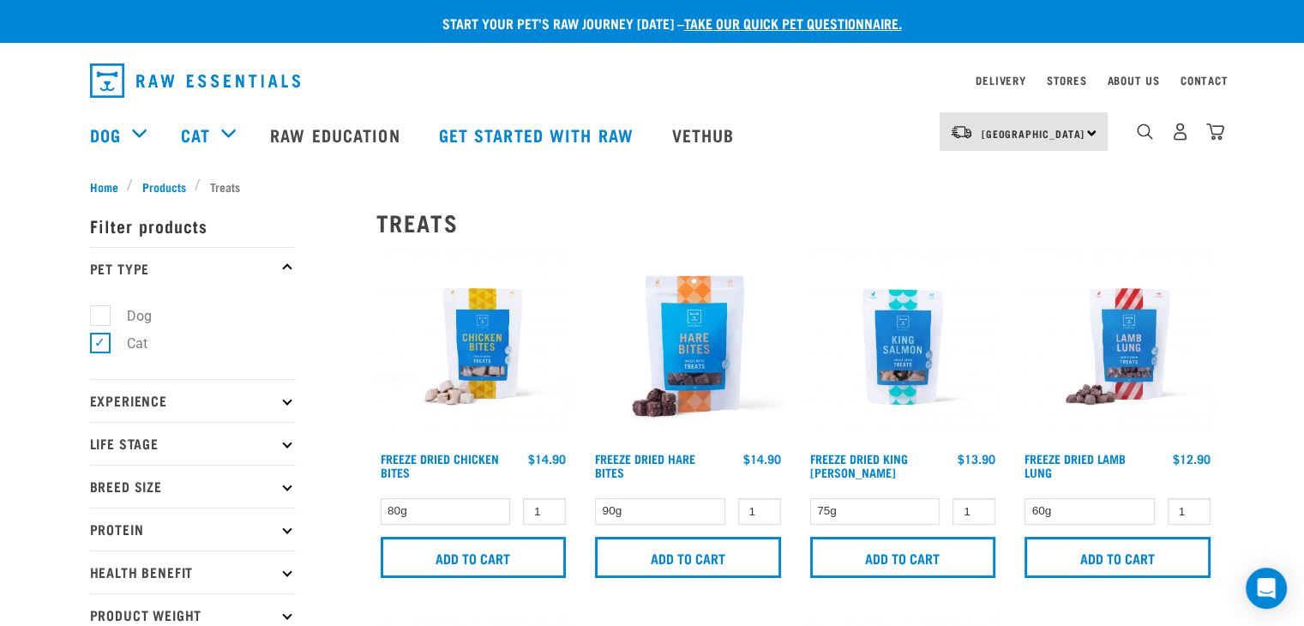
click at [100, 345] on label "Cat" at bounding box center [126, 343] width 55 height 21
click at [100, 345] on input "Cat" at bounding box center [95, 340] width 11 height 11
checkbox input "false"
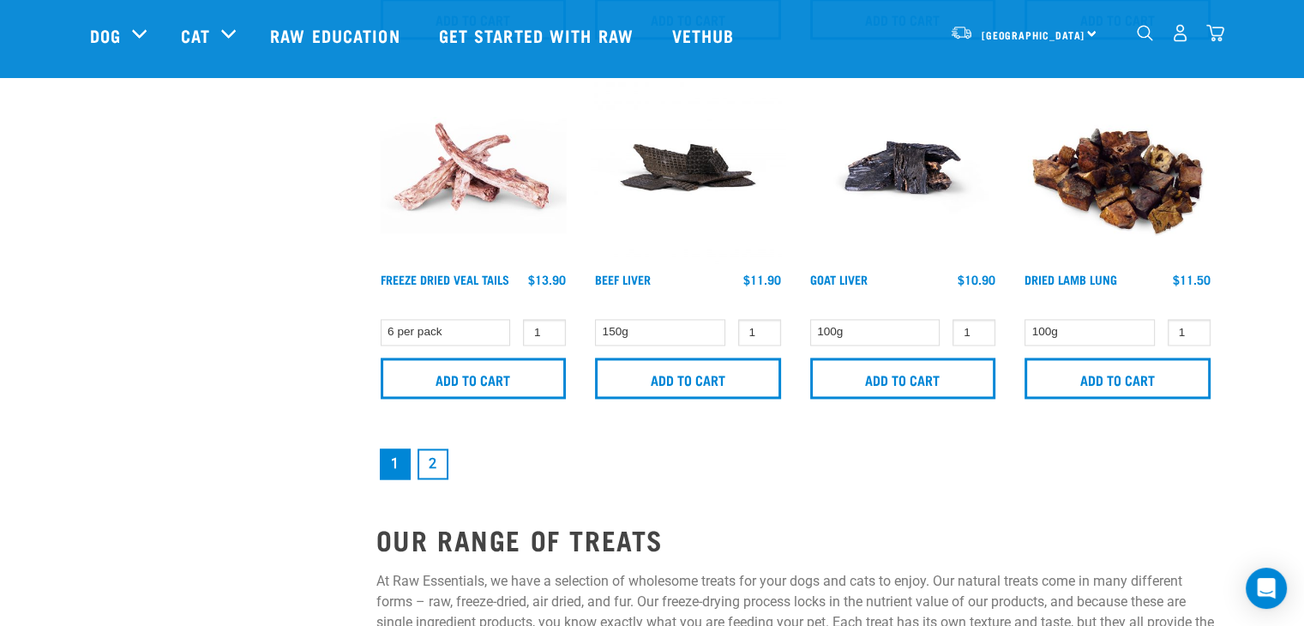
scroll to position [2573, 0]
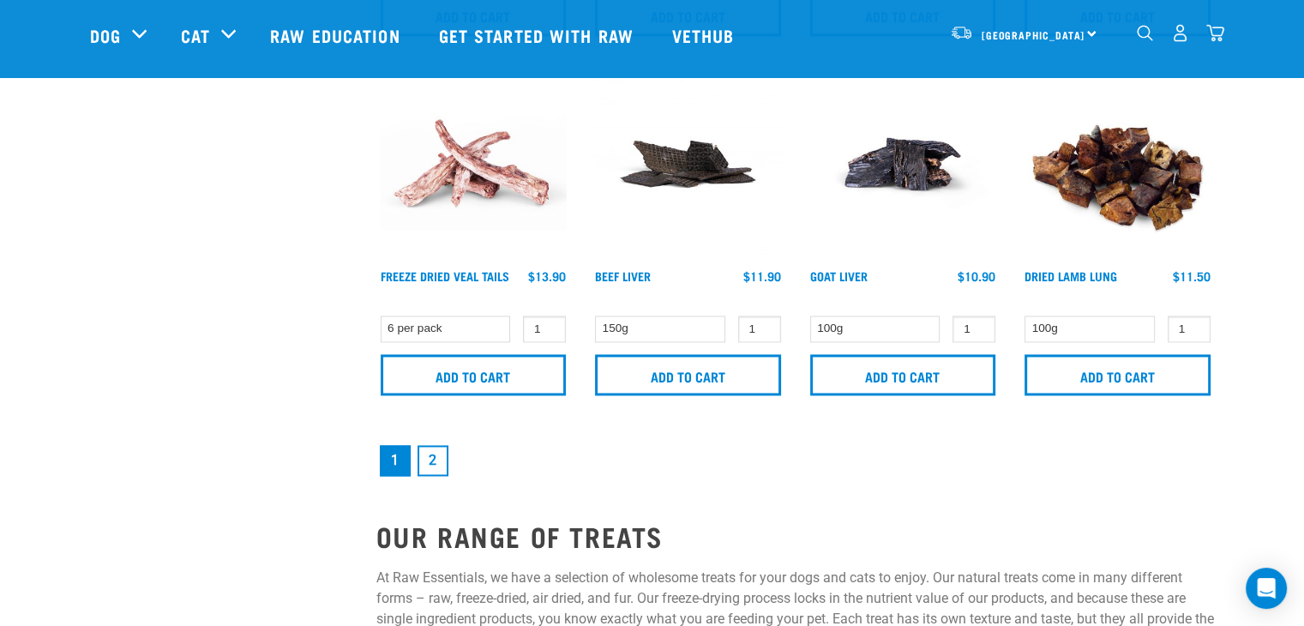
click at [436, 453] on link "2" at bounding box center [433, 460] width 31 height 31
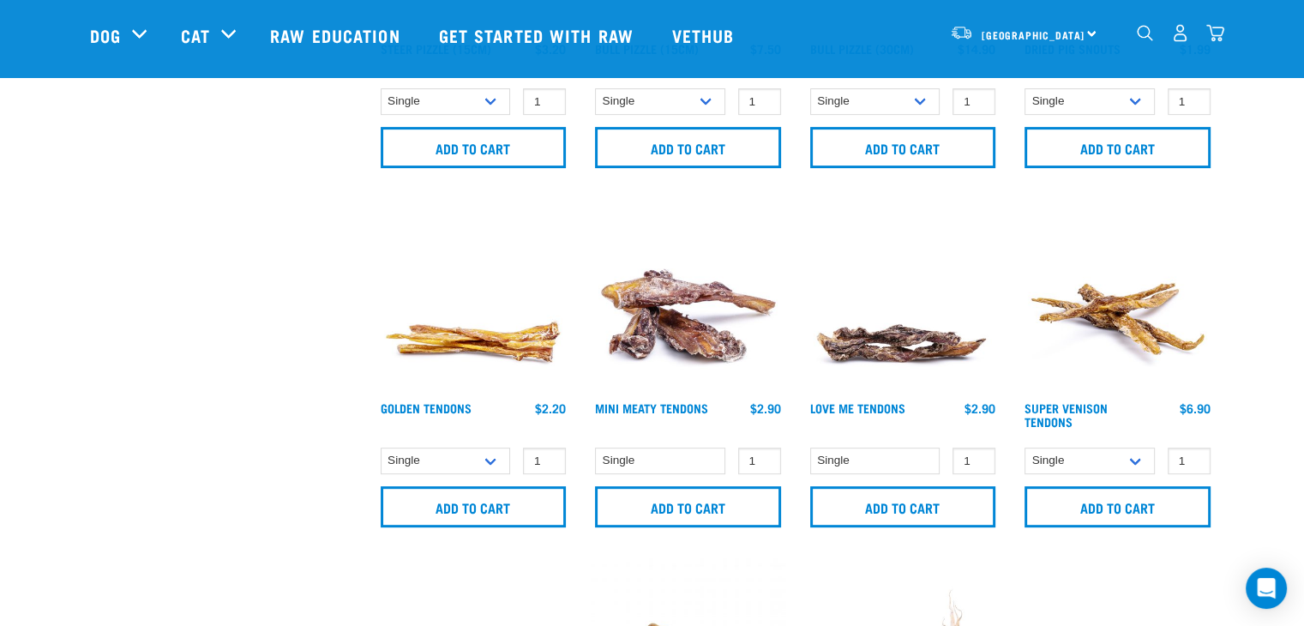
scroll to position [641, 0]
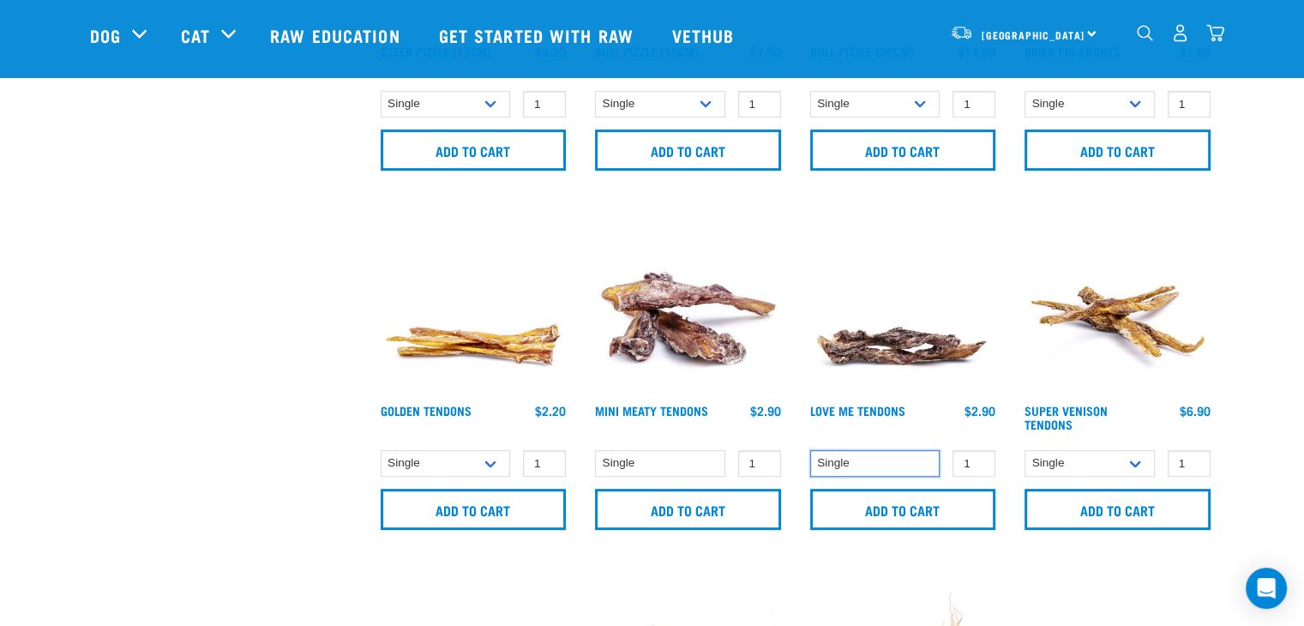
click at [918, 456] on select "Single" at bounding box center [875, 463] width 130 height 27
click at [917, 456] on select "Single" at bounding box center [875, 463] width 130 height 27
click at [1129, 452] on select "Single 10 per pack 25 per pack" at bounding box center [1090, 463] width 130 height 27
select select "682009"
click at [1025, 450] on select "Single 10 per pack 25 per pack" at bounding box center [1090, 463] width 130 height 27
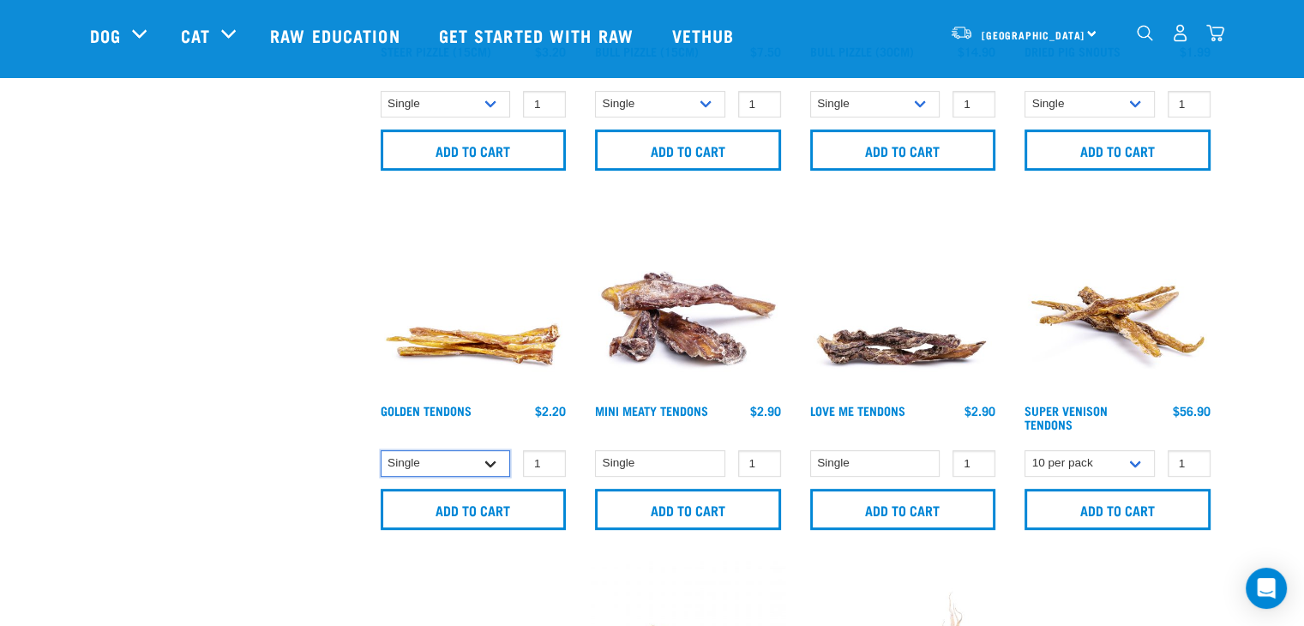
click at [507, 455] on select "Single 10 per pack 25 per pack" at bounding box center [446, 463] width 130 height 27
select select "682012"
click at [381, 450] on select "Single 10 per pack 25 per pack" at bounding box center [446, 463] width 130 height 27
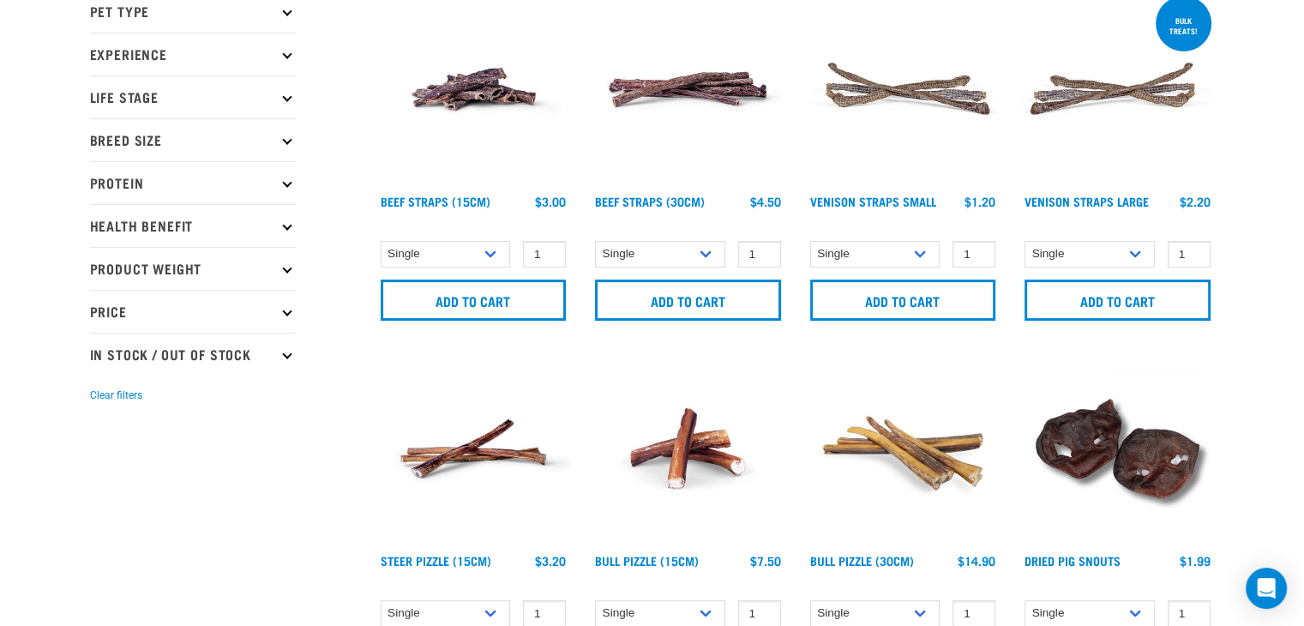
scroll to position [0, 0]
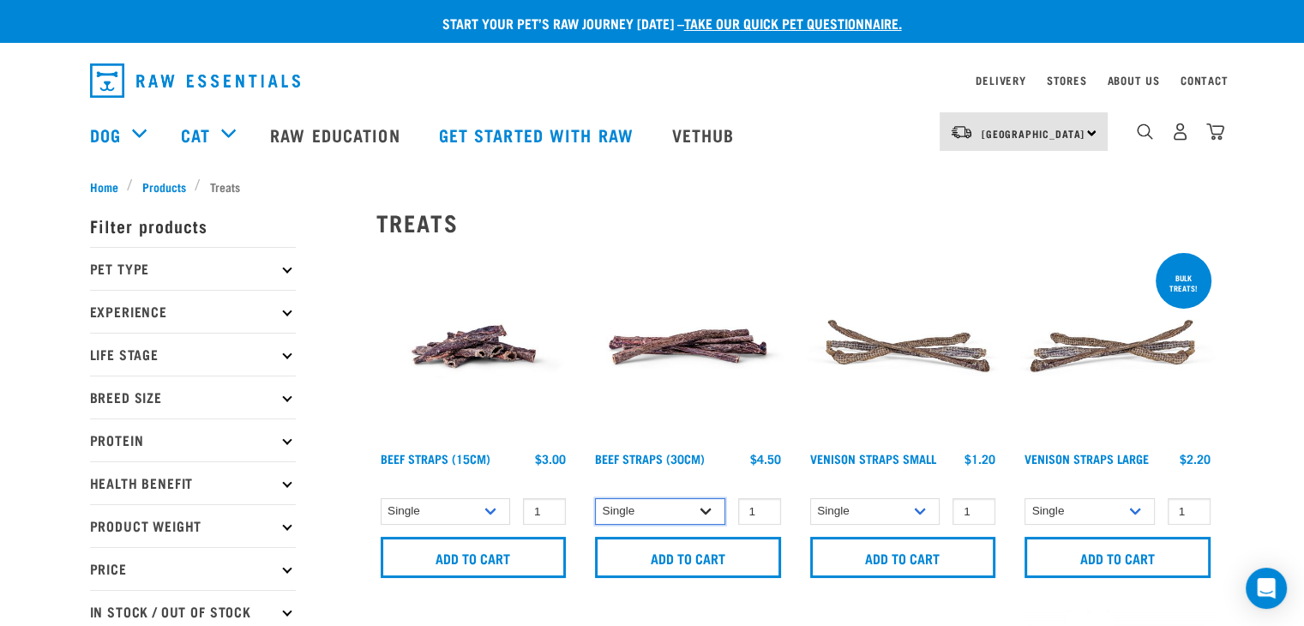
click at [707, 505] on select "Single 6 per pack 25 per pack" at bounding box center [660, 511] width 130 height 27
select select "15446"
click at [595, 498] on select "Single 6 per pack 25 per pack" at bounding box center [660, 511] width 130 height 27
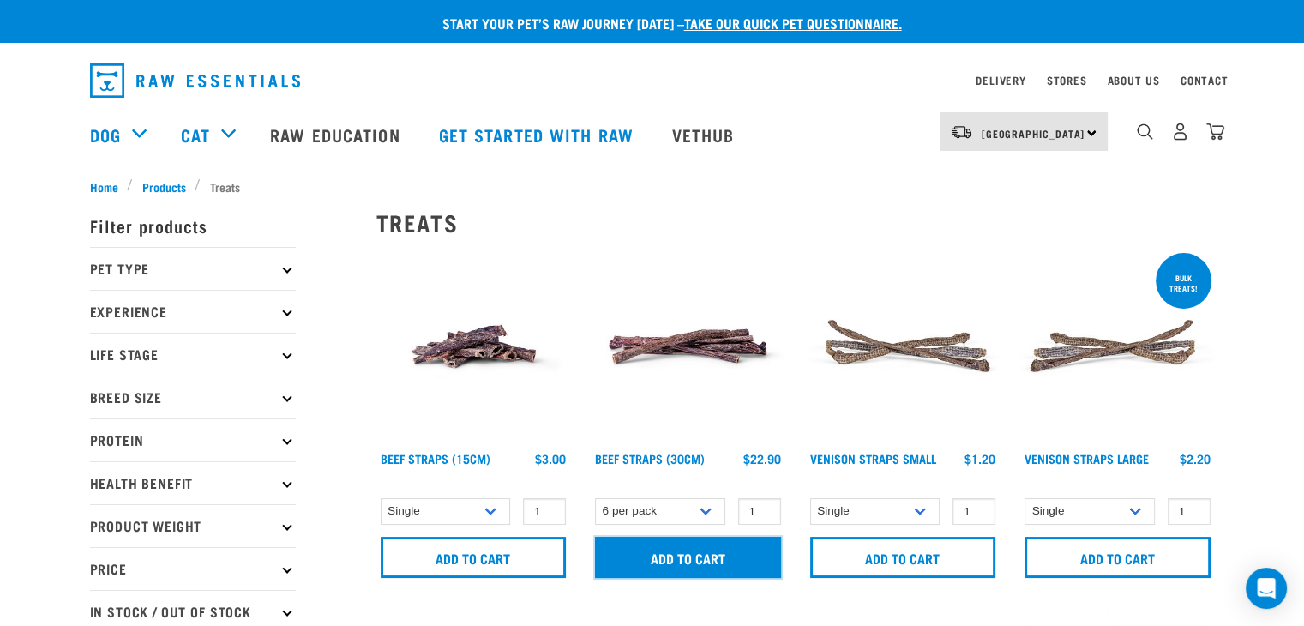
click at [707, 550] on input "Add to cart" at bounding box center [688, 557] width 186 height 41
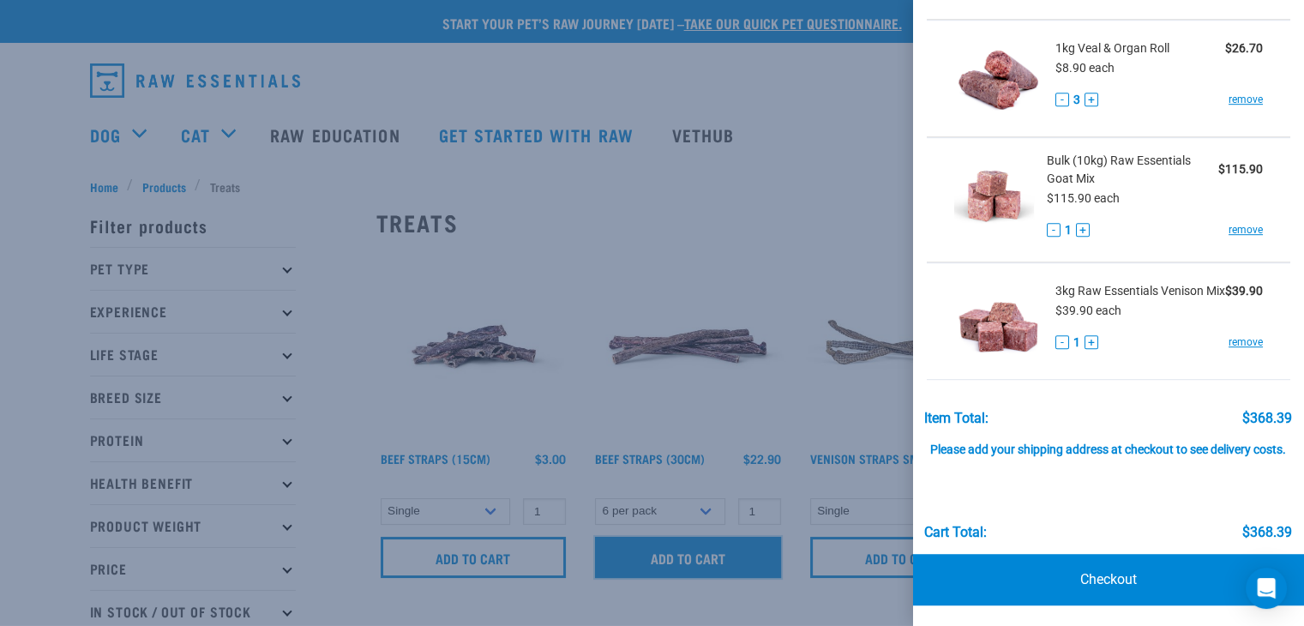
scroll to position [1049, 0]
click at [1118, 583] on link "Checkout" at bounding box center [1108, 579] width 391 height 51
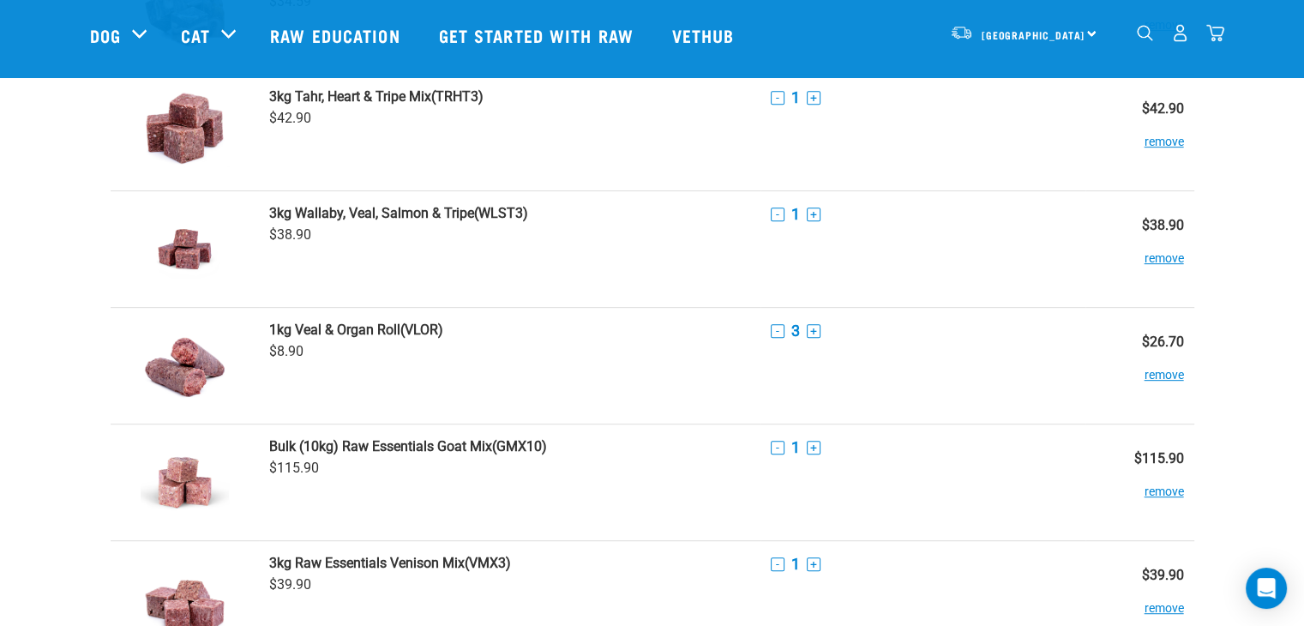
scroll to position [1286, 0]
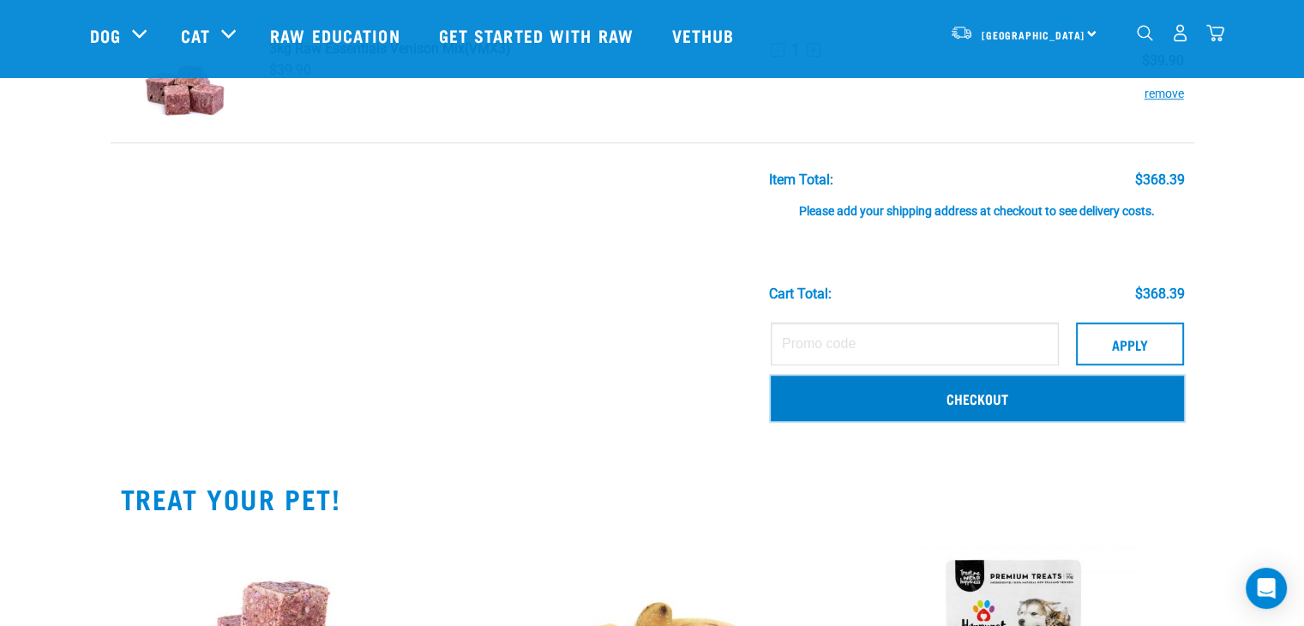
click at [1032, 402] on link "Checkout" at bounding box center [977, 398] width 413 height 45
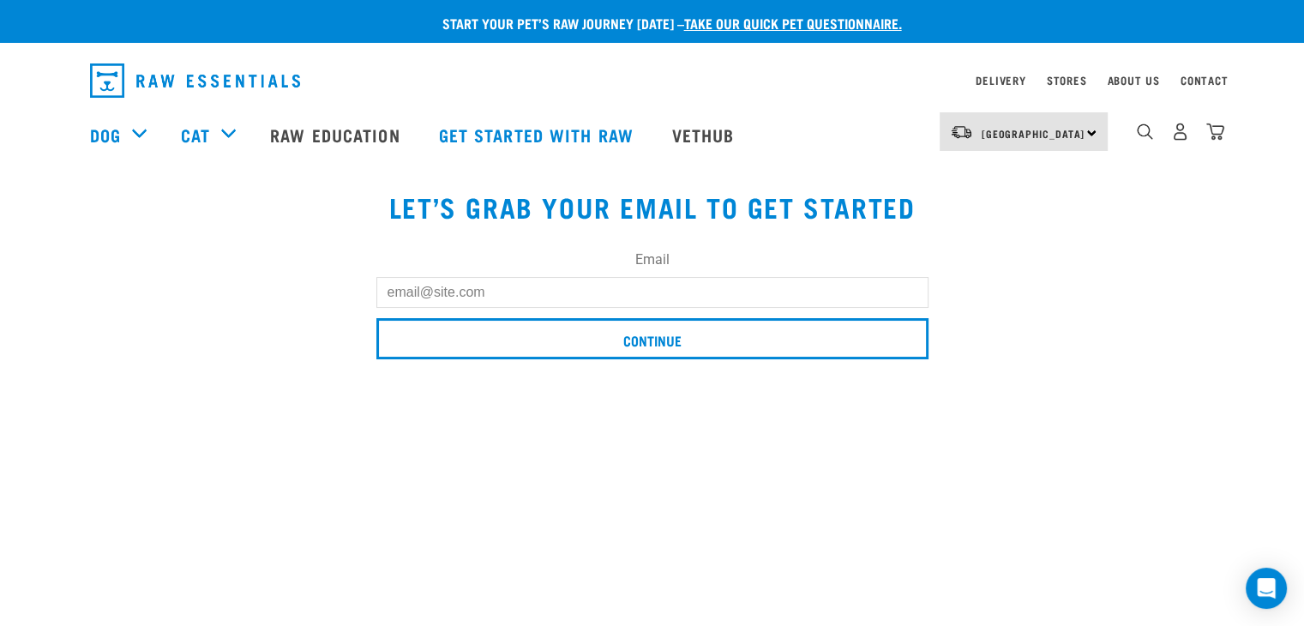
click at [496, 294] on input "Email" at bounding box center [652, 292] width 552 height 31
type input "[PERSON_NAME][EMAIL_ADDRESS][DOMAIN_NAME]"
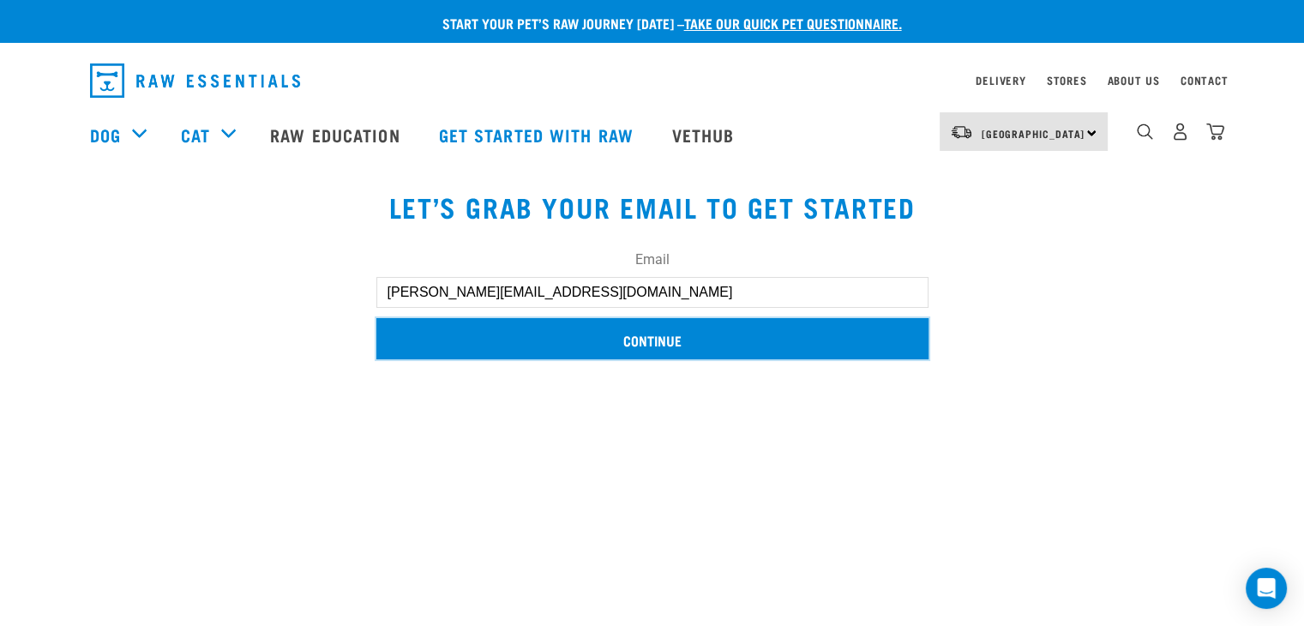
click at [635, 339] on input "Continue" at bounding box center [652, 338] width 552 height 41
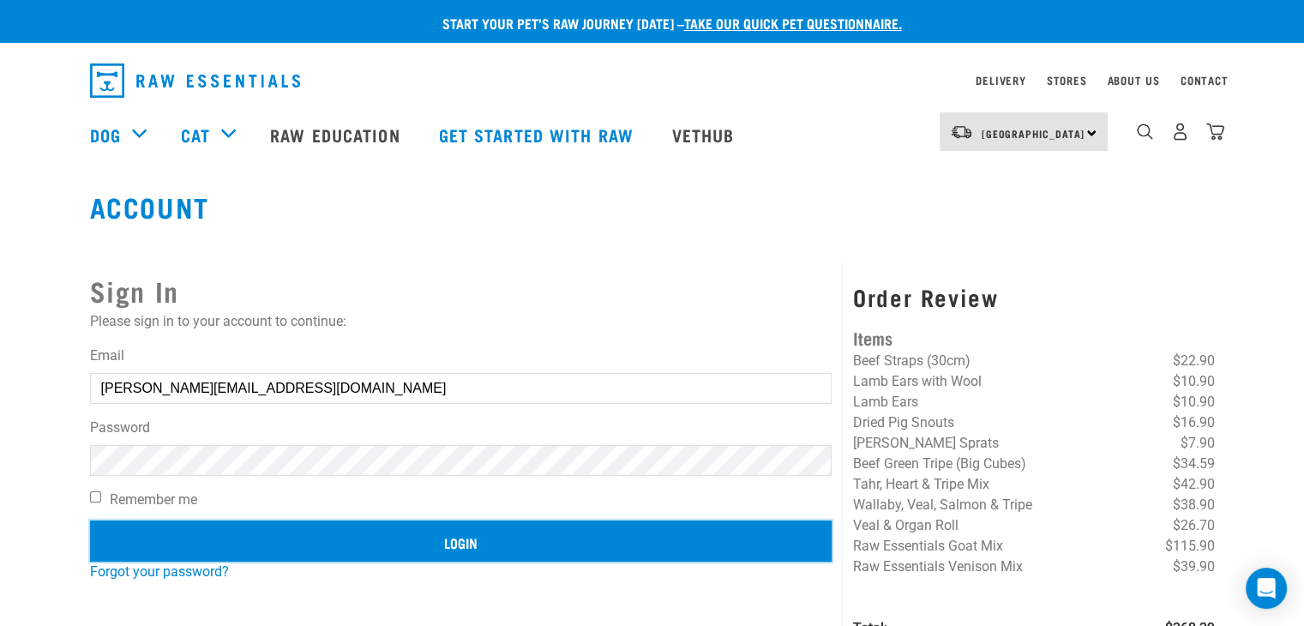
click at [494, 533] on input "Login" at bounding box center [461, 541] width 743 height 41
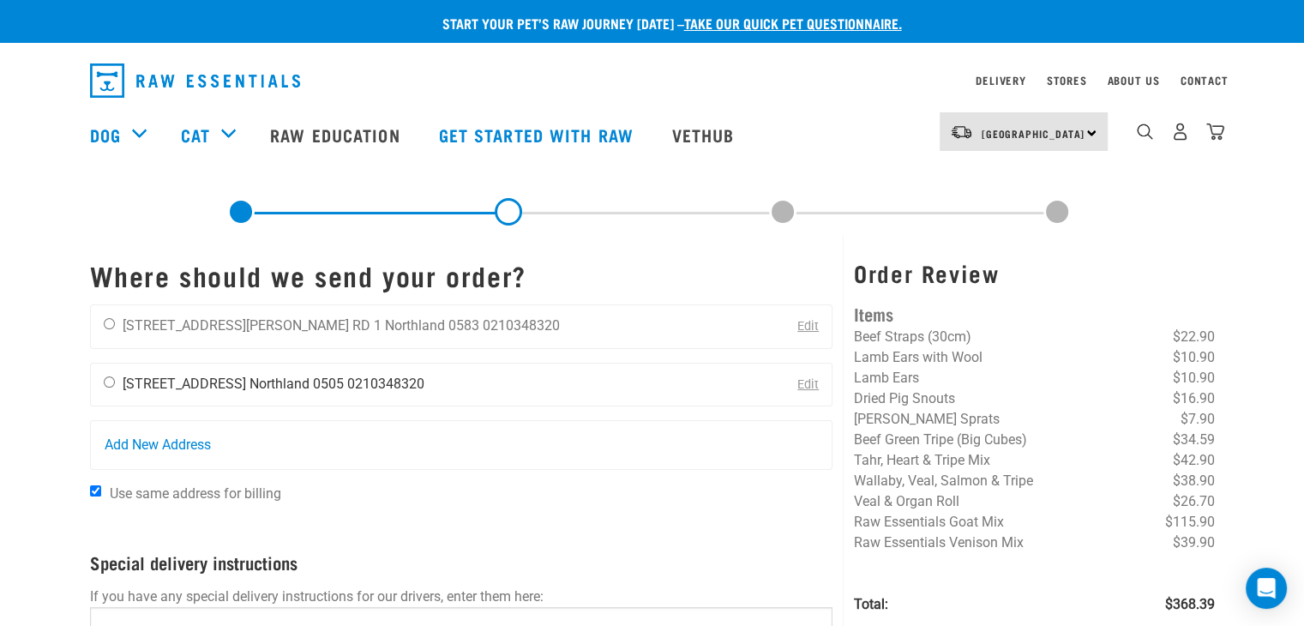
click at [110, 382] on input "radio" at bounding box center [109, 381] width 11 height 11
radio input "true"
click at [97, 491] on input "Use same address for billing" at bounding box center [95, 490] width 11 height 11
checkbox input "false"
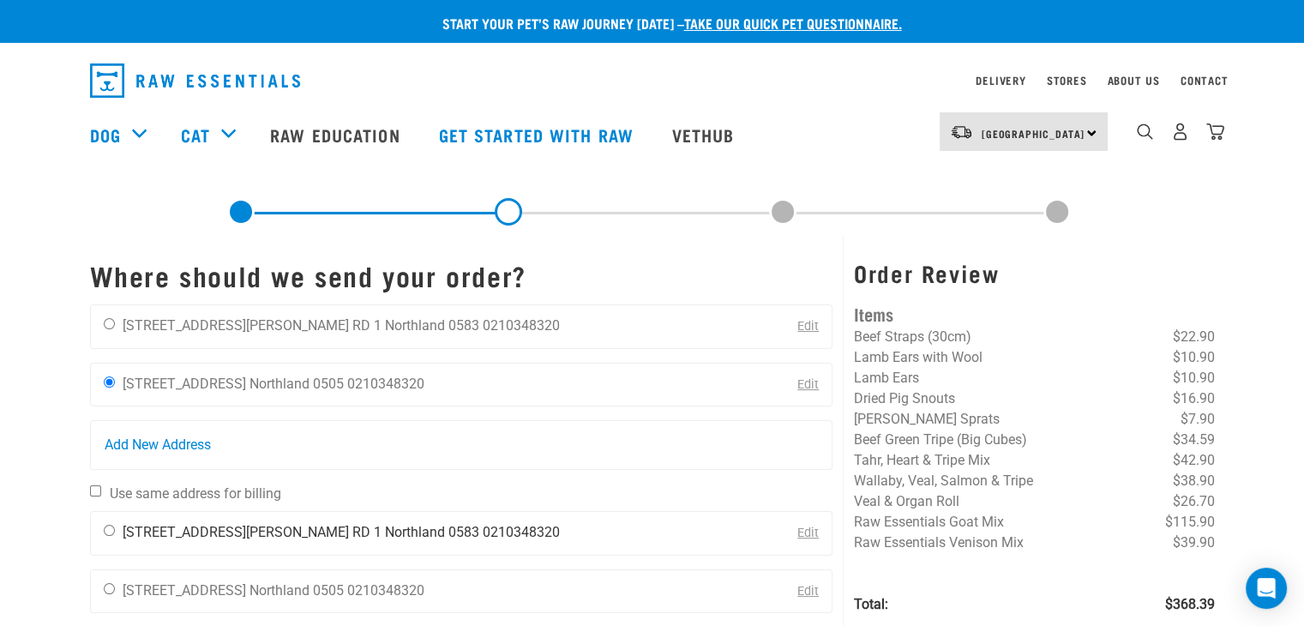
click at [105, 531] on input "radio" at bounding box center [109, 530] width 11 height 11
radio input "true"
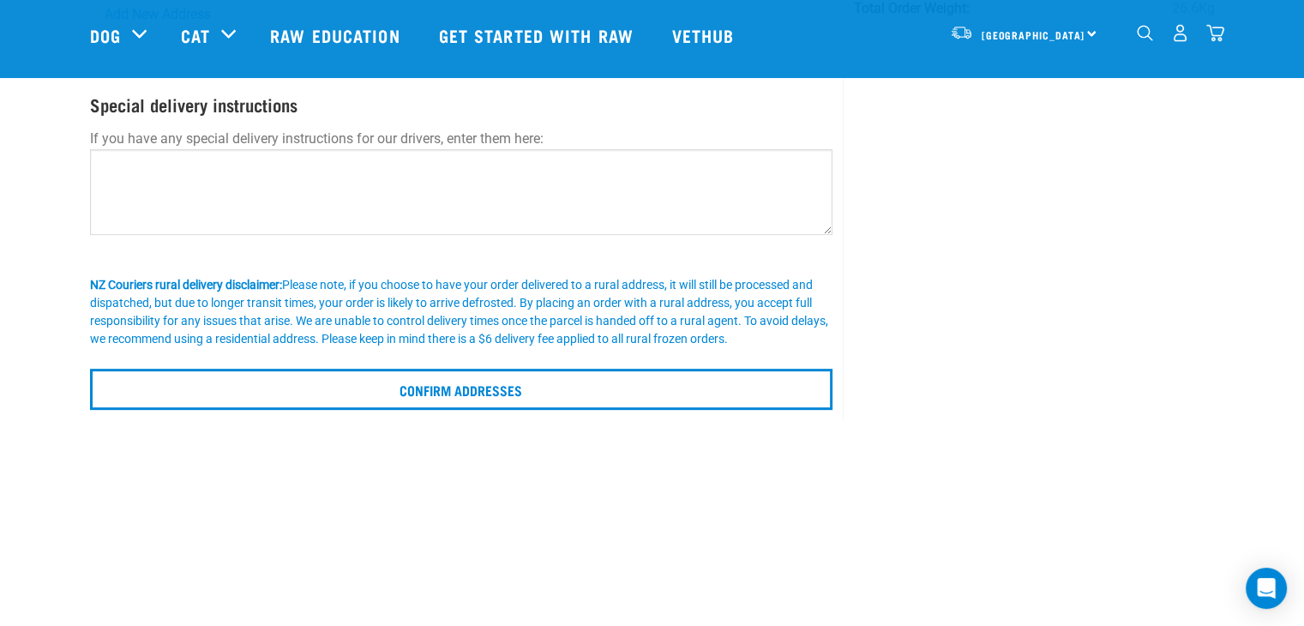
scroll to position [515, 0]
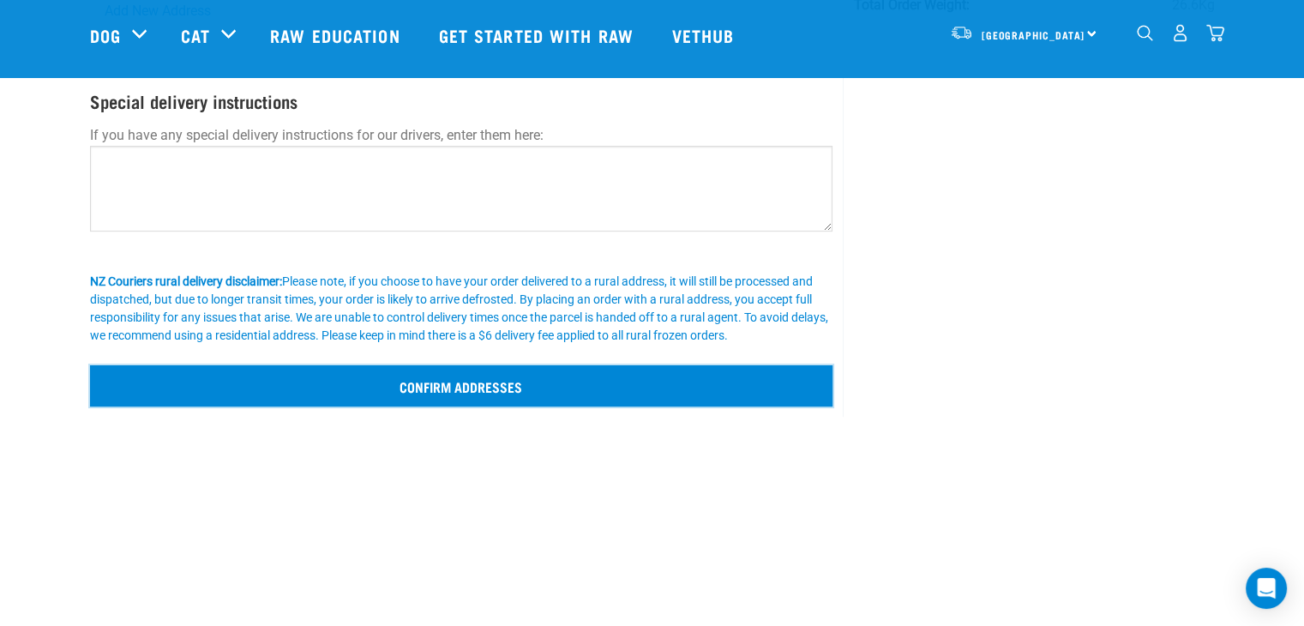
click at [456, 386] on input "Confirm addresses" at bounding box center [461, 385] width 743 height 41
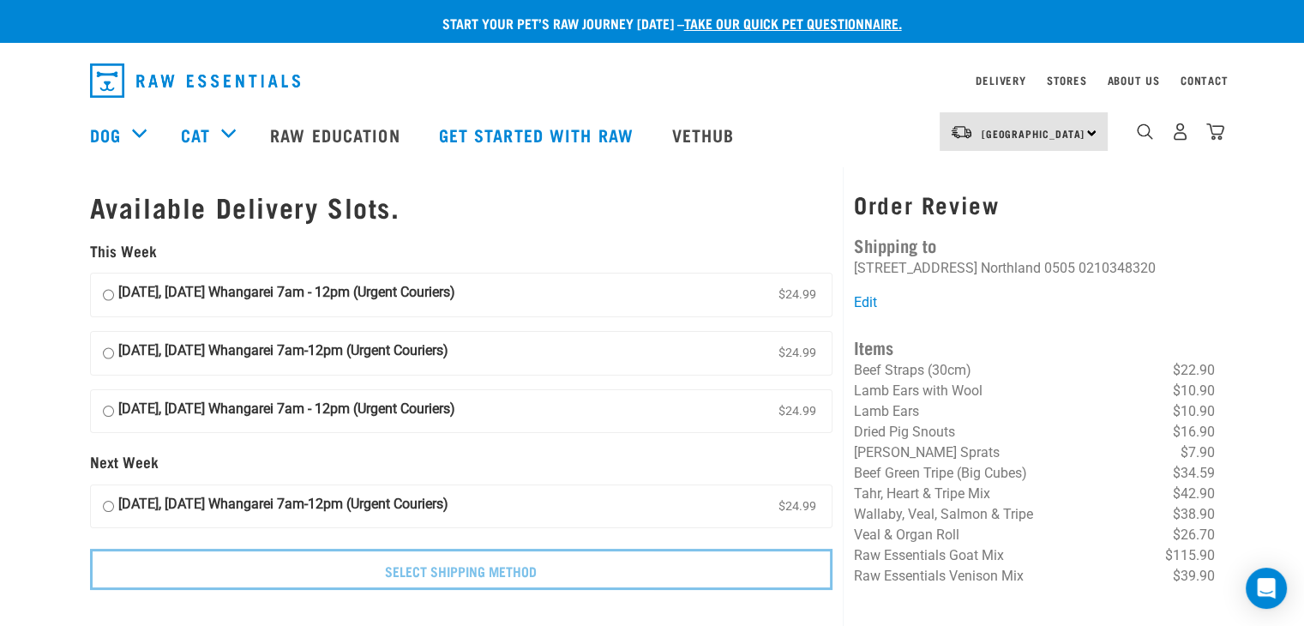
click at [110, 298] on input "[DATE], [DATE] Whangarei 7am - 12pm (Urgent Couriers) $24.99" at bounding box center [108, 295] width 11 height 26
radio input "true"
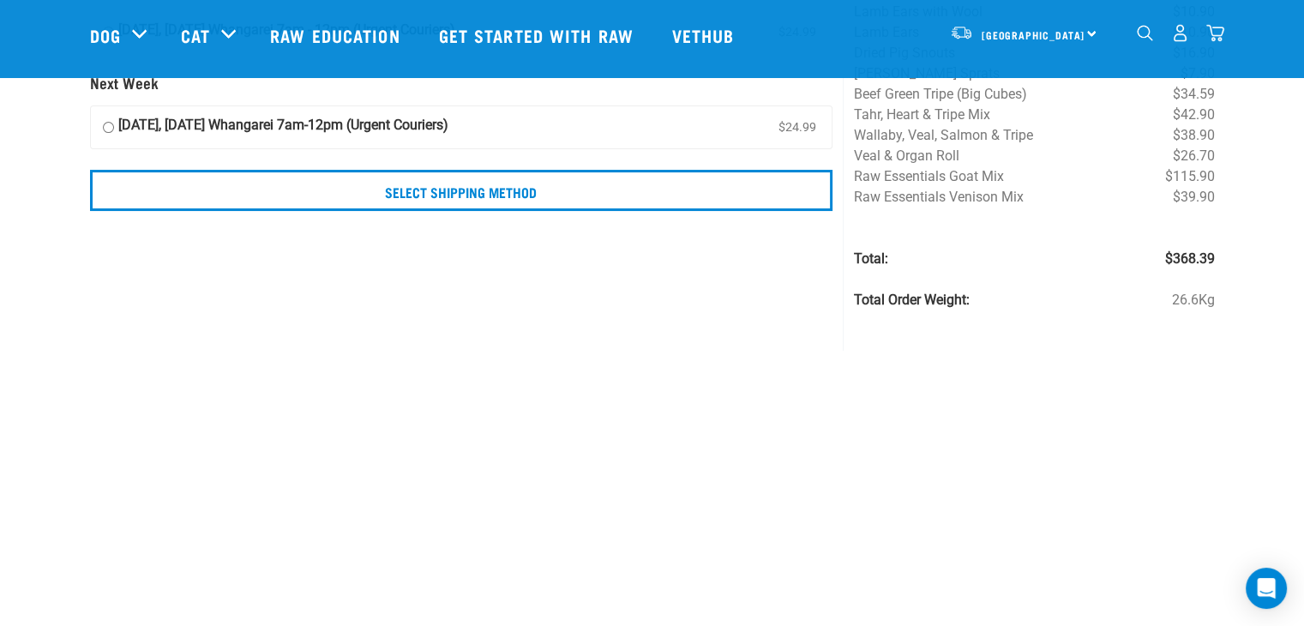
scroll to position [257, 0]
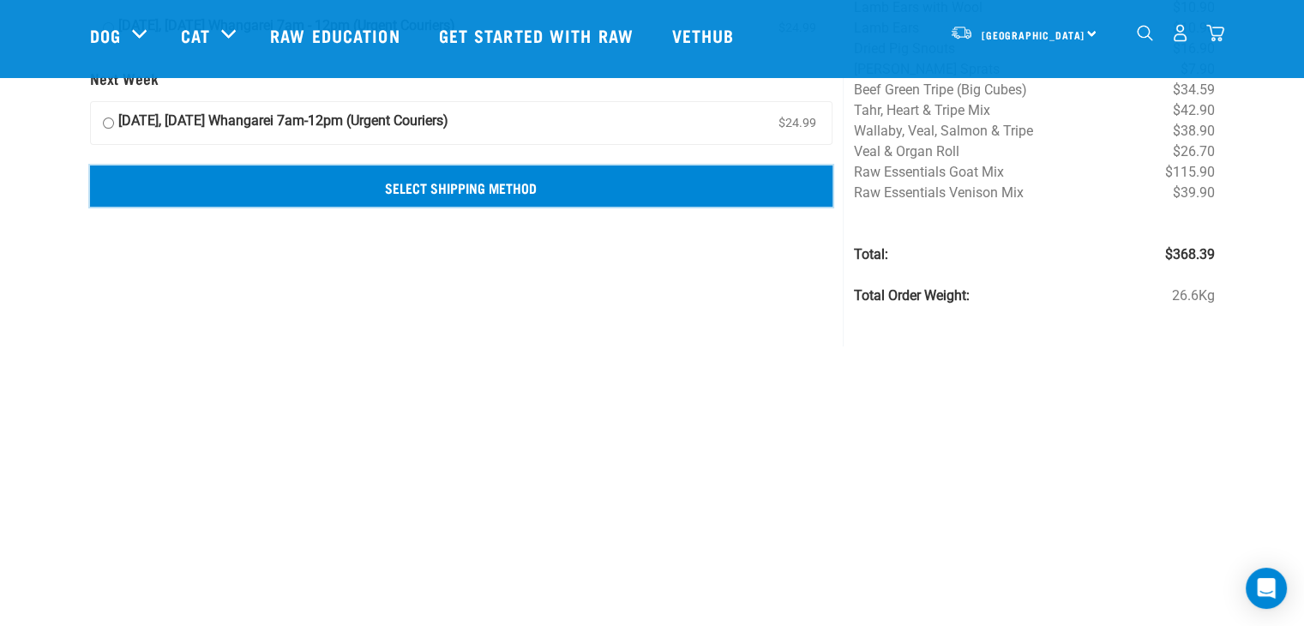
click at [476, 185] on input "Select Shipping Method" at bounding box center [461, 186] width 743 height 41
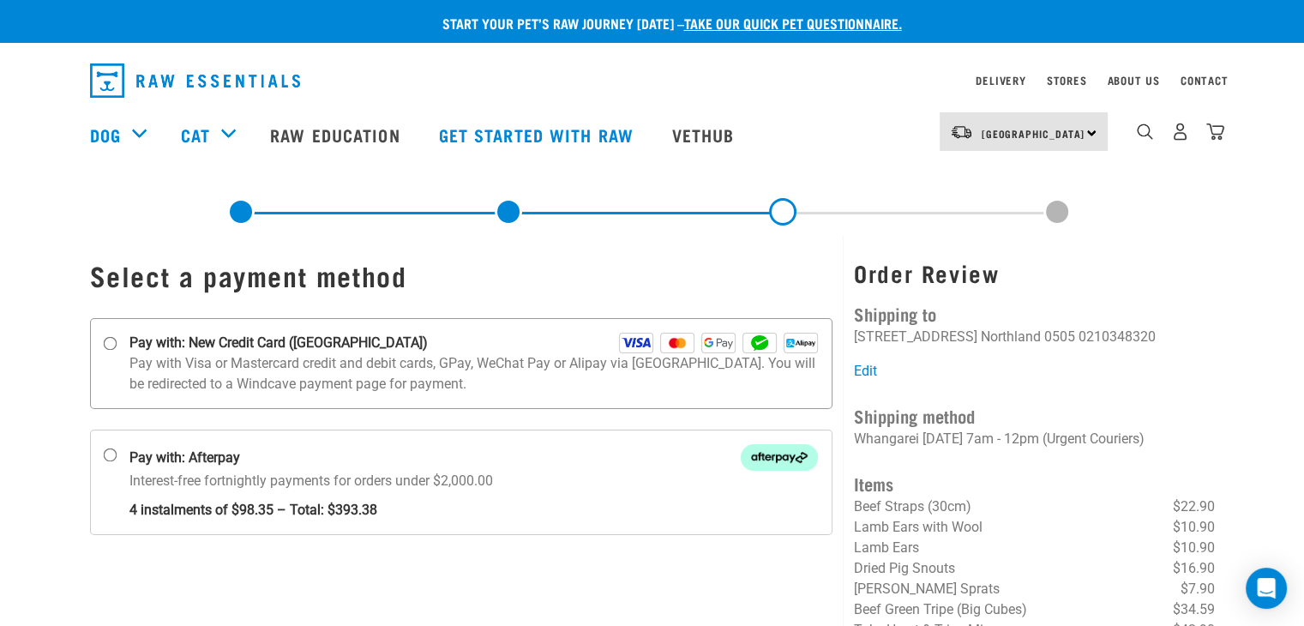
click at [112, 345] on input "Pay with: New Credit Card (Windcave)" at bounding box center [110, 344] width 14 height 14
radio input "true"
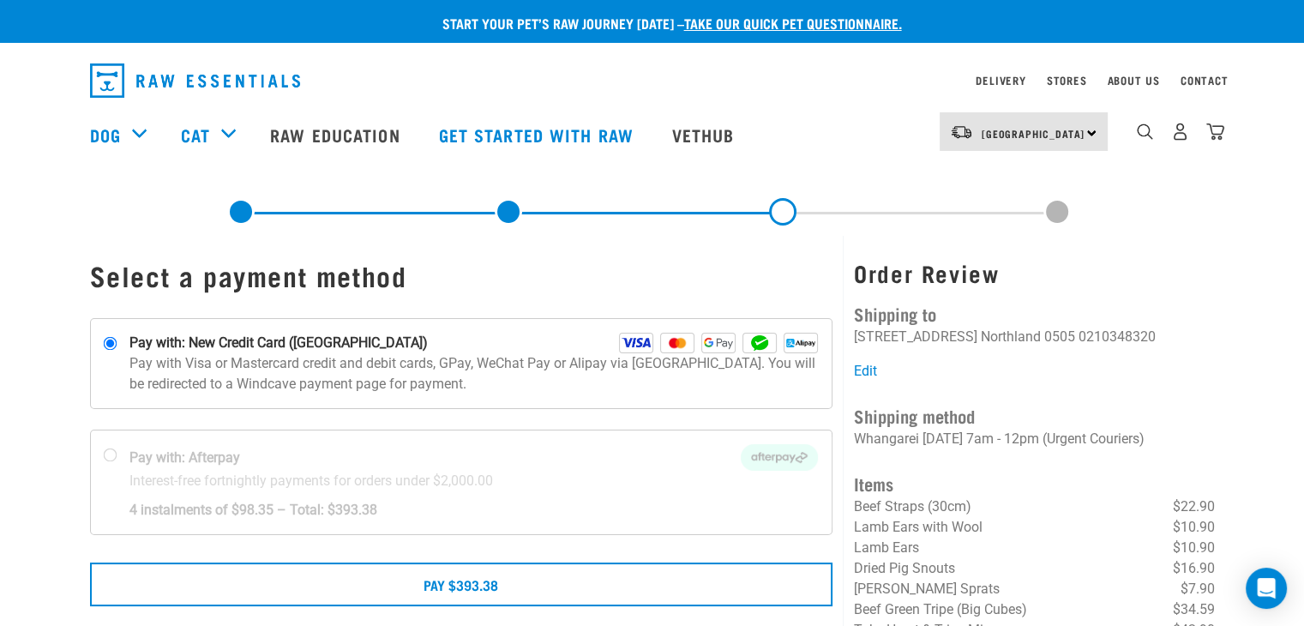
scroll to position [257, 0]
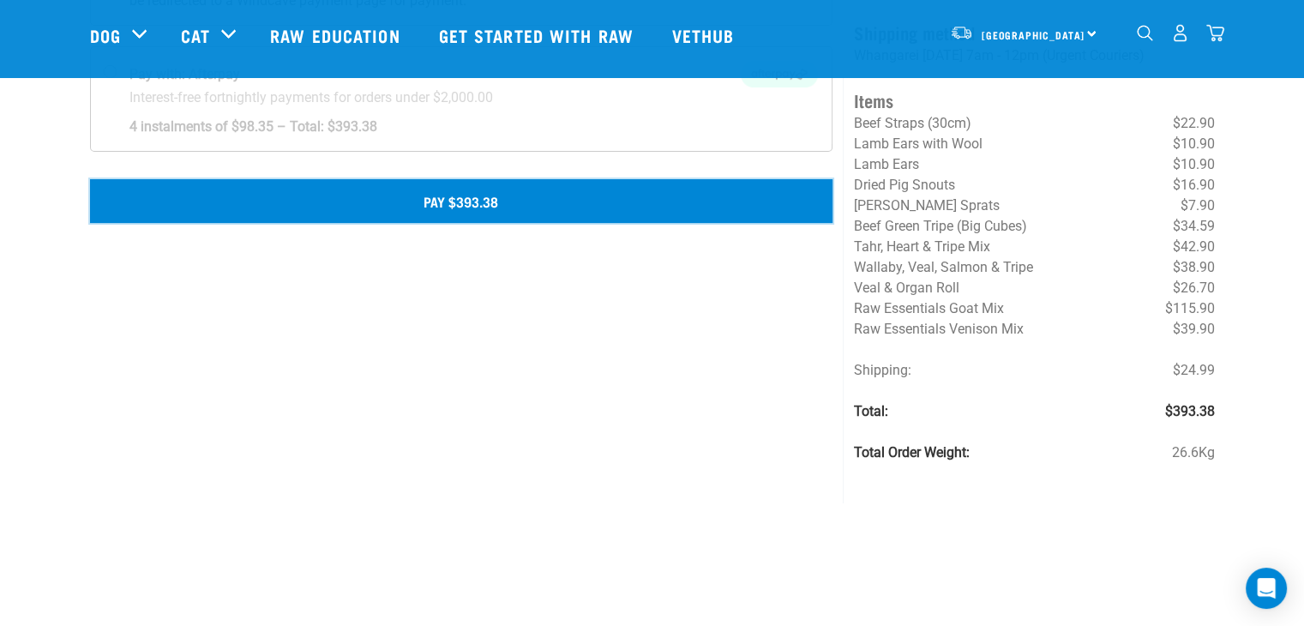
click at [477, 203] on button "Pay $393.38" at bounding box center [461, 200] width 743 height 43
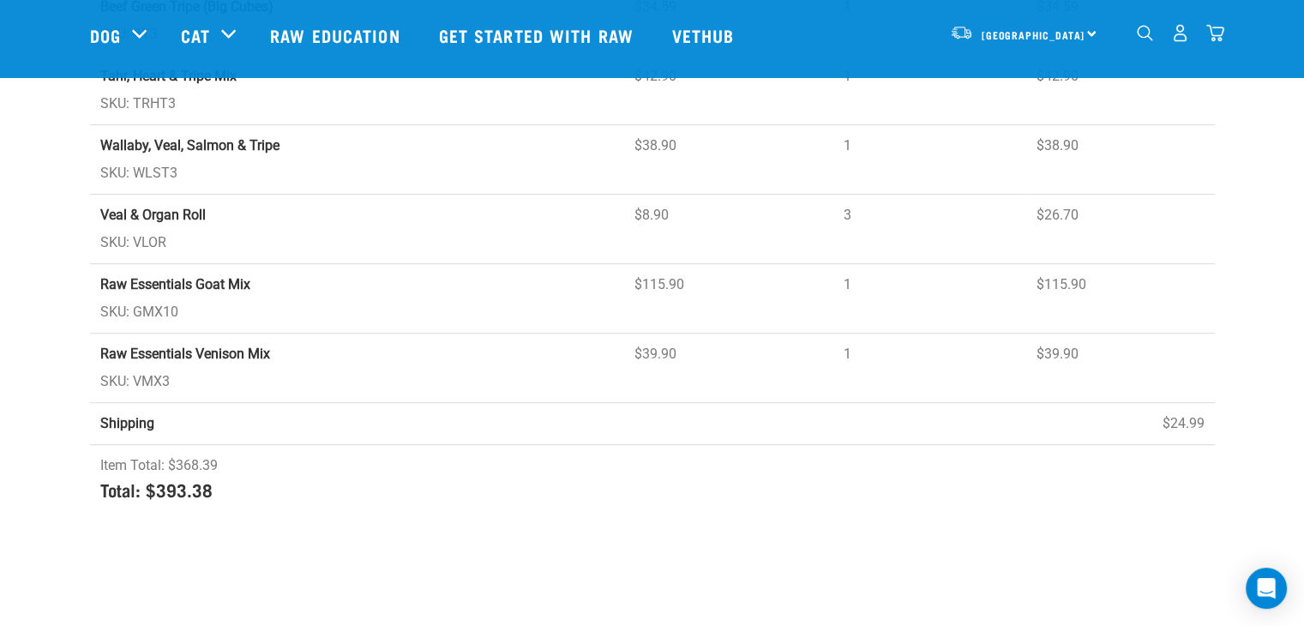
scroll to position [772, 0]
